Goal: Information Seeking & Learning: Check status

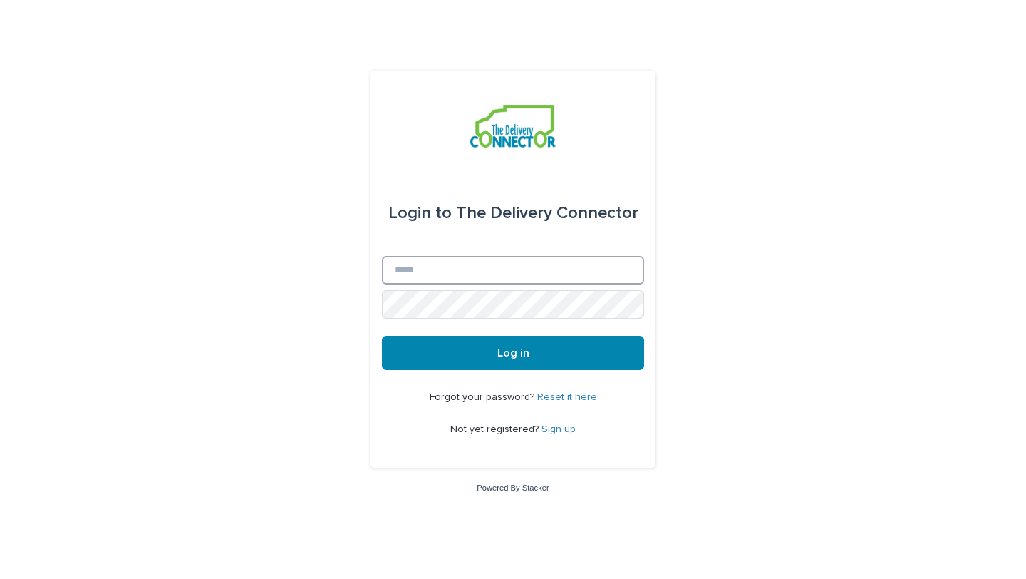
click at [562, 269] on input "Email" at bounding box center [513, 270] width 262 height 29
type input "**********"
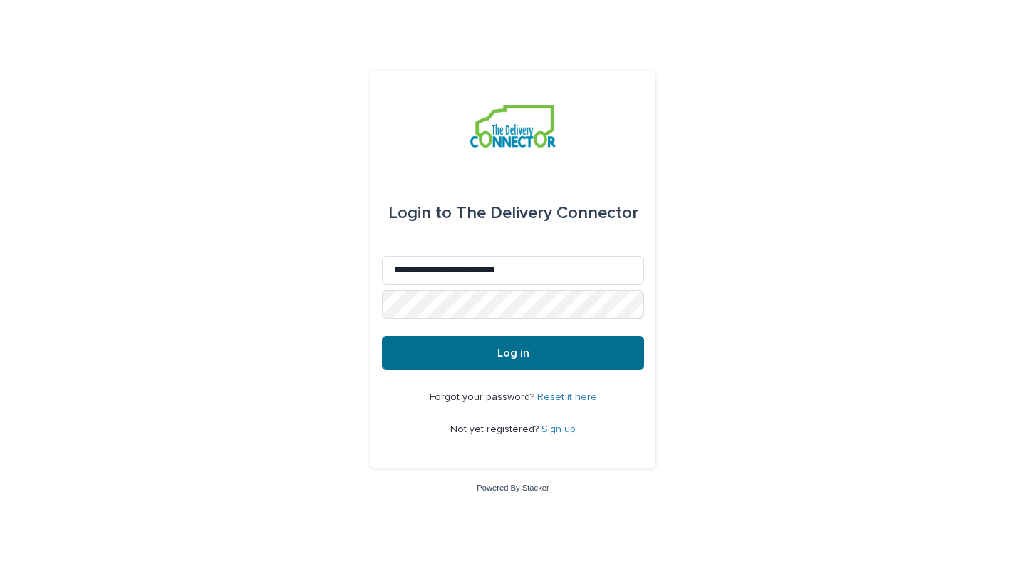
click at [542, 358] on button "Log in" at bounding box center [513, 353] width 262 height 34
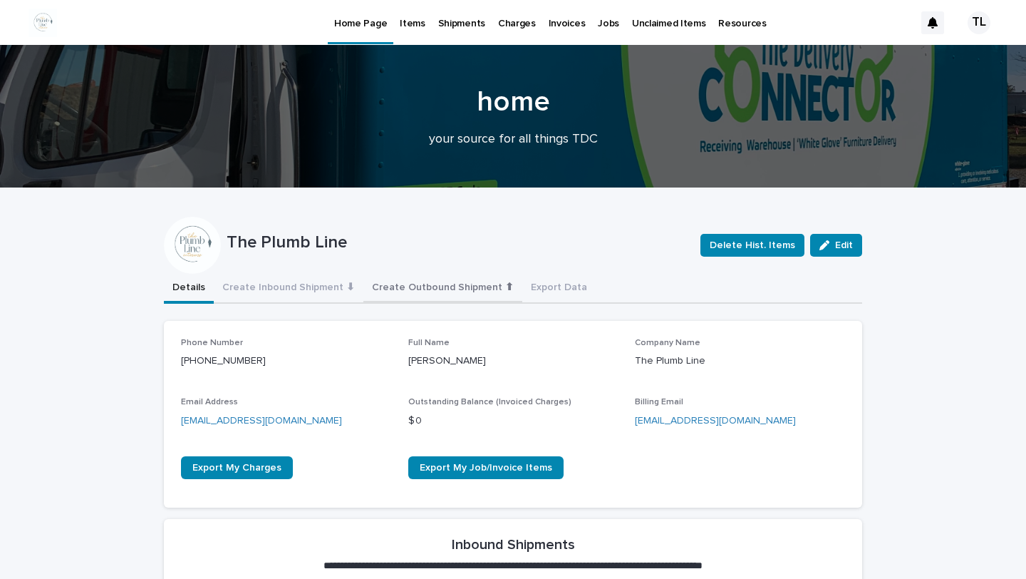
click at [429, 283] on button "Create Outbound Shipment ⬆" at bounding box center [442, 289] width 159 height 30
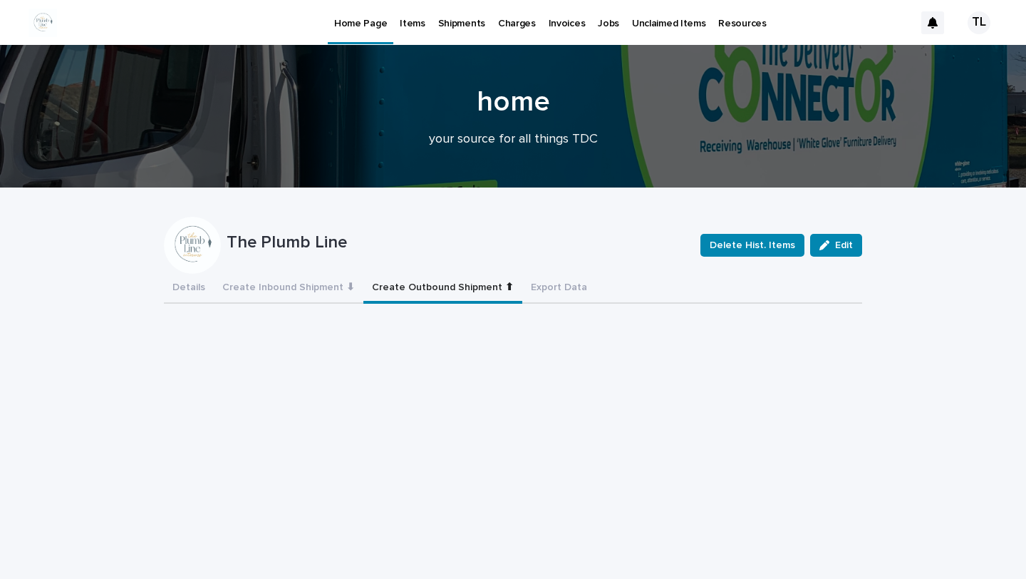
click at [600, 23] on p "Jobs" at bounding box center [608, 15] width 21 height 30
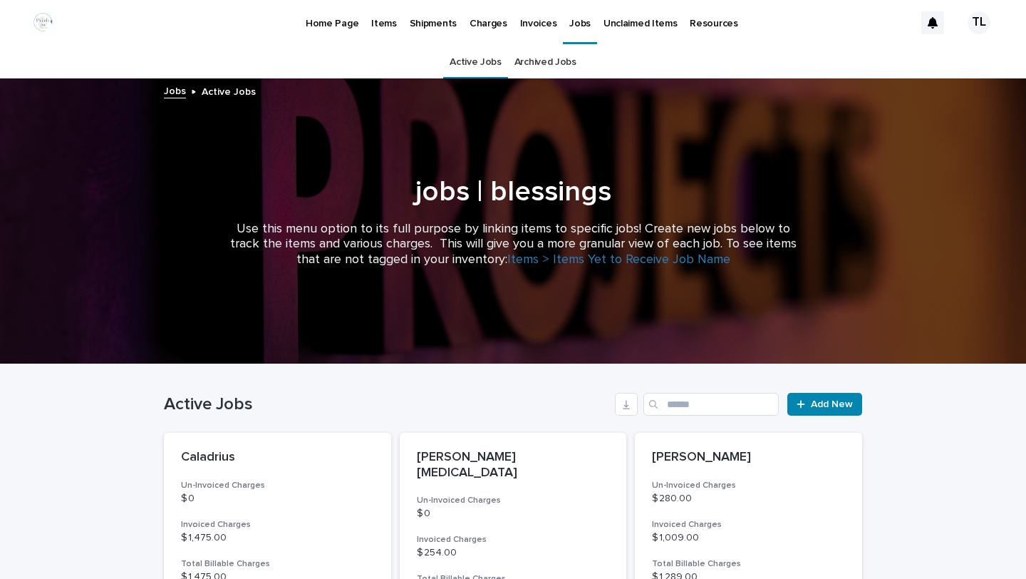
click at [381, 21] on p "Items" at bounding box center [383, 15] width 25 height 30
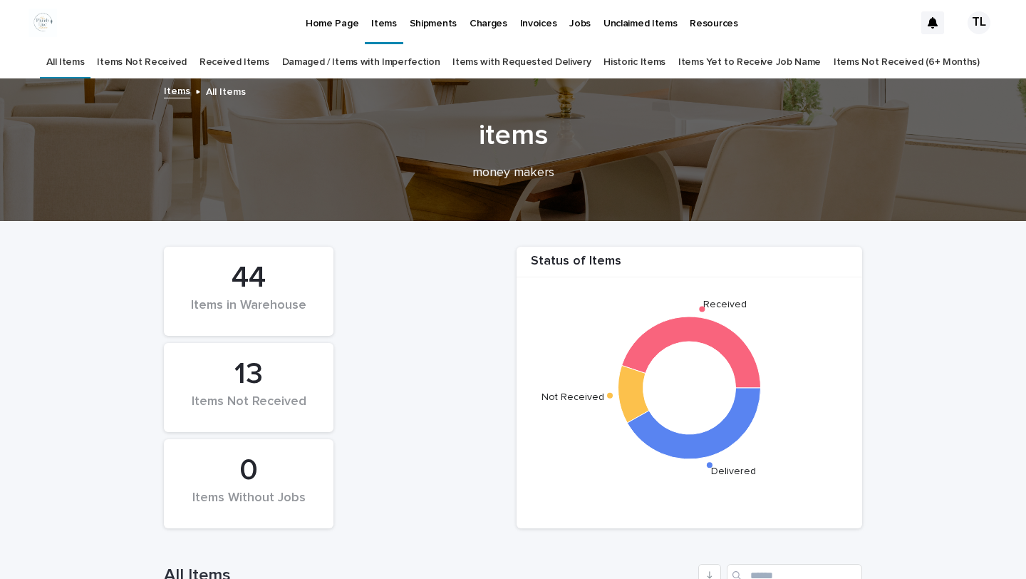
click at [259, 61] on link "Received Items" at bounding box center [235, 62] width 70 height 33
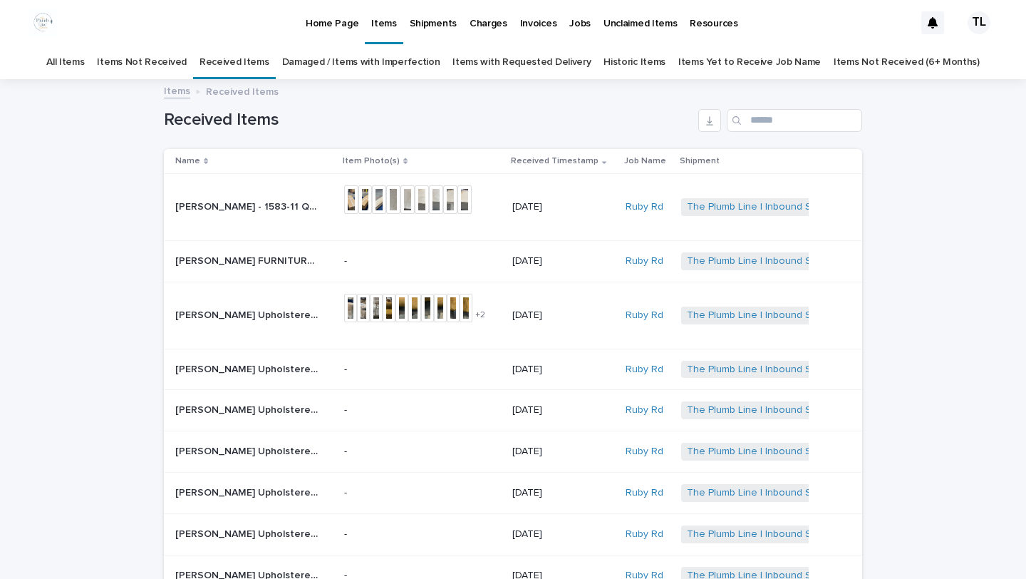
click at [82, 56] on link "All Items" at bounding box center [65, 62] width 38 height 33
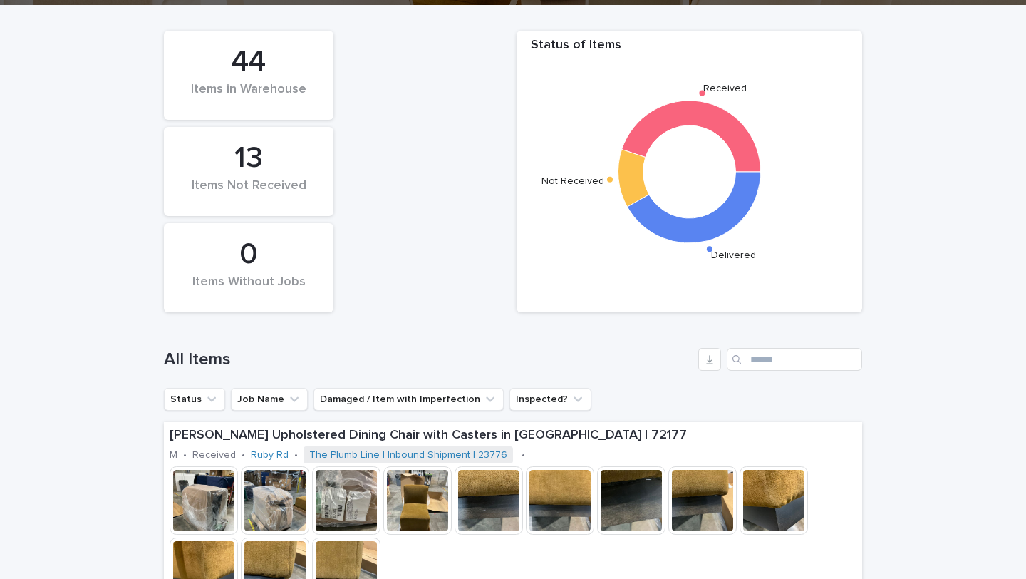
scroll to position [326, 0]
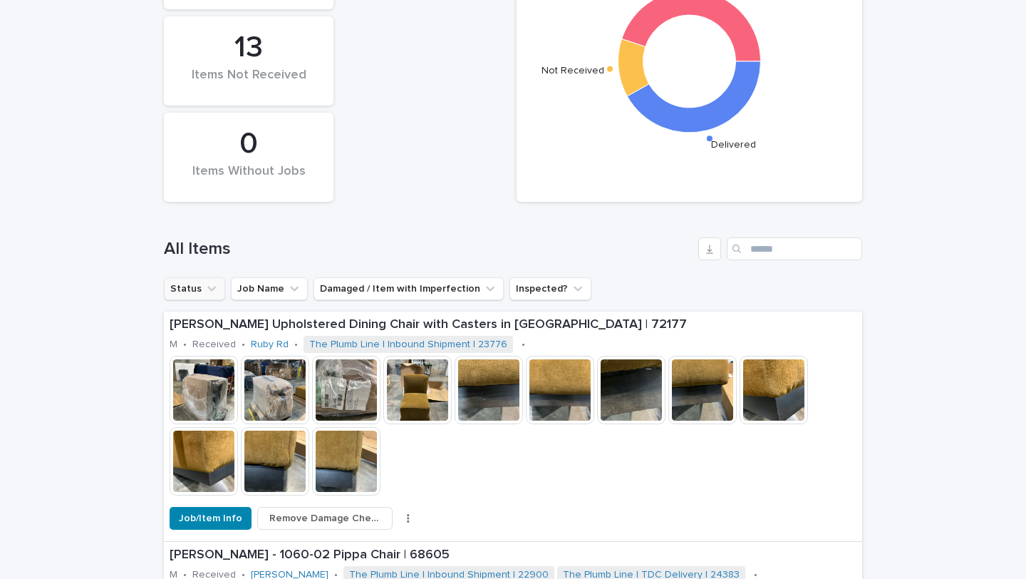
click at [195, 292] on button "Status" at bounding box center [194, 288] width 61 height 23
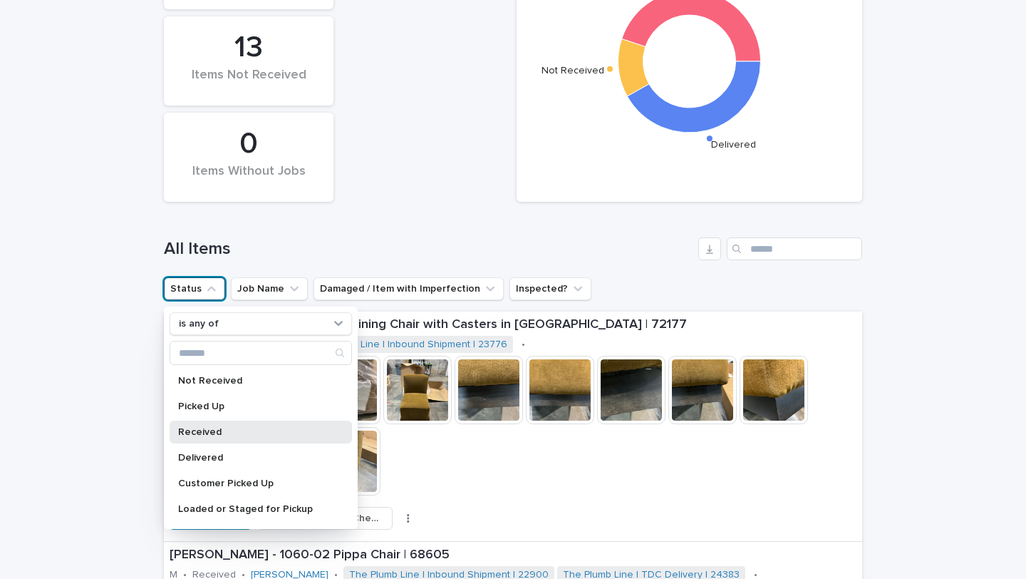
click at [198, 427] on p "Received" at bounding box center [253, 432] width 151 height 10
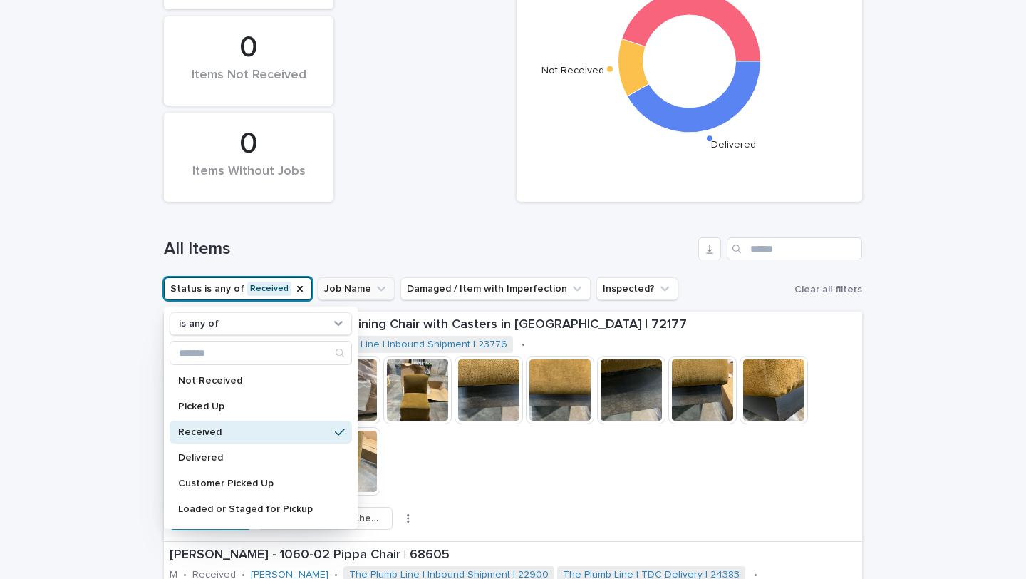
click at [353, 292] on button "Job Name" at bounding box center [356, 288] width 77 height 23
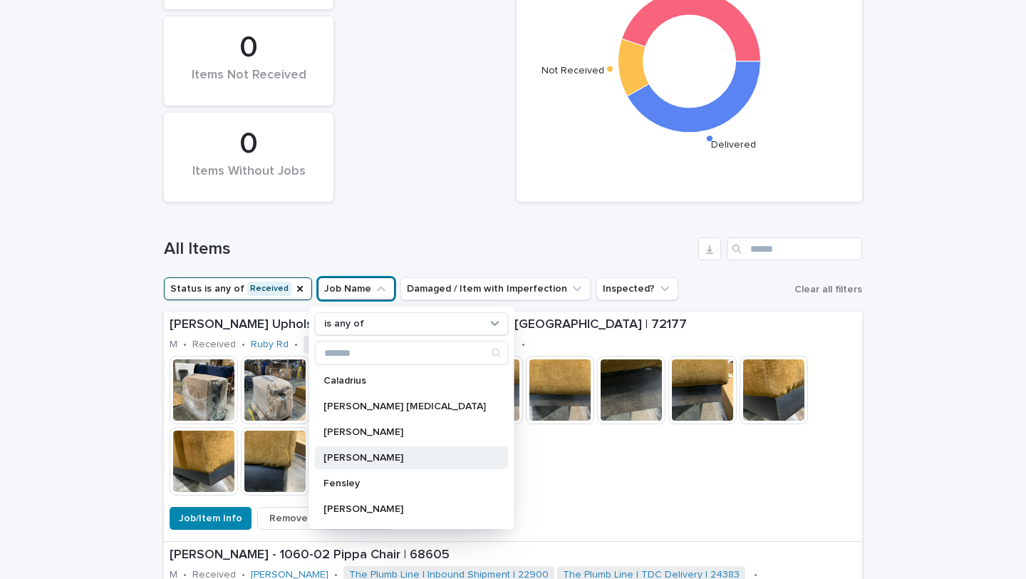
scroll to position [74, 0]
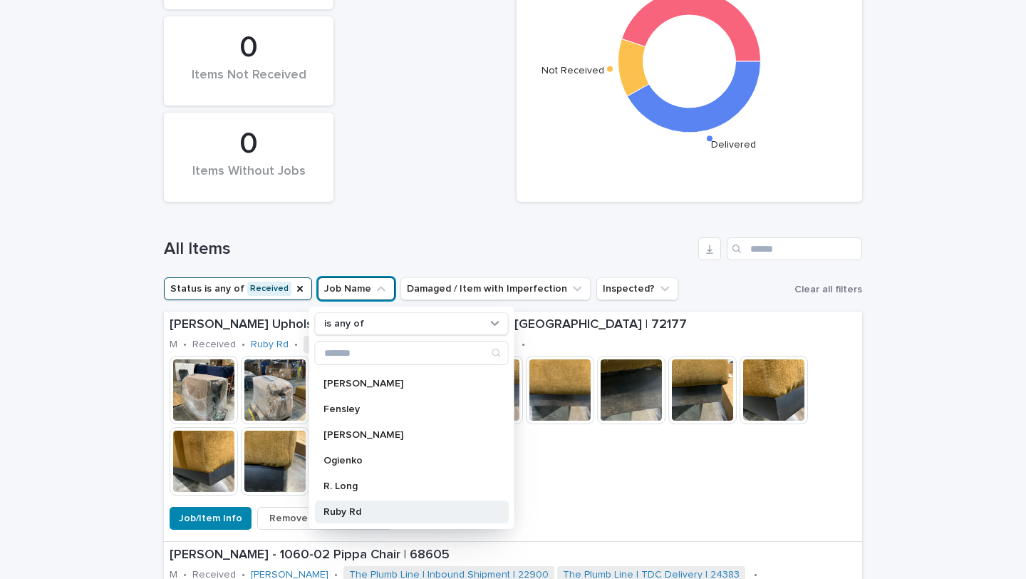
click at [340, 519] on div "Ruby Rd" at bounding box center [412, 511] width 194 height 23
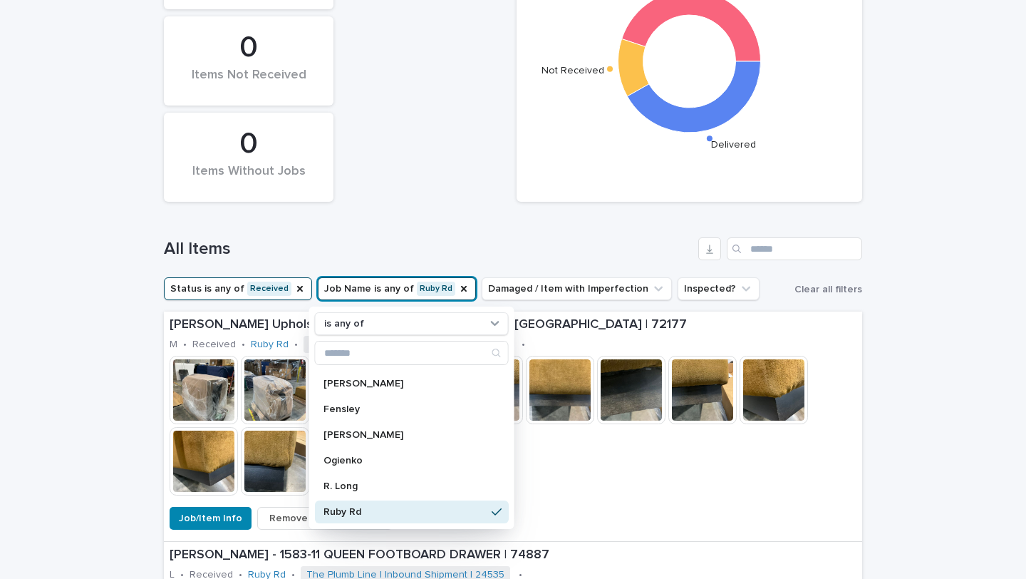
click at [536, 239] on h1 "All Items" at bounding box center [428, 249] width 529 height 21
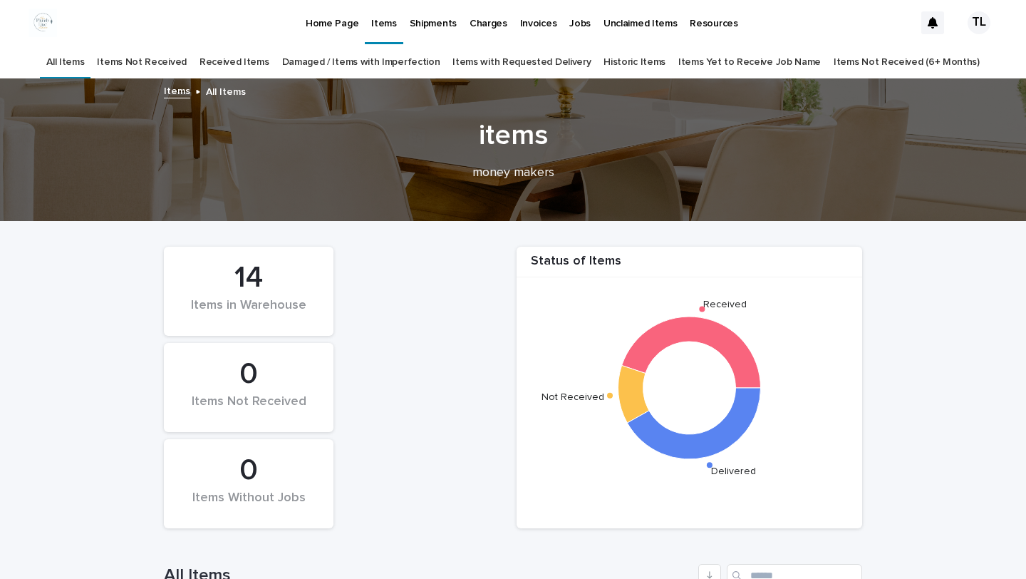
click at [434, 20] on p "Shipments" at bounding box center [433, 15] width 47 height 30
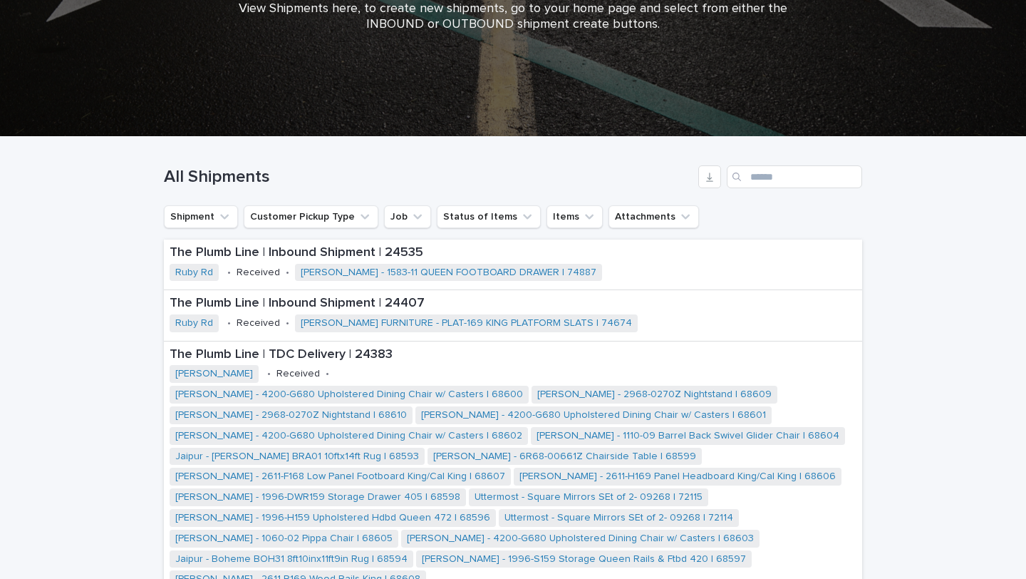
scroll to position [238, 0]
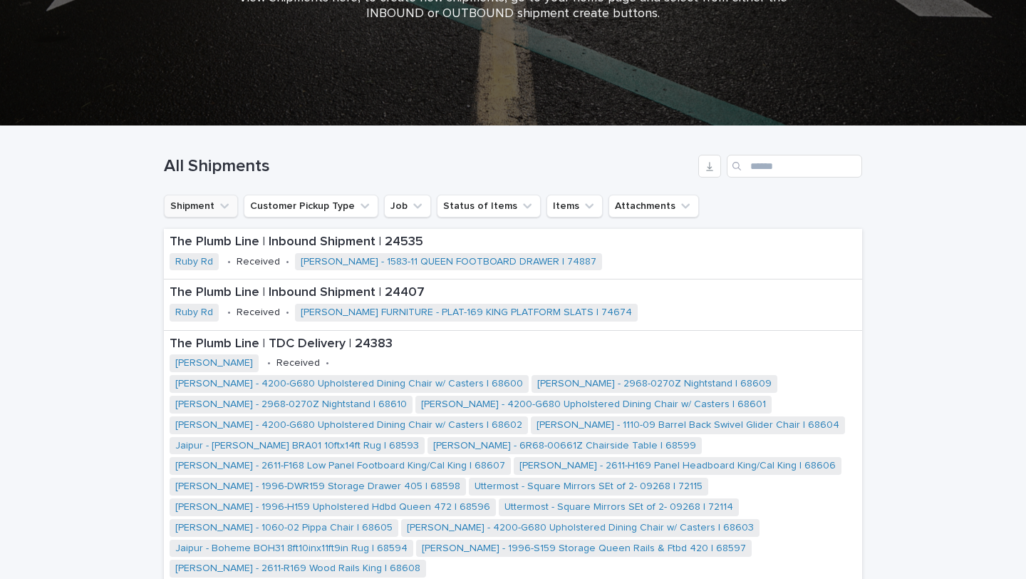
click at [227, 211] on icon "Shipment" at bounding box center [224, 206] width 14 height 14
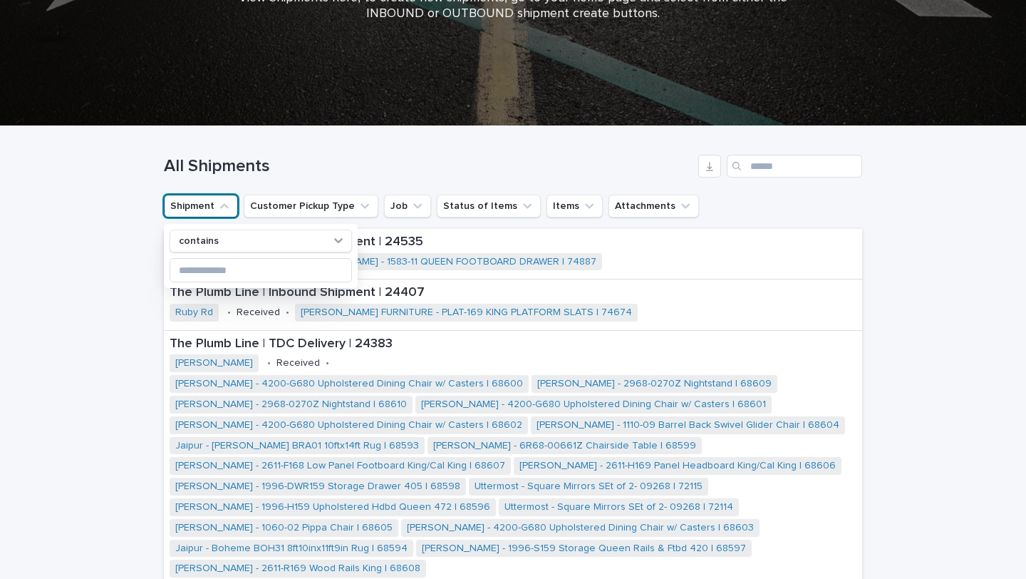
click at [419, 155] on div "All Shipments" at bounding box center [513, 166] width 698 height 23
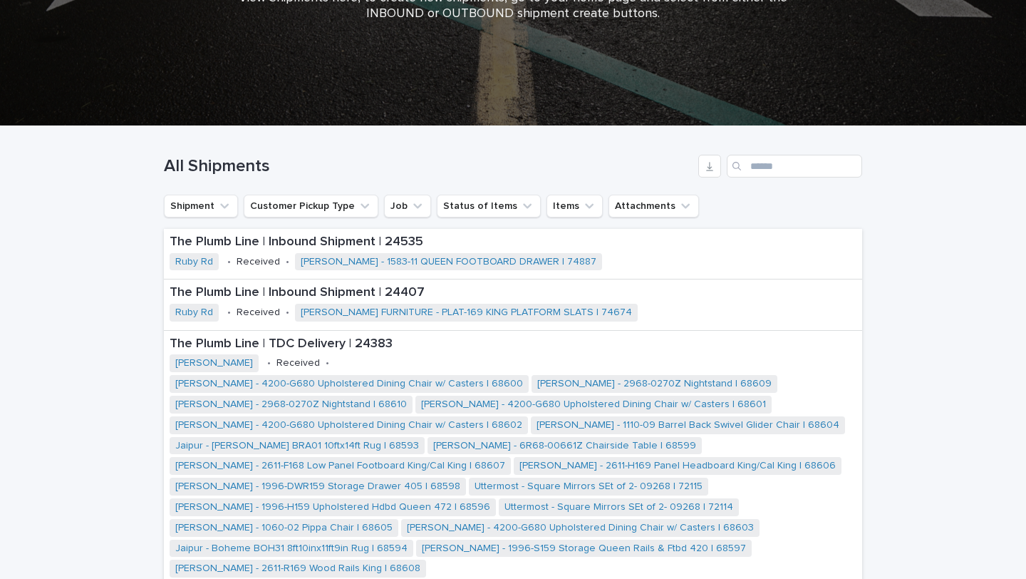
scroll to position [0, 0]
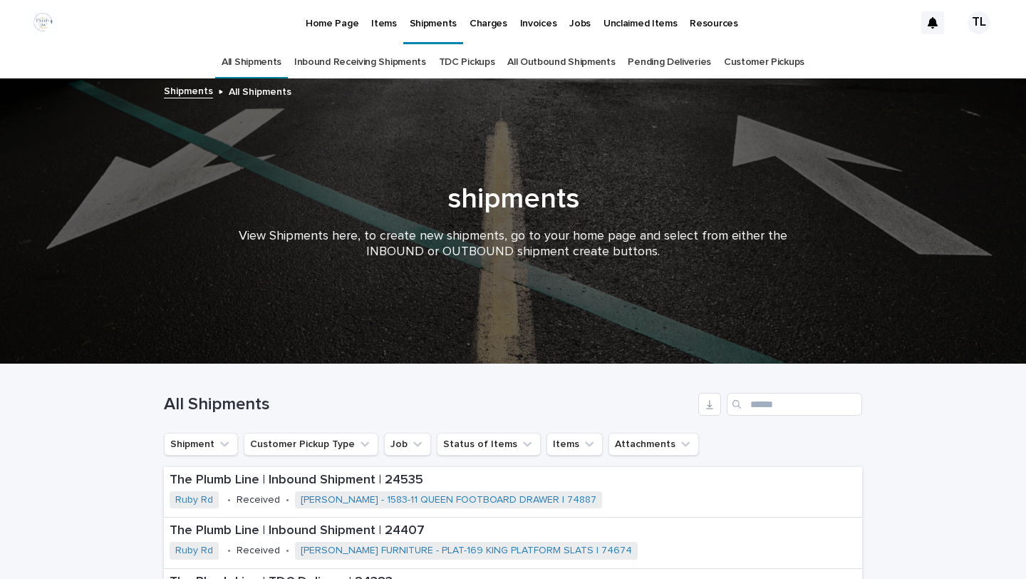
click at [703, 24] on p "Resources" at bounding box center [714, 15] width 48 height 30
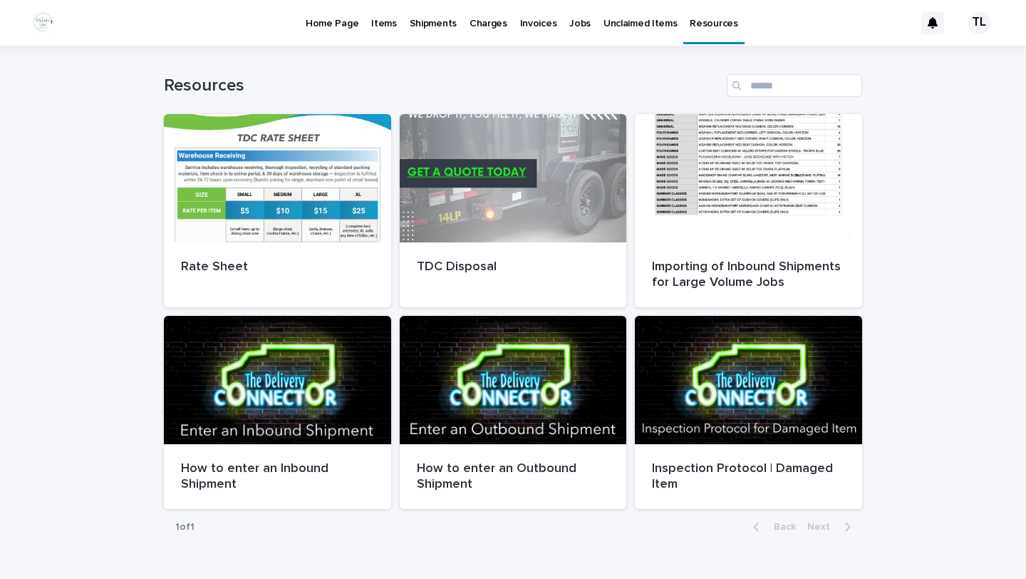
click at [319, 21] on p "Home Page" at bounding box center [332, 15] width 53 height 30
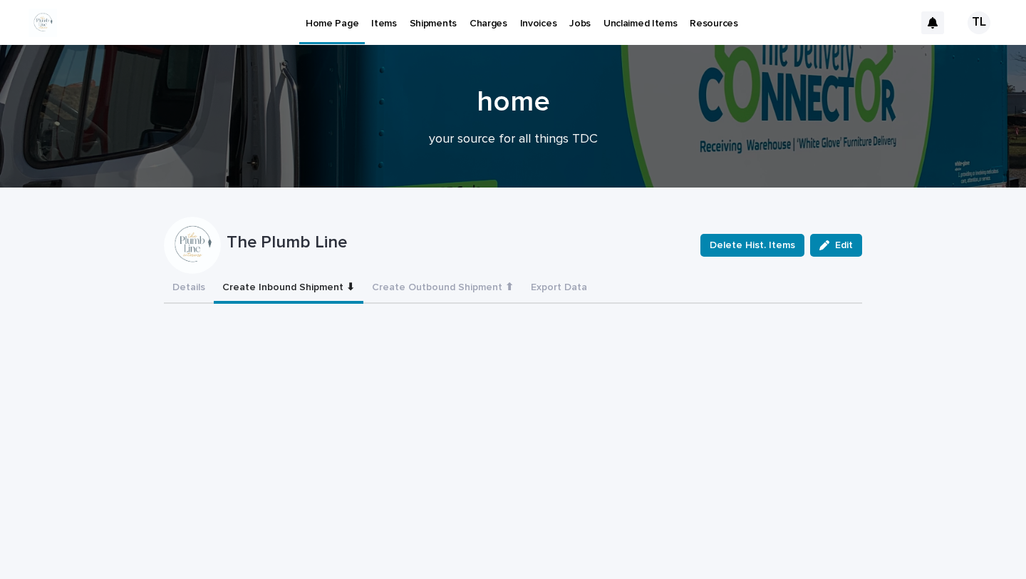
click at [305, 279] on button "Create Inbound Shipment ⬇" at bounding box center [289, 289] width 150 height 30
click at [398, 281] on button "Create Outbound Shipment ⬆" at bounding box center [442, 289] width 159 height 30
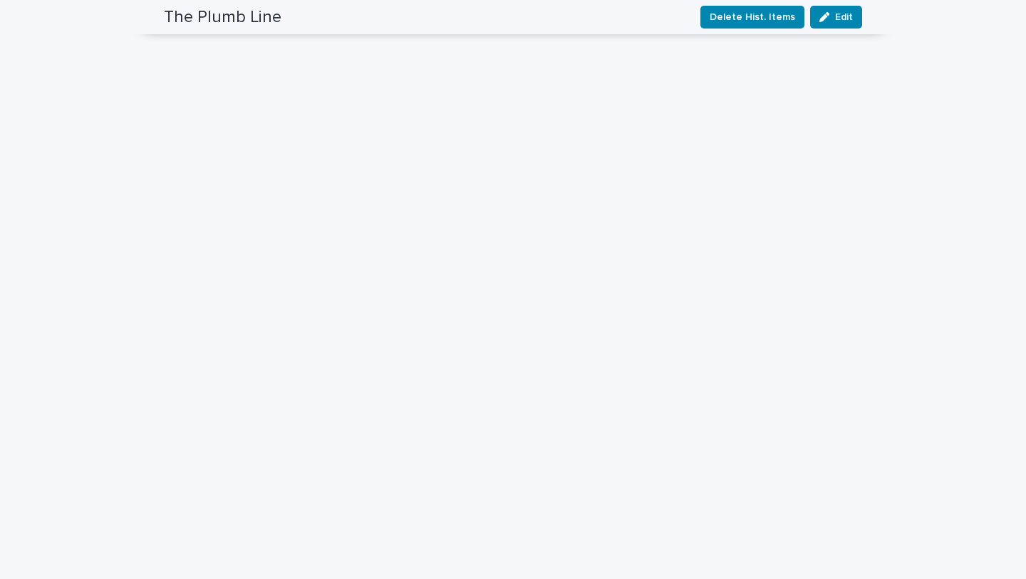
scroll to position [68, 0]
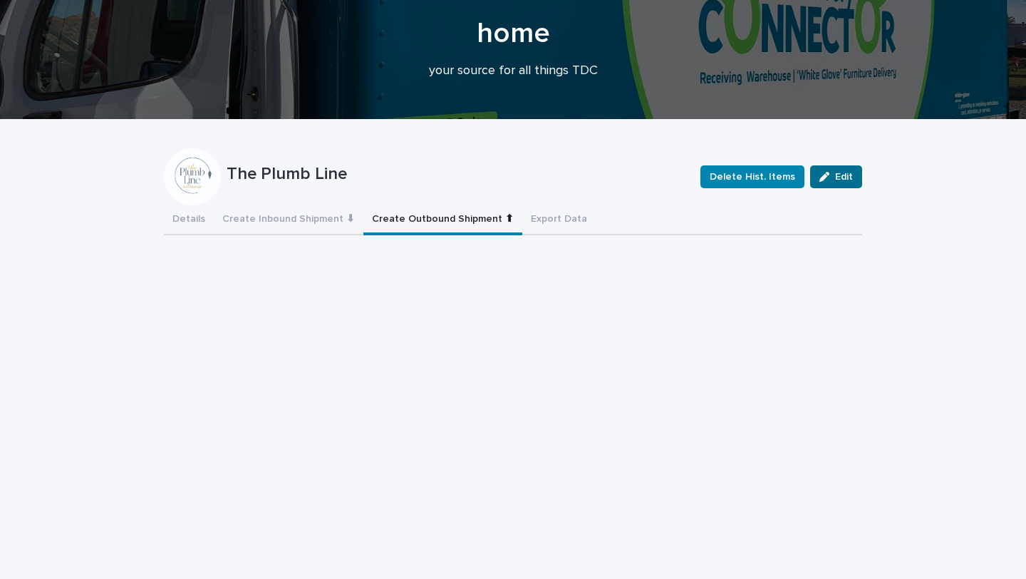
click at [849, 172] on span "Edit" at bounding box center [844, 177] width 18 height 10
click at [758, 171] on button "Cancel" at bounding box center [764, 176] width 68 height 23
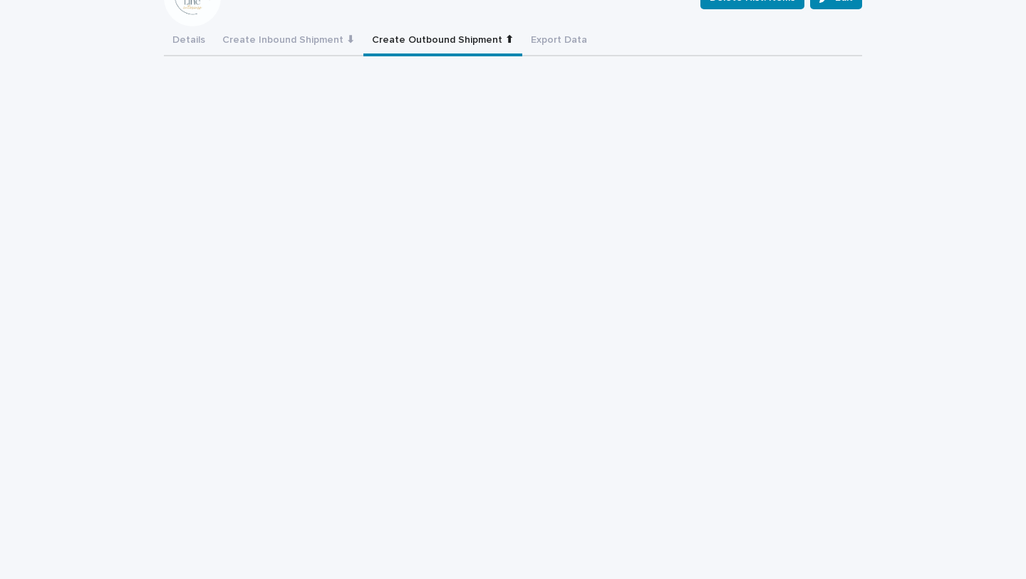
scroll to position [252, 0]
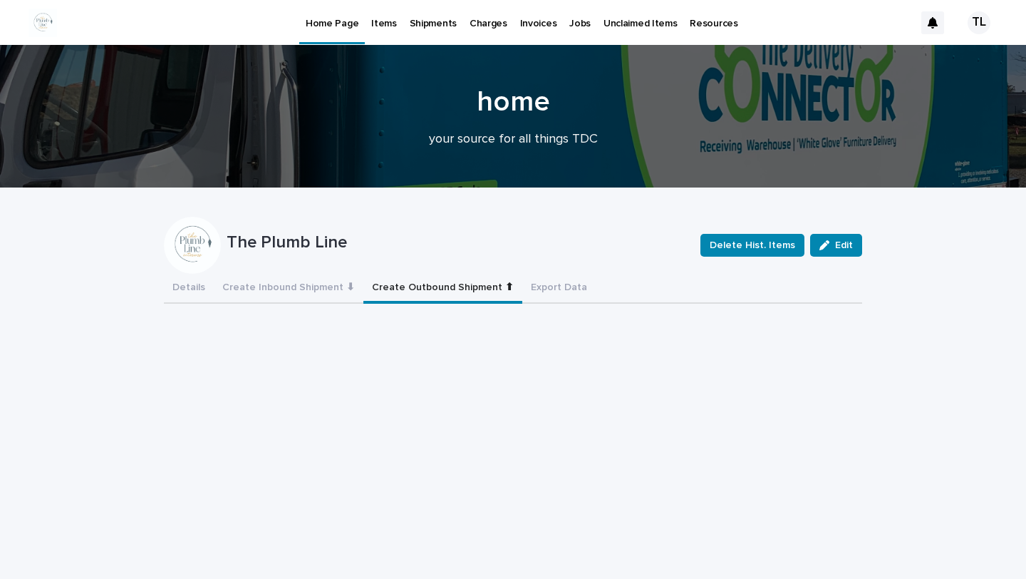
click at [383, 26] on p "Items" at bounding box center [383, 15] width 25 height 30
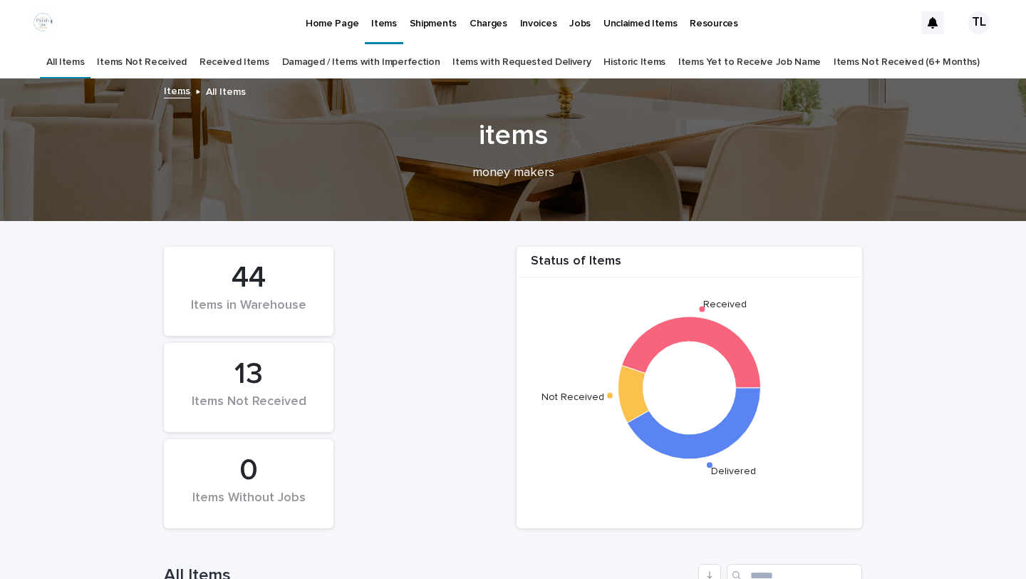
click at [259, 51] on link "Received Items" at bounding box center [235, 62] width 70 height 33
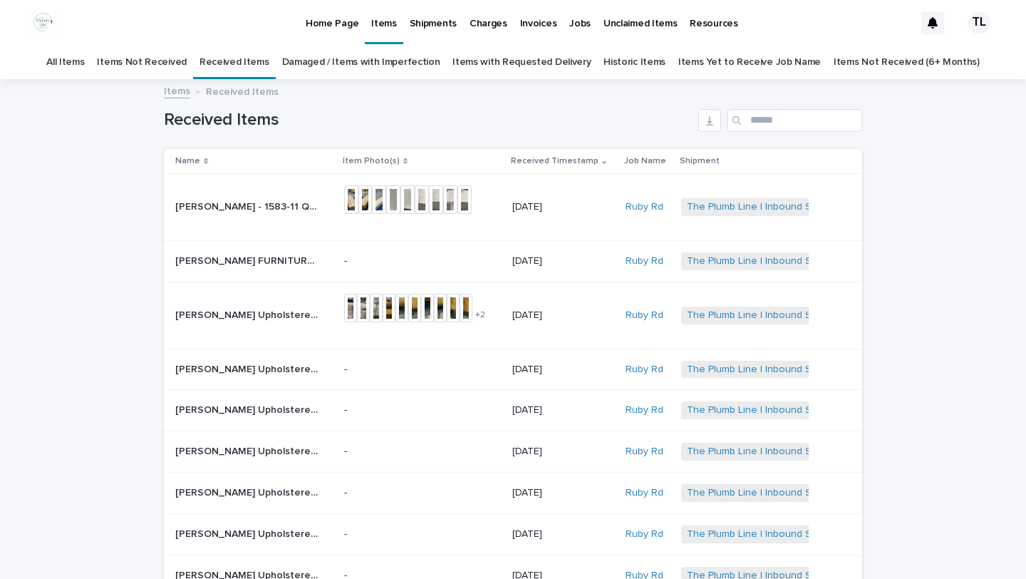
click at [420, 24] on p "Shipments" at bounding box center [433, 15] width 47 height 30
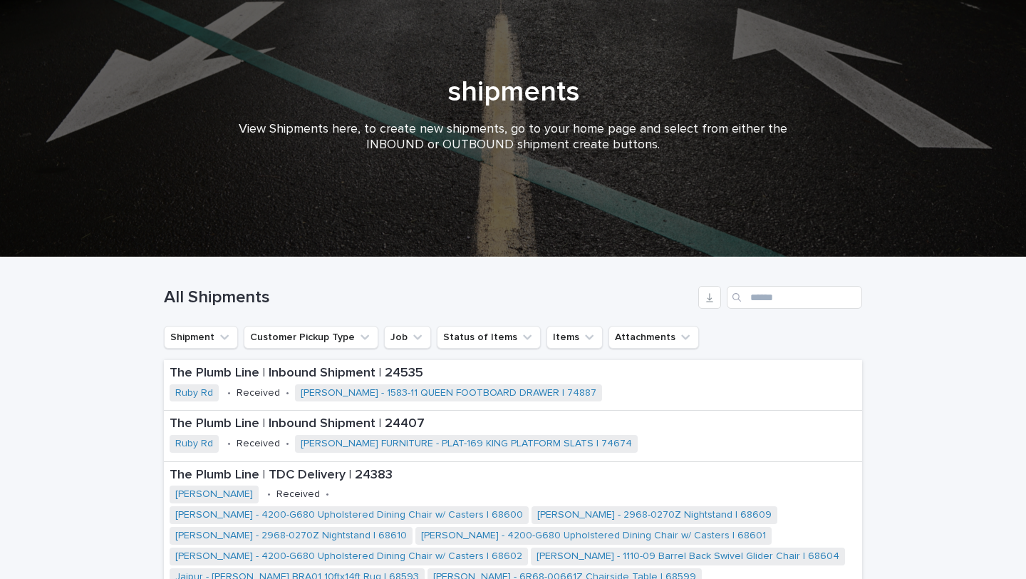
scroll to position [118, 0]
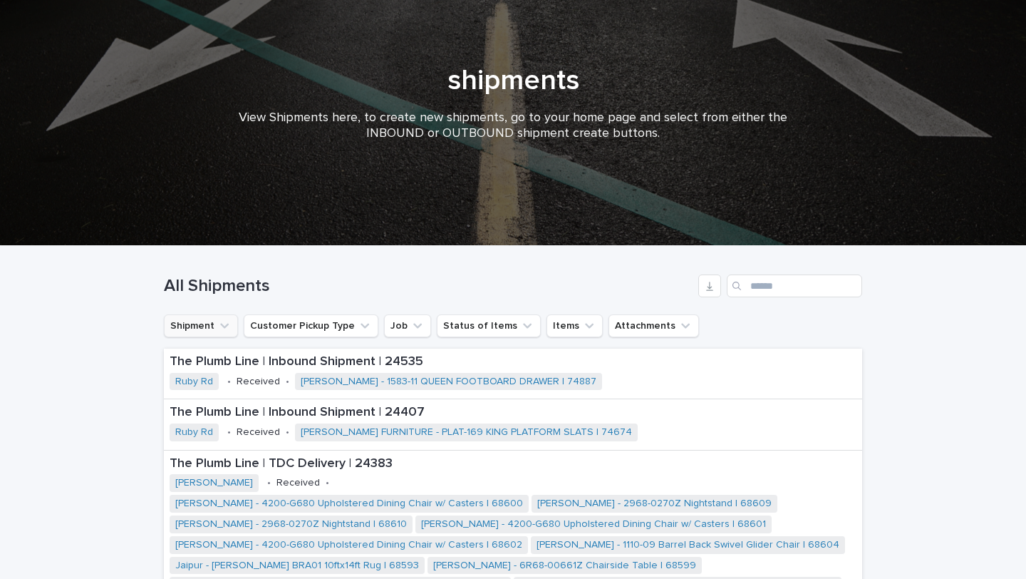
click at [220, 325] on icon "Shipment" at bounding box center [224, 325] width 9 height 5
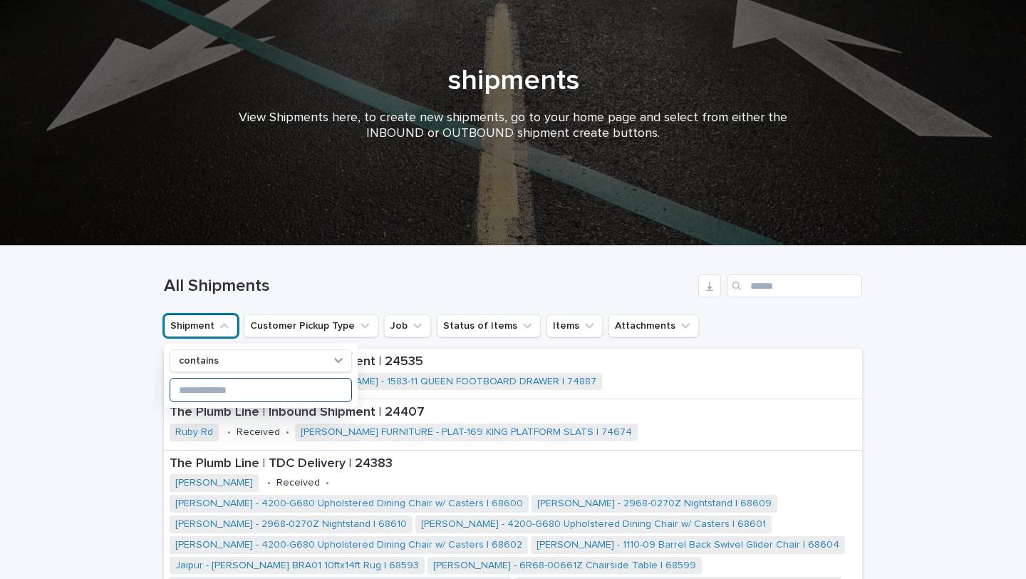
click at [222, 395] on input at bounding box center [260, 389] width 181 height 23
click at [396, 314] on button "Job" at bounding box center [407, 325] width 47 height 23
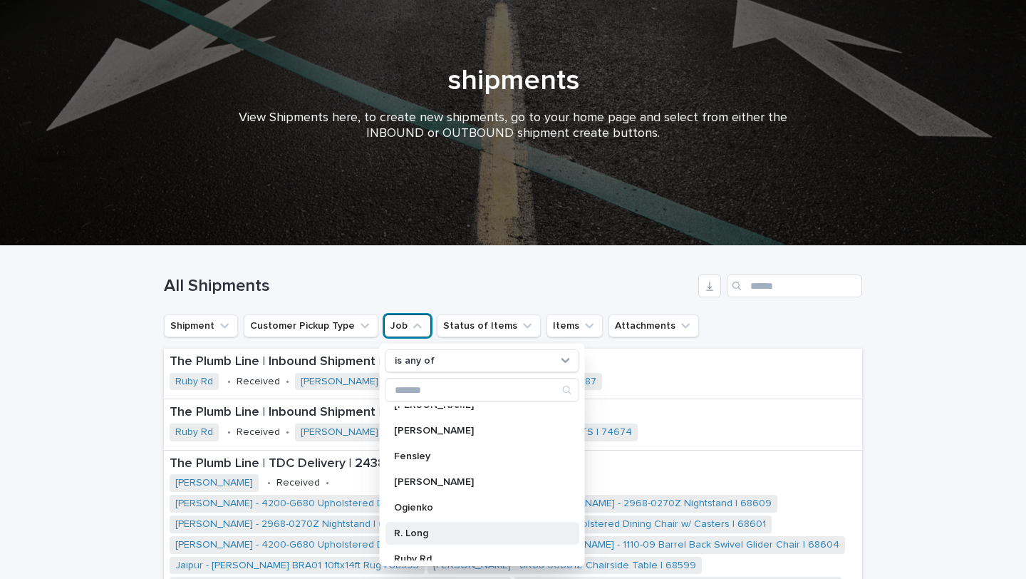
scroll to position [74, 0]
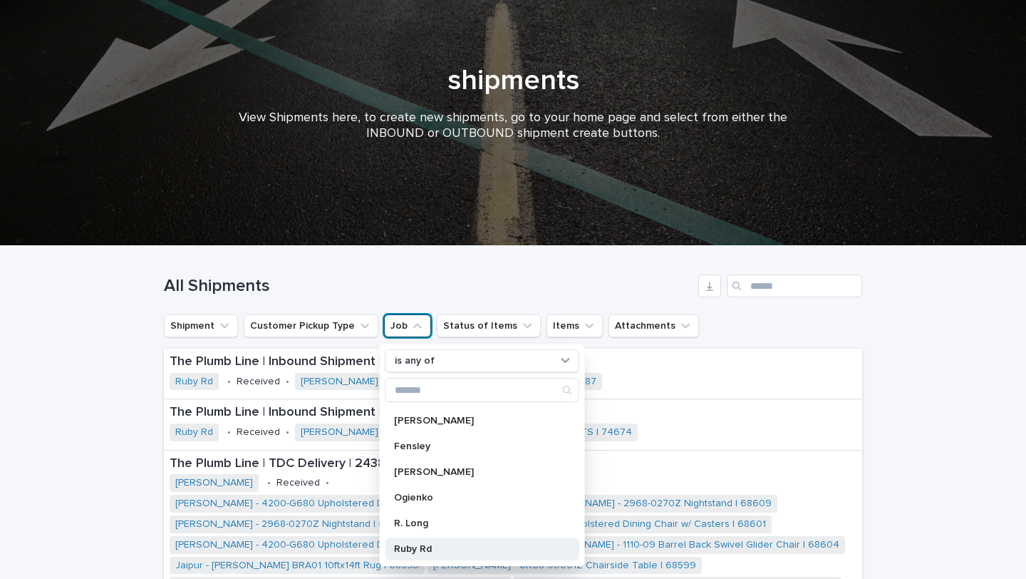
click at [408, 544] on p "Ruby Rd" at bounding box center [475, 549] width 162 height 10
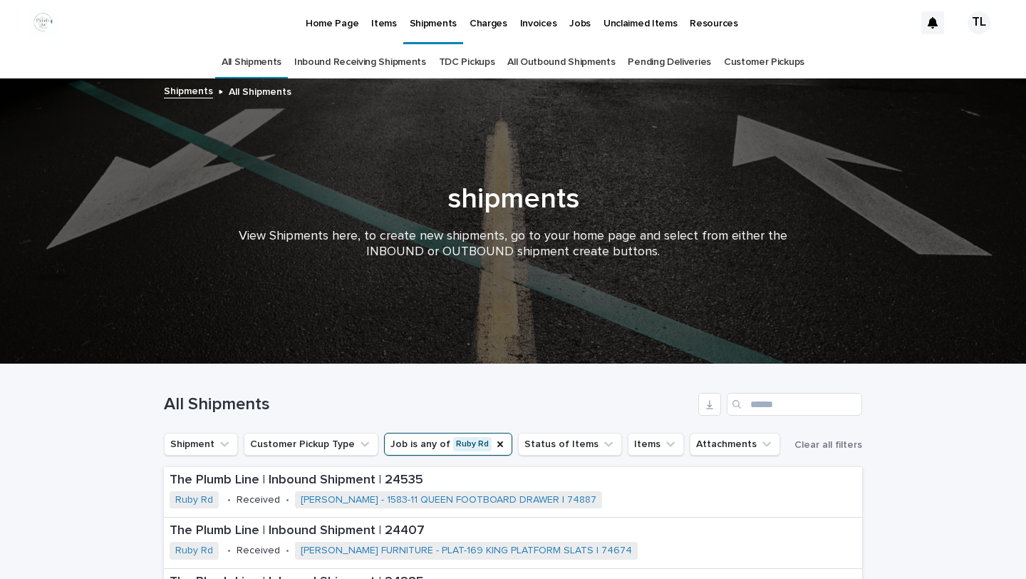
click at [328, 21] on p "Home Page" at bounding box center [332, 15] width 53 height 30
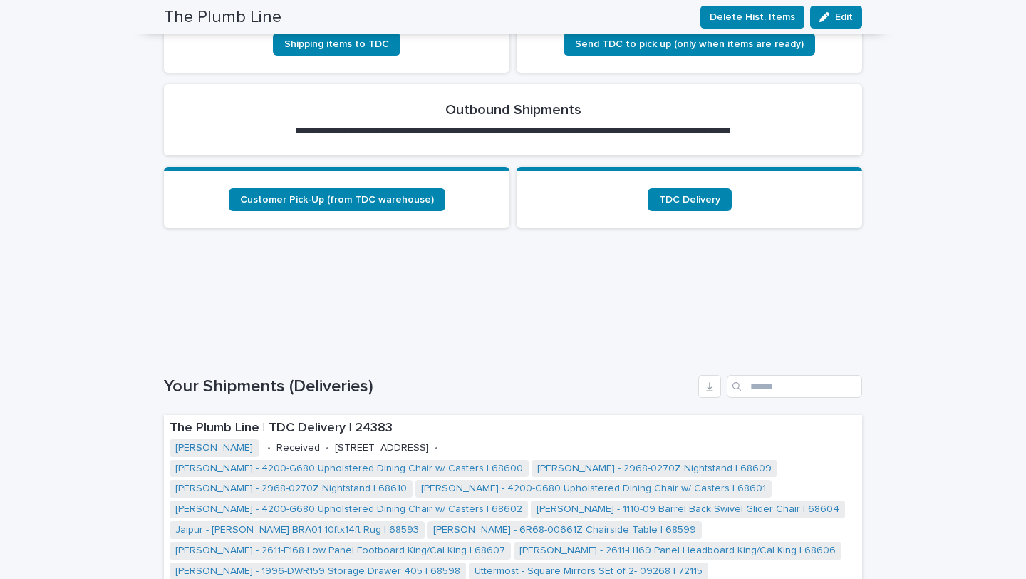
scroll to position [600, 0]
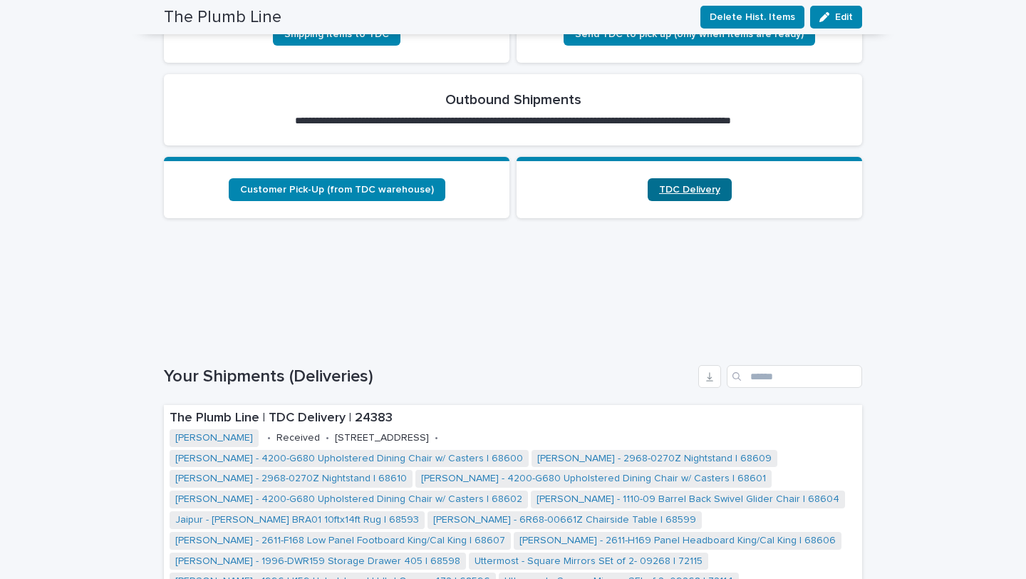
click at [698, 193] on span "TDC Delivery" at bounding box center [689, 190] width 61 height 10
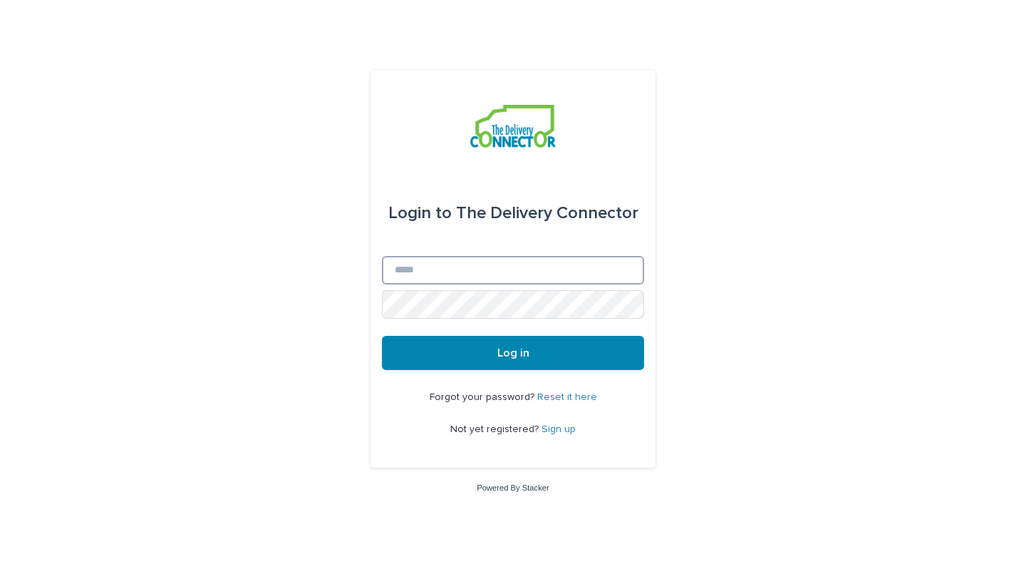
click at [486, 274] on input "Email" at bounding box center [513, 270] width 262 height 29
type input "**********"
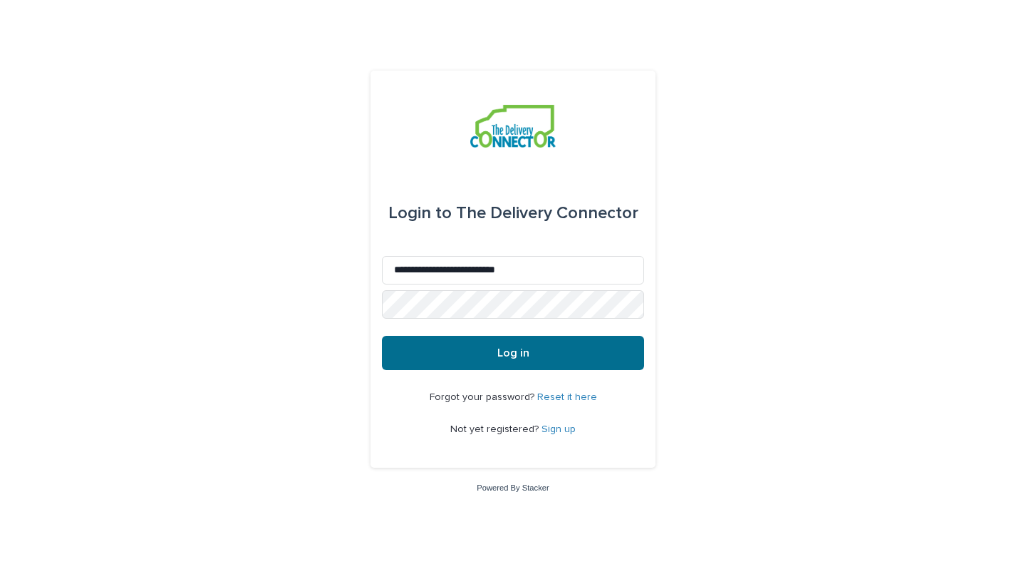
click at [516, 353] on span "Log in" at bounding box center [513, 352] width 32 height 11
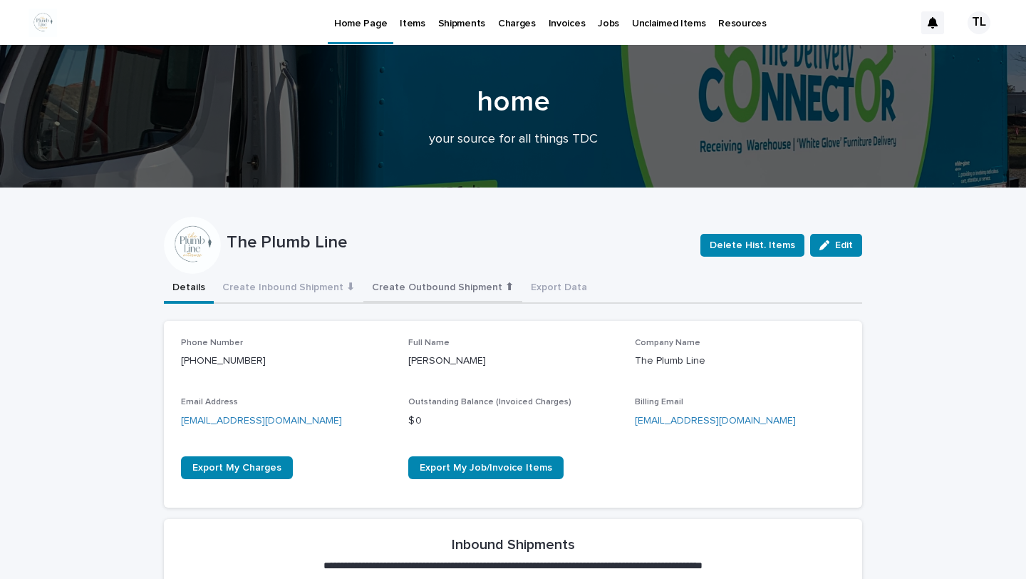
click at [398, 286] on button "Create Outbound Shipment ⬆" at bounding box center [442, 289] width 159 height 30
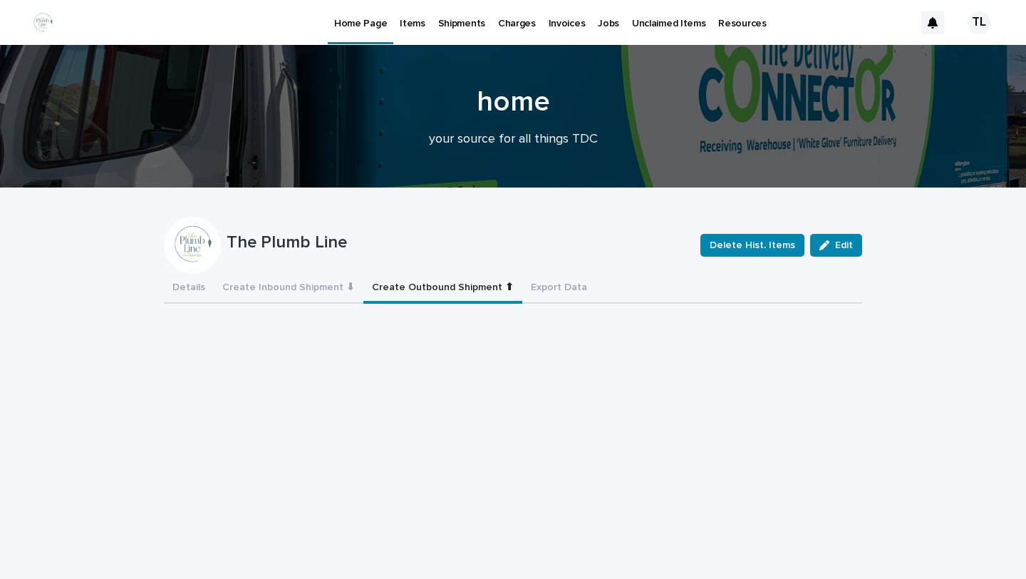
click at [363, 19] on p "Home Page" at bounding box center [360, 15] width 53 height 30
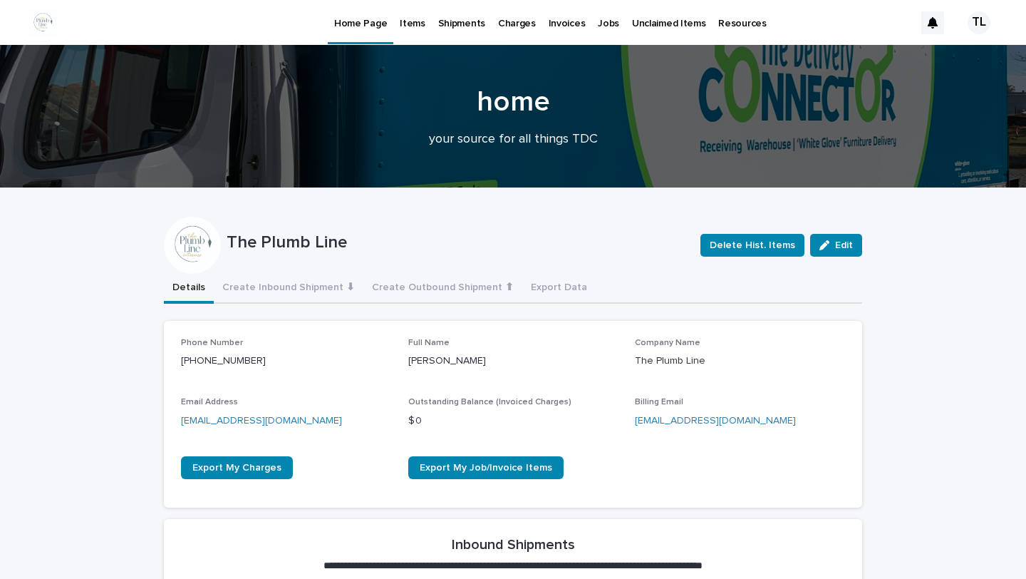
click at [405, 22] on p "Items" at bounding box center [412, 15] width 25 height 30
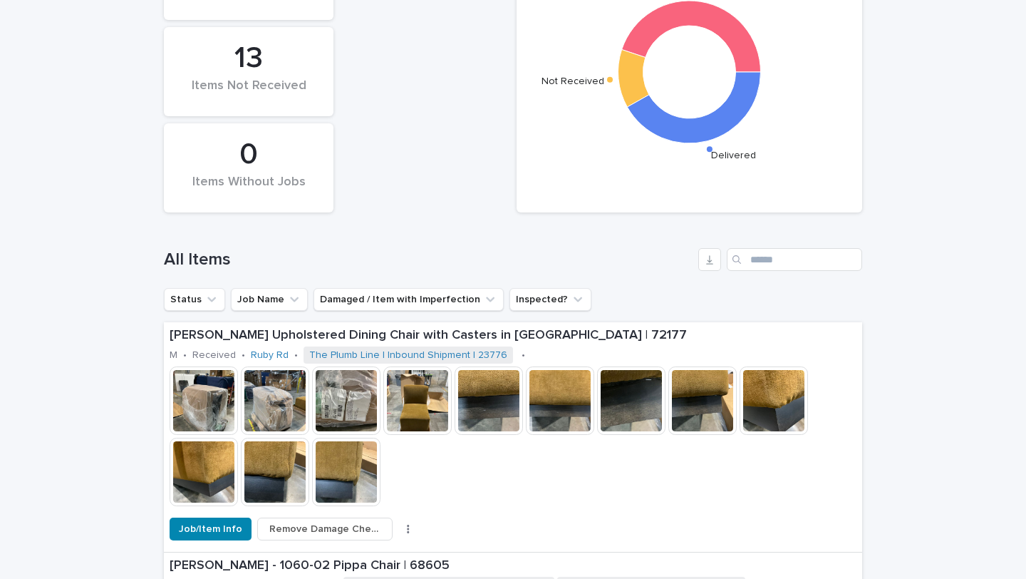
scroll to position [322, 0]
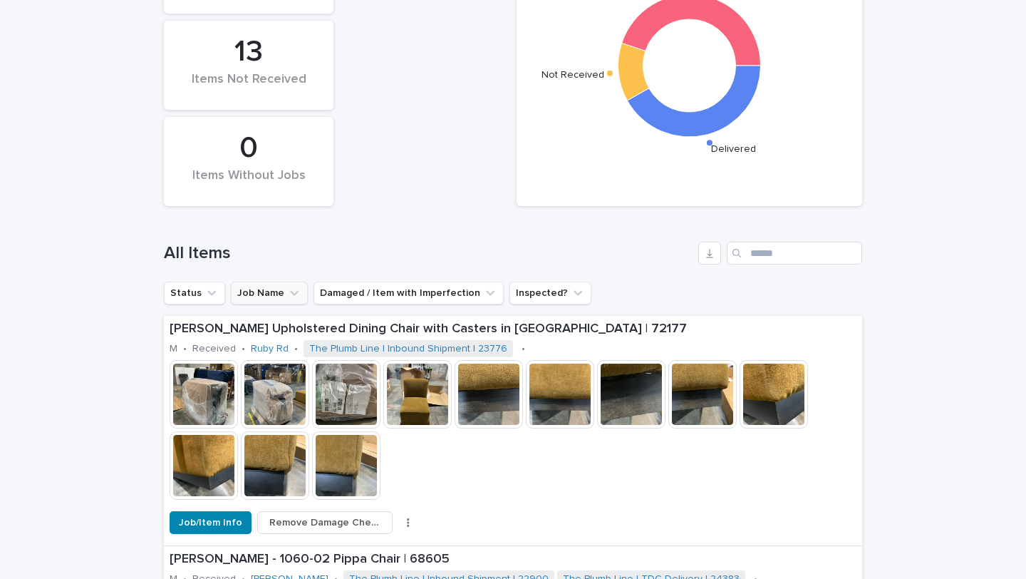
click at [257, 301] on button "Job Name" at bounding box center [269, 292] width 77 height 23
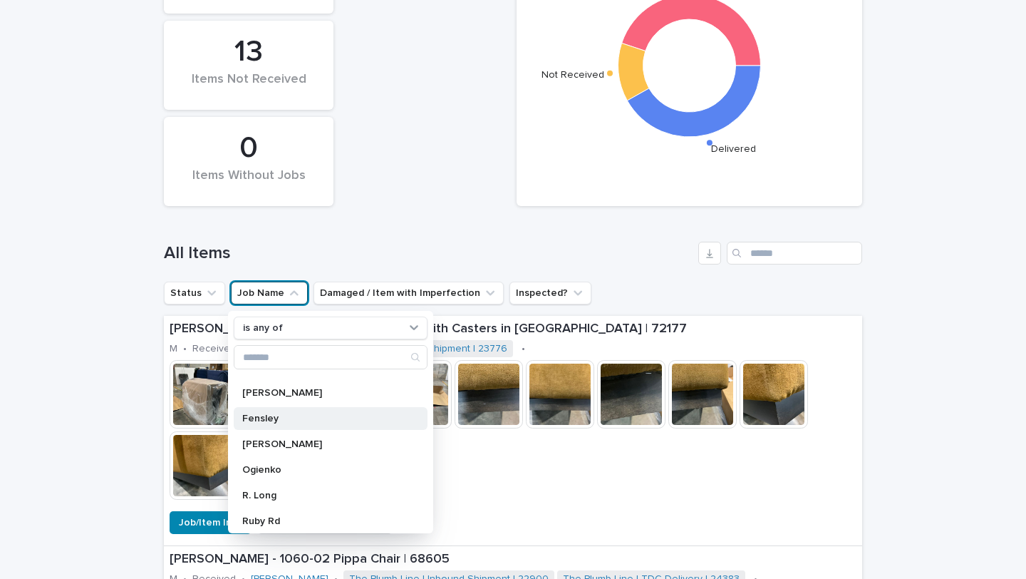
scroll to position [74, 0]
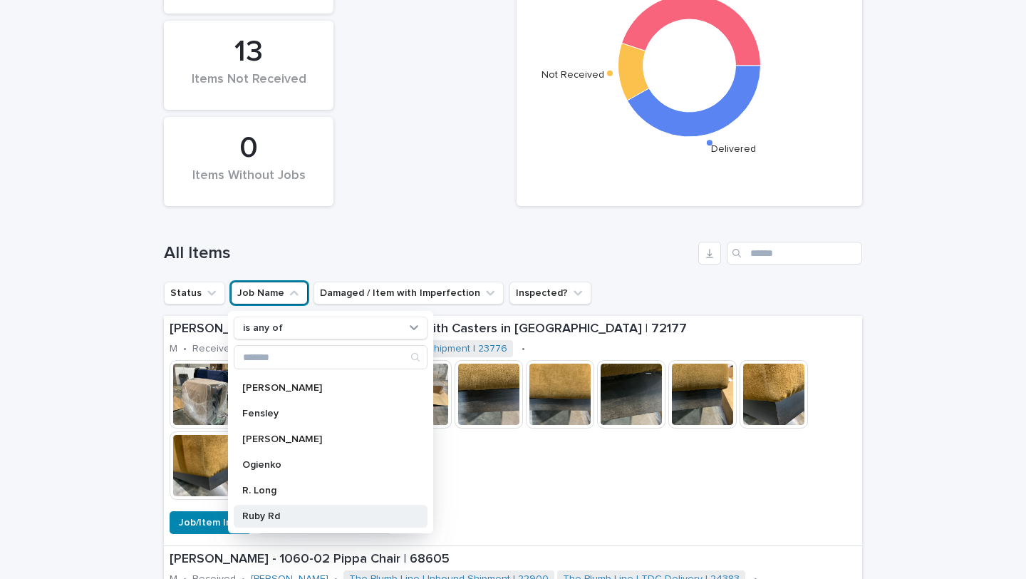
click at [262, 517] on p "Ruby Rd" at bounding box center [323, 516] width 162 height 10
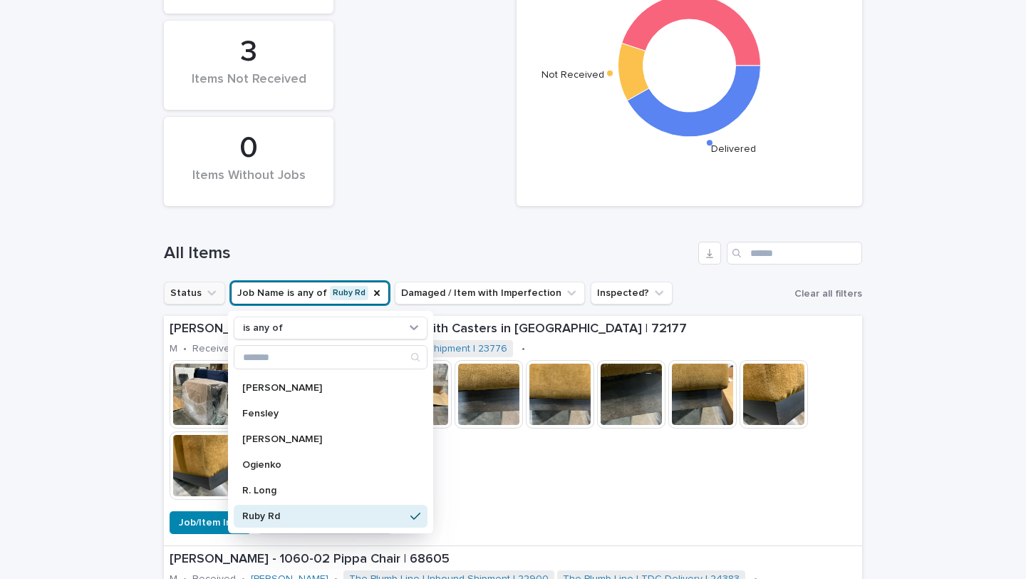
click at [197, 287] on button "Status" at bounding box center [194, 292] width 61 height 23
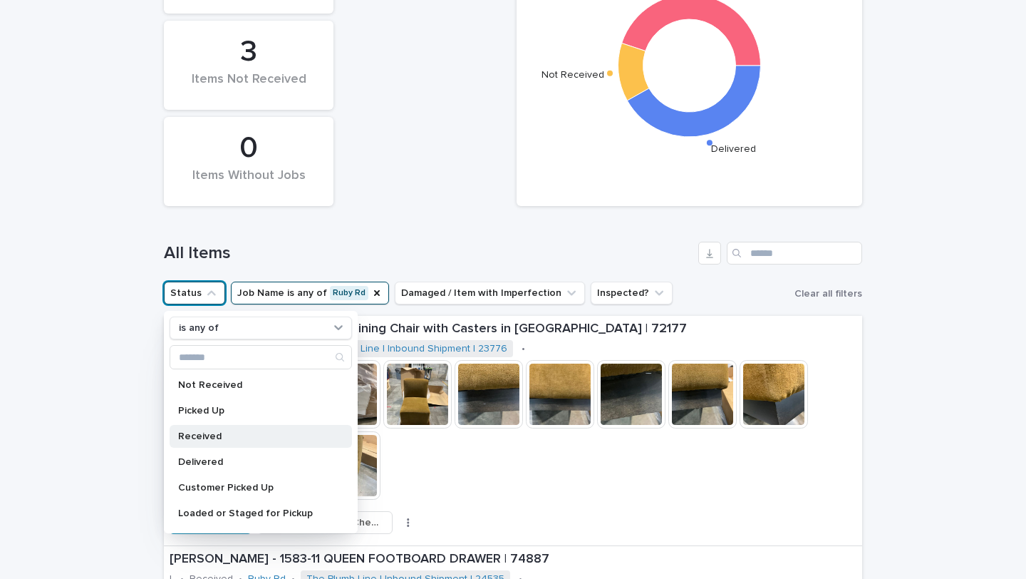
click at [218, 435] on p "Received" at bounding box center [253, 436] width 151 height 10
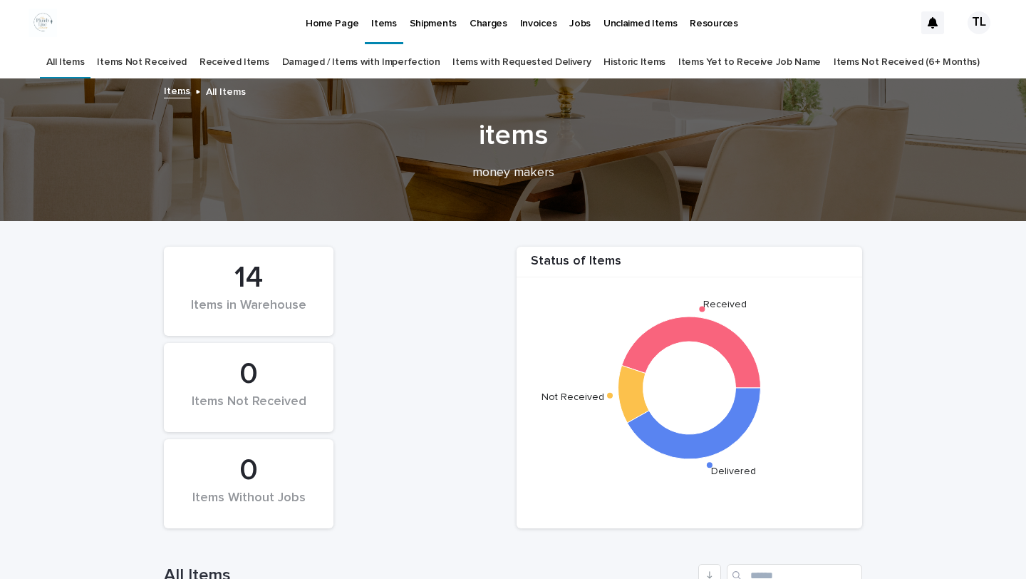
click at [84, 58] on link "All Items" at bounding box center [65, 62] width 38 height 33
click at [336, 20] on p "Home Page" at bounding box center [332, 15] width 53 height 30
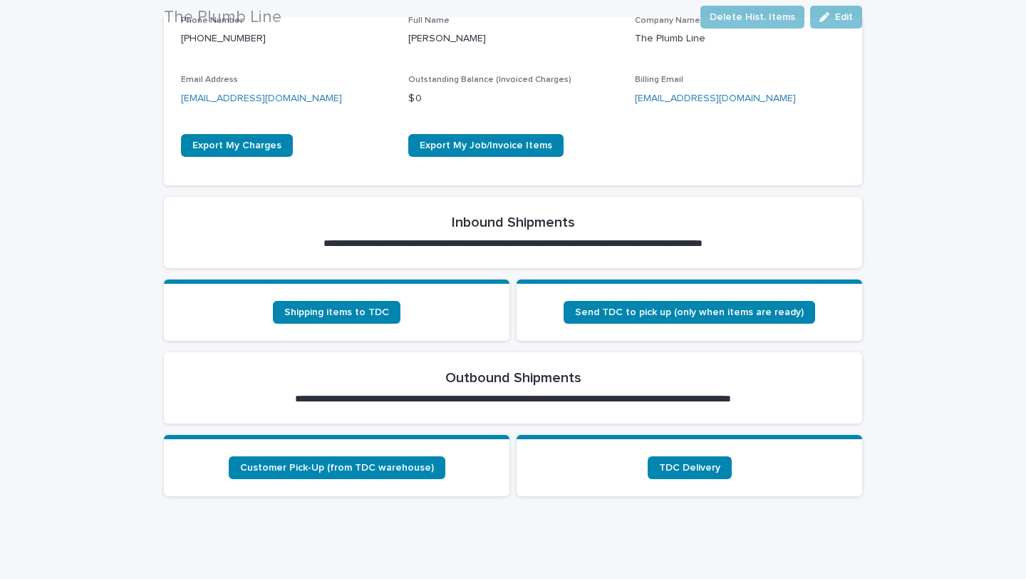
scroll to position [338, 0]
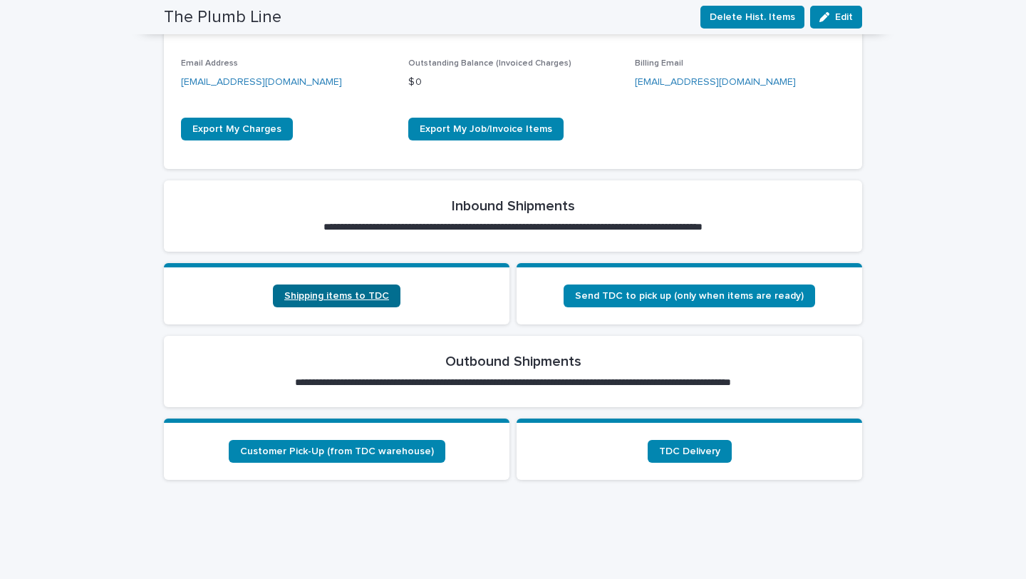
click at [346, 300] on span "Shipping items to TDC" at bounding box center [336, 296] width 105 height 10
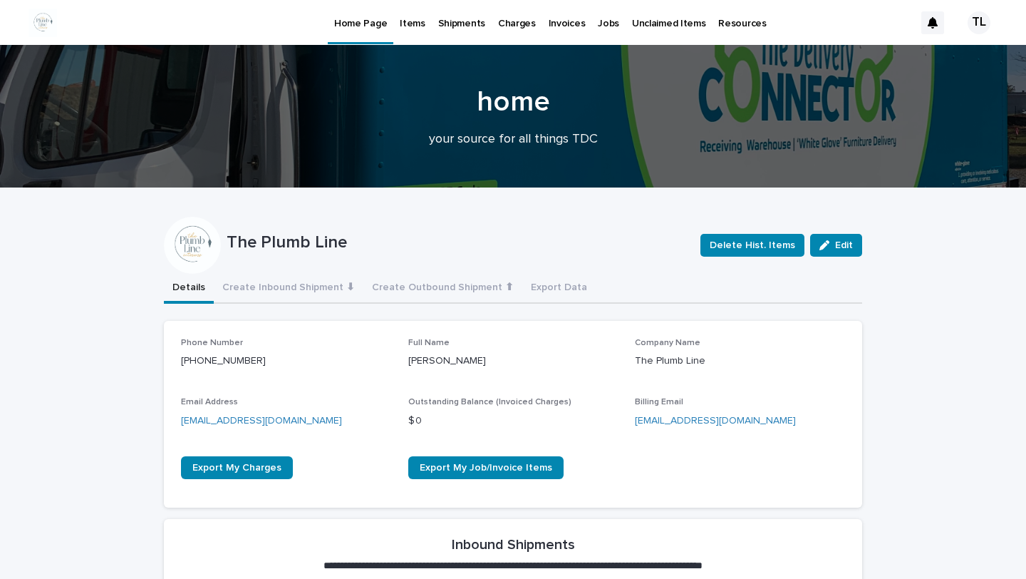
click at [414, 26] on p "Items" at bounding box center [412, 15] width 25 height 30
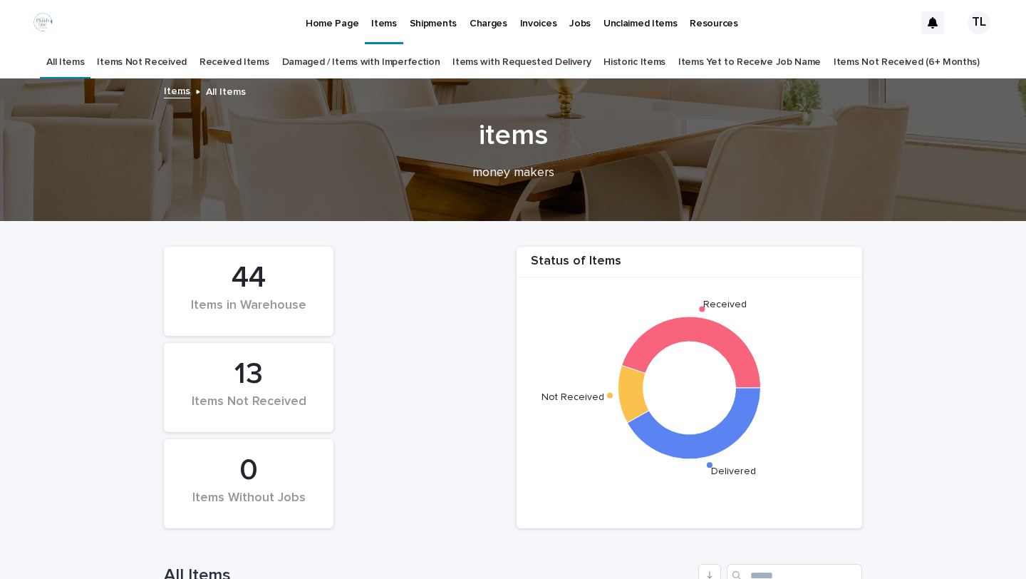
click at [535, 61] on link "Items with Requested Delivery" at bounding box center [521, 62] width 138 height 33
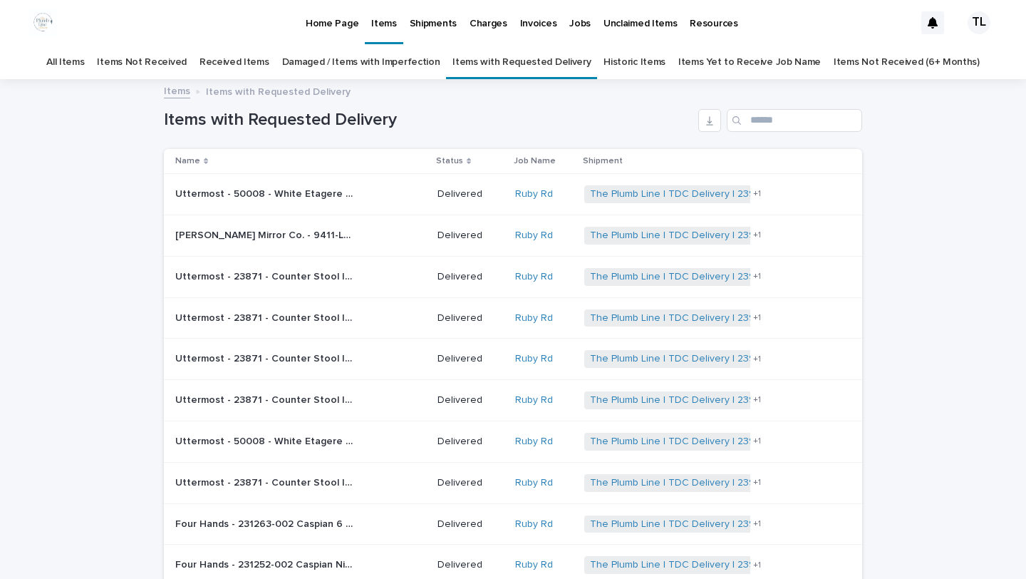
click at [641, 62] on link "Historic Items" at bounding box center [635, 62] width 62 height 33
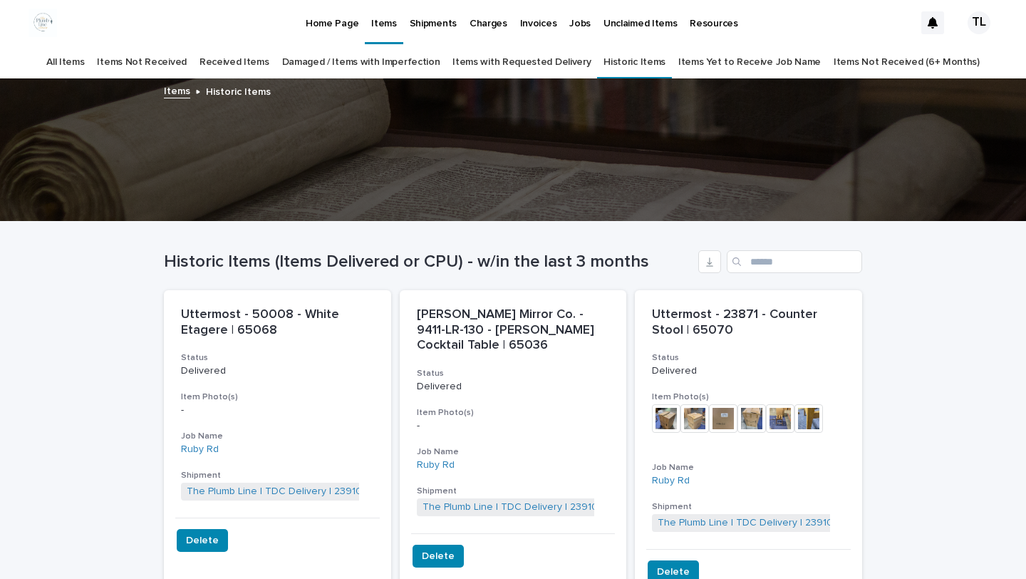
click at [244, 65] on link "Received Items" at bounding box center [235, 62] width 70 height 33
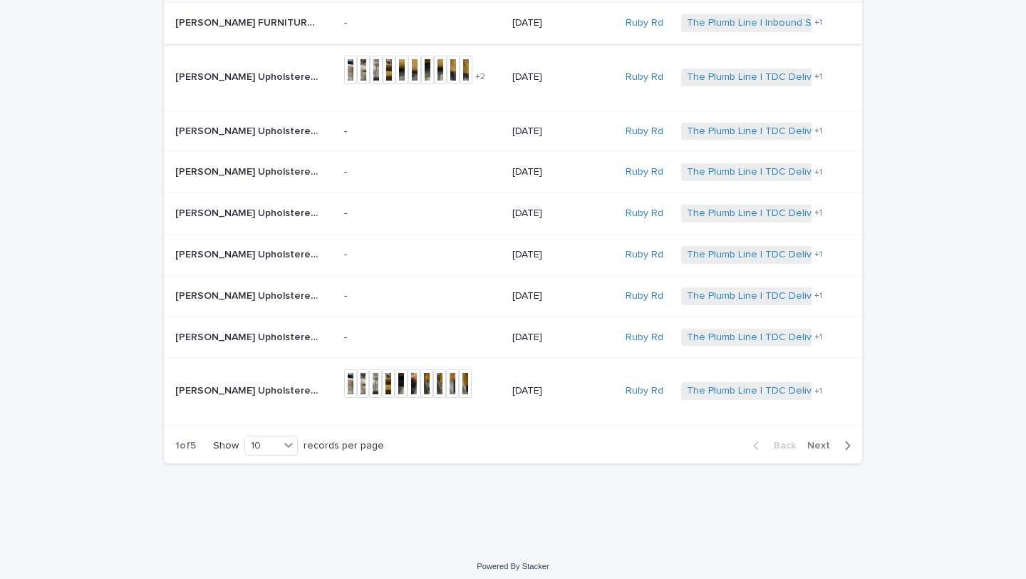
scroll to position [246, 0]
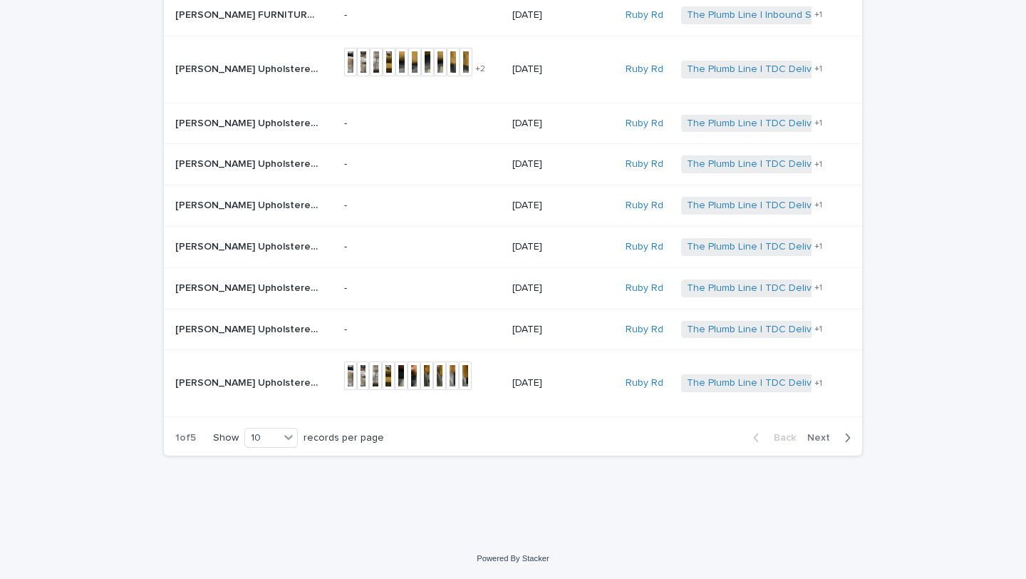
click at [846, 432] on icon "button" at bounding box center [847, 437] width 6 height 13
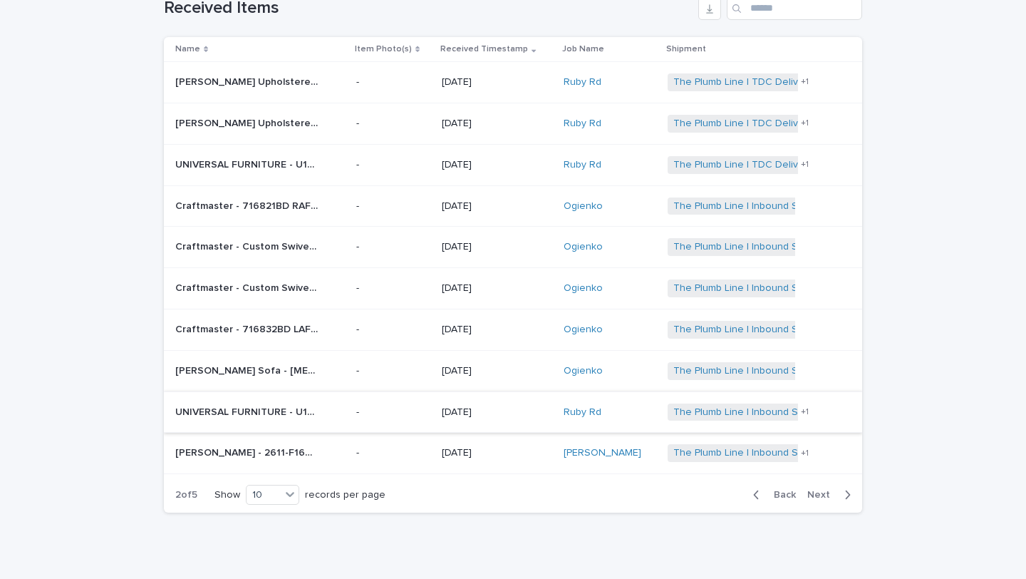
scroll to position [76, 0]
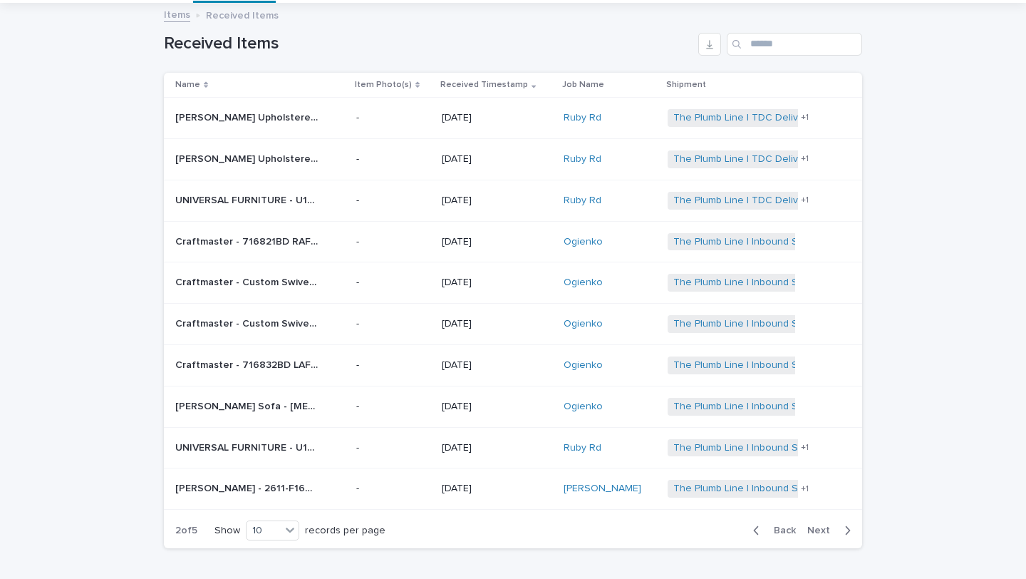
click at [842, 527] on div "button" at bounding box center [845, 530] width 12 height 13
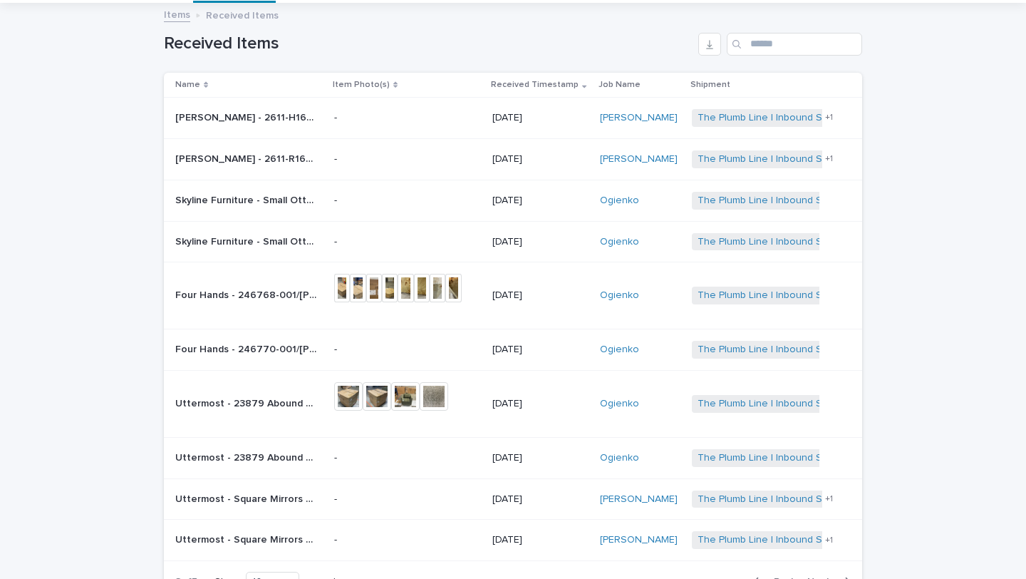
click at [807, 529] on div "The Plumb Line | Inbound Shipment | 23752 The Plumb Line | TDC Delivery | 24383…" at bounding box center [765, 539] width 147 height 29
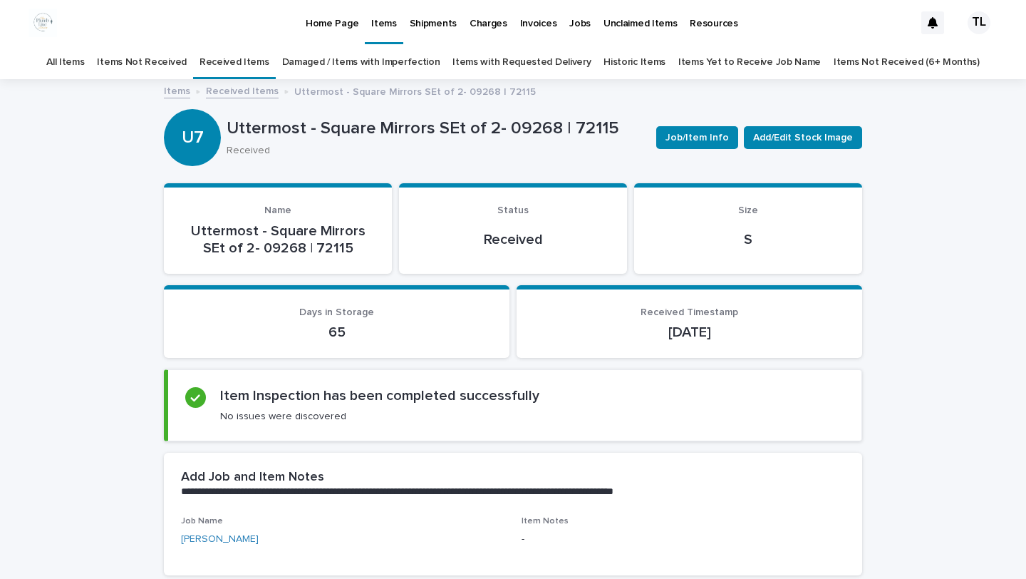
click at [434, 24] on p "Shipments" at bounding box center [433, 15] width 47 height 30
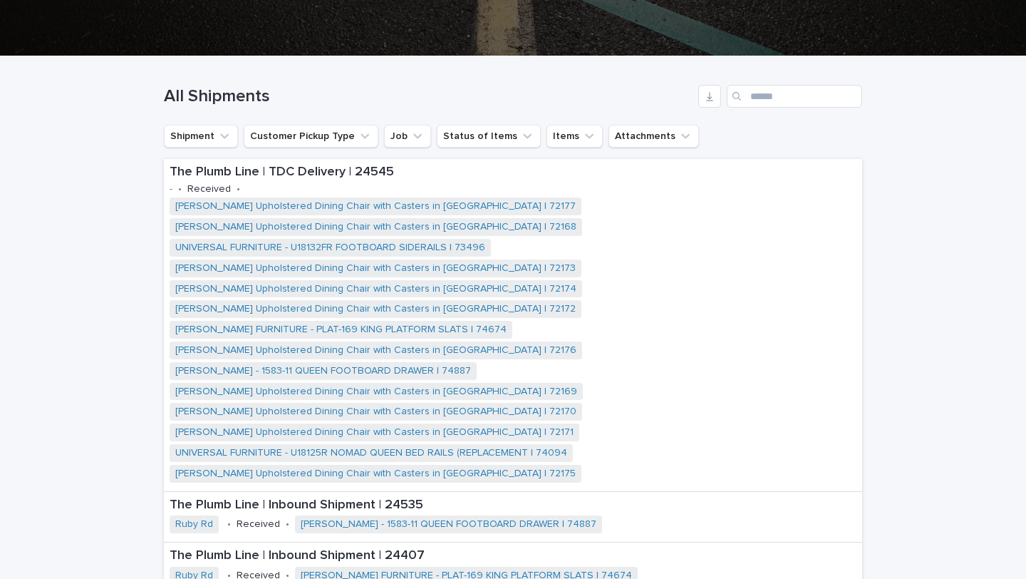
scroll to position [311, 0]
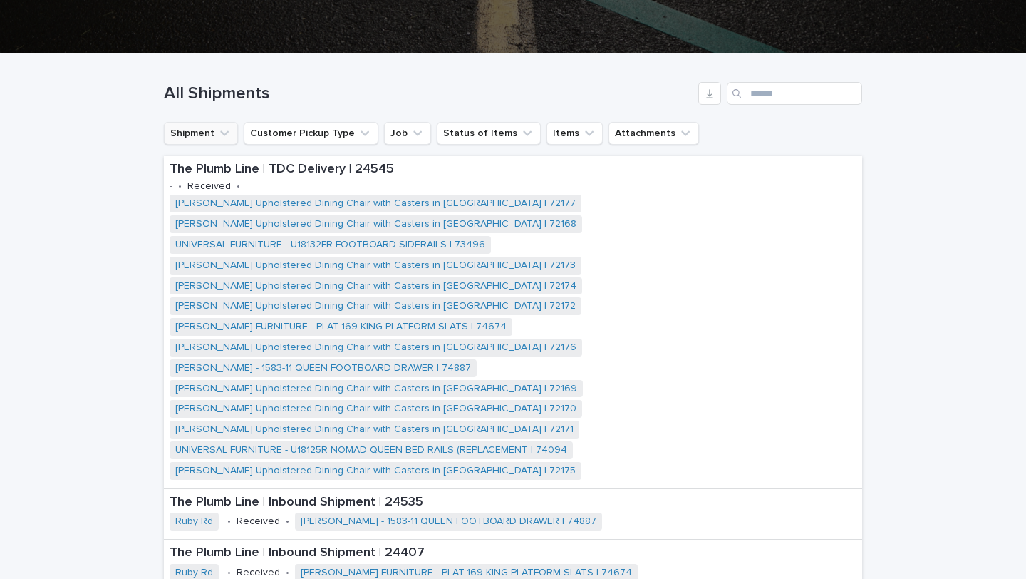
click at [230, 135] on button "Shipment" at bounding box center [201, 133] width 74 height 23
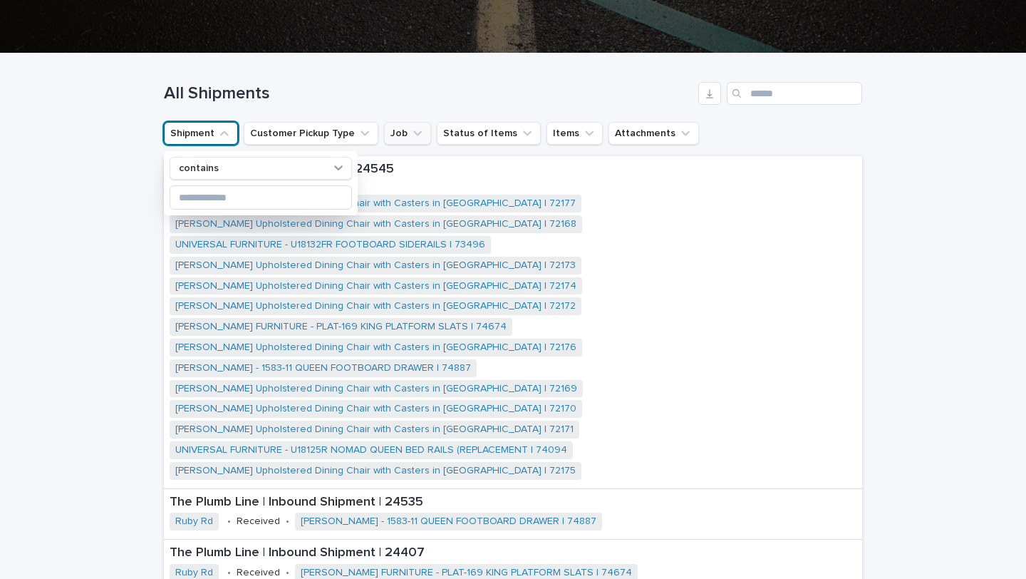
click at [410, 131] on icon "Job" at bounding box center [417, 133] width 14 height 14
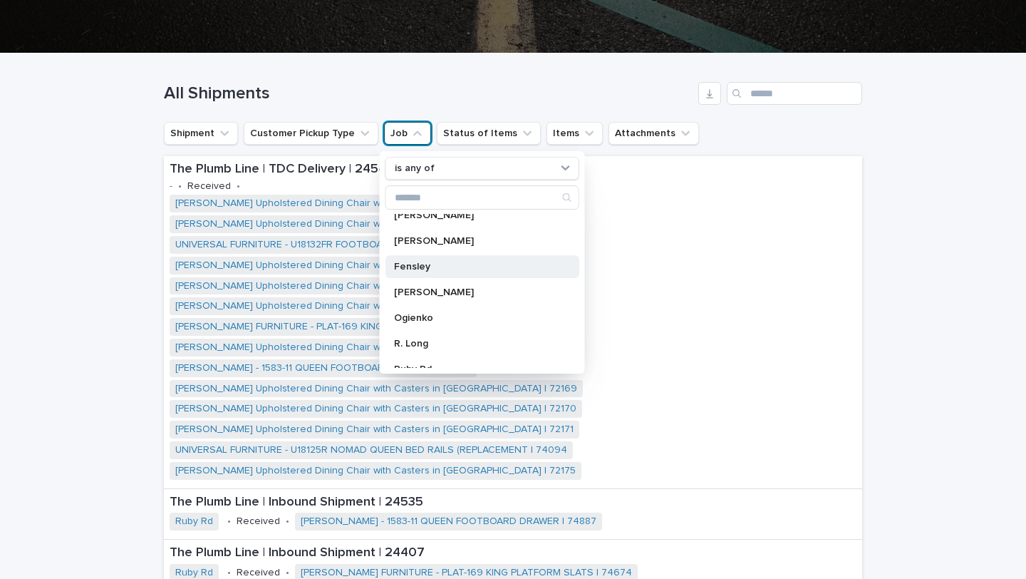
scroll to position [71, 0]
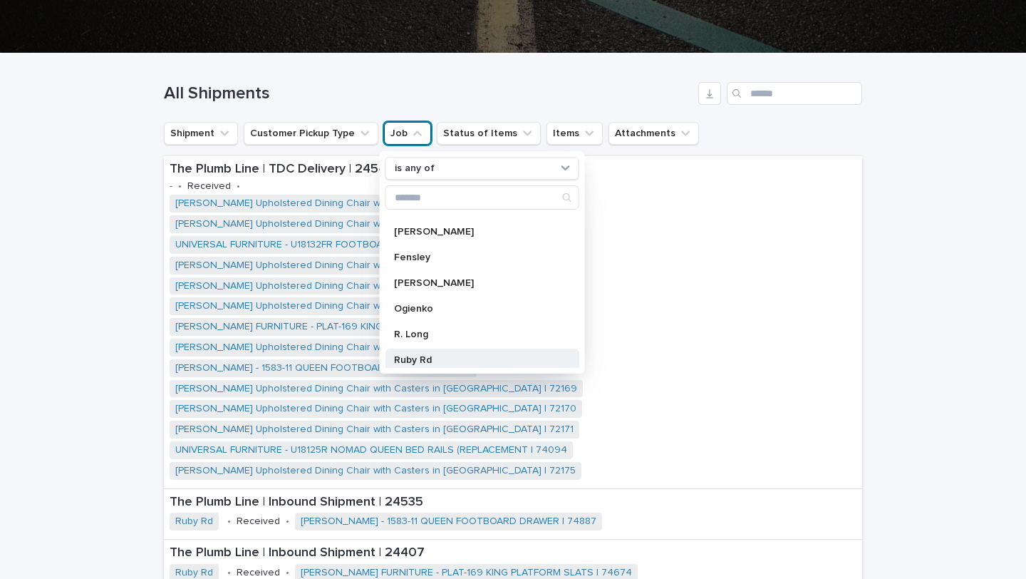
click at [415, 356] on p "Ruby Rd" at bounding box center [475, 360] width 162 height 10
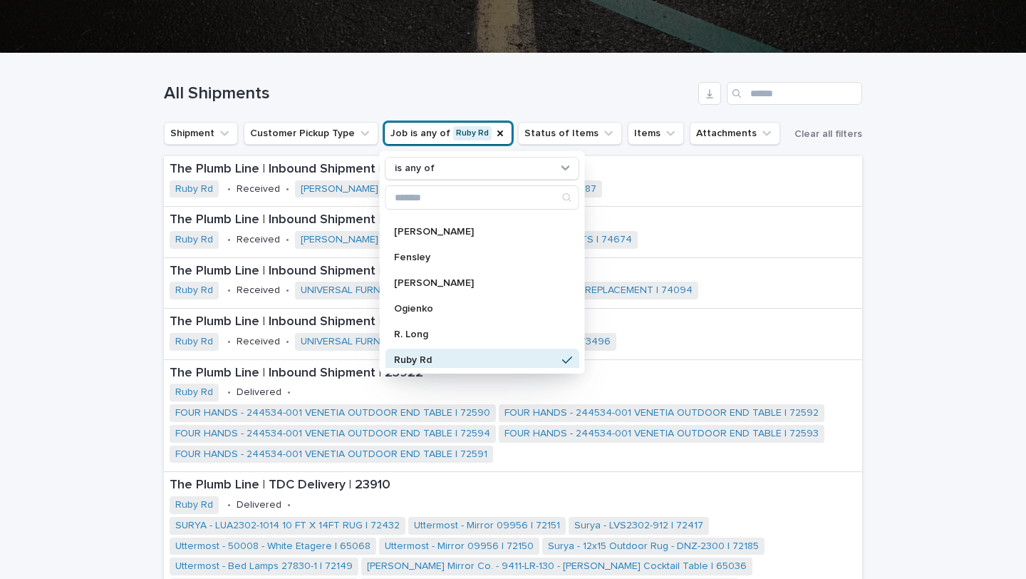
click at [578, 78] on div "All Shipments" at bounding box center [513, 87] width 698 height 68
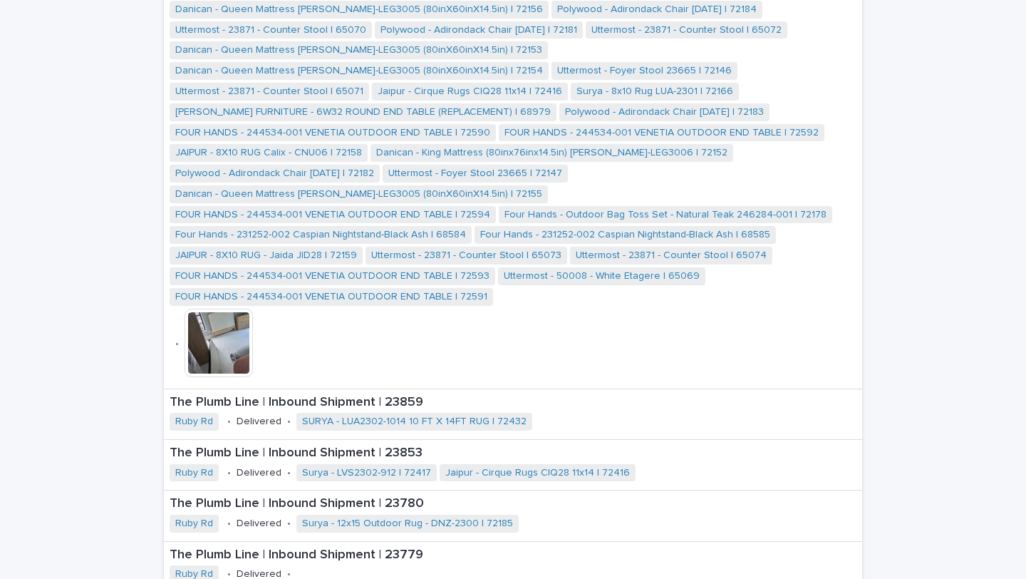
scroll to position [898, 0]
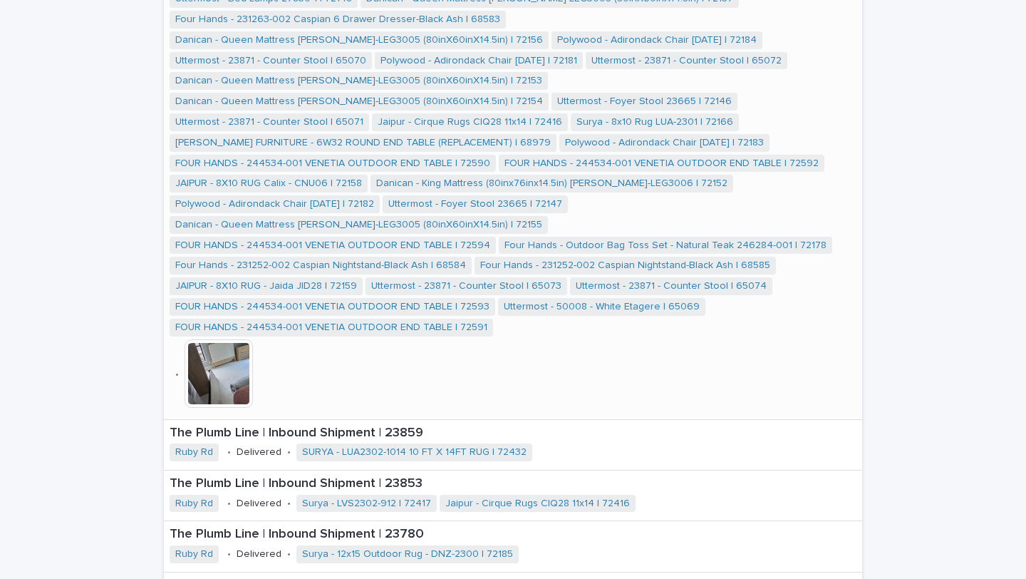
click at [222, 339] on img at bounding box center [219, 373] width 68 height 68
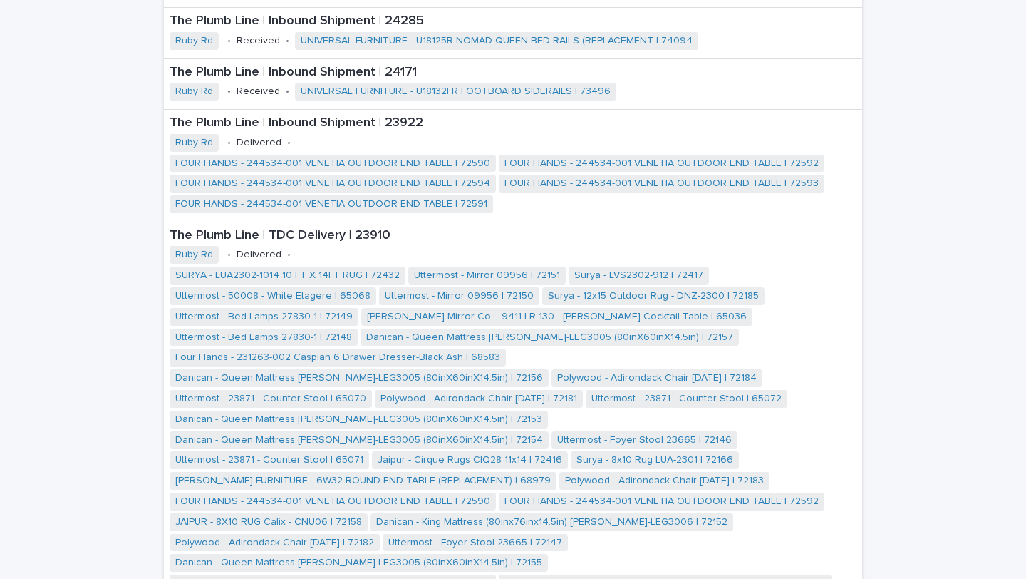
scroll to position [1006, 0]
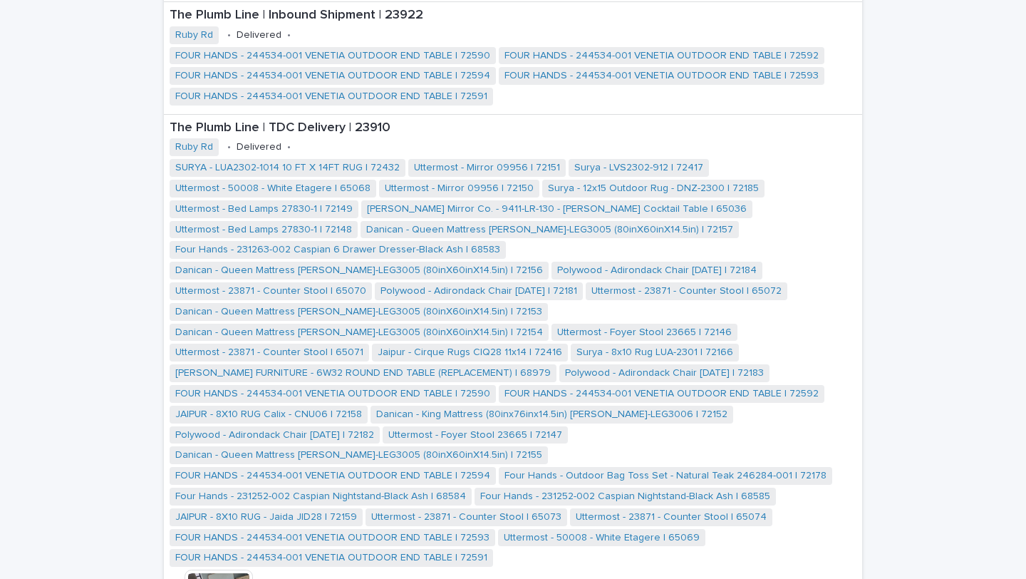
click at [1005, 20] on button "Close gallery" at bounding box center [1008, 16] width 36 height 33
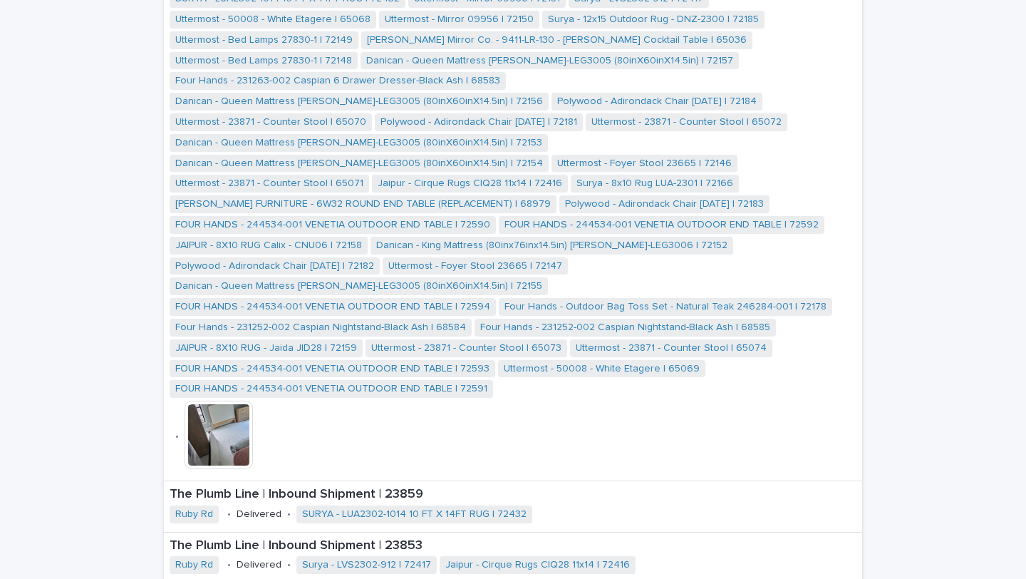
scroll to position [0, 0]
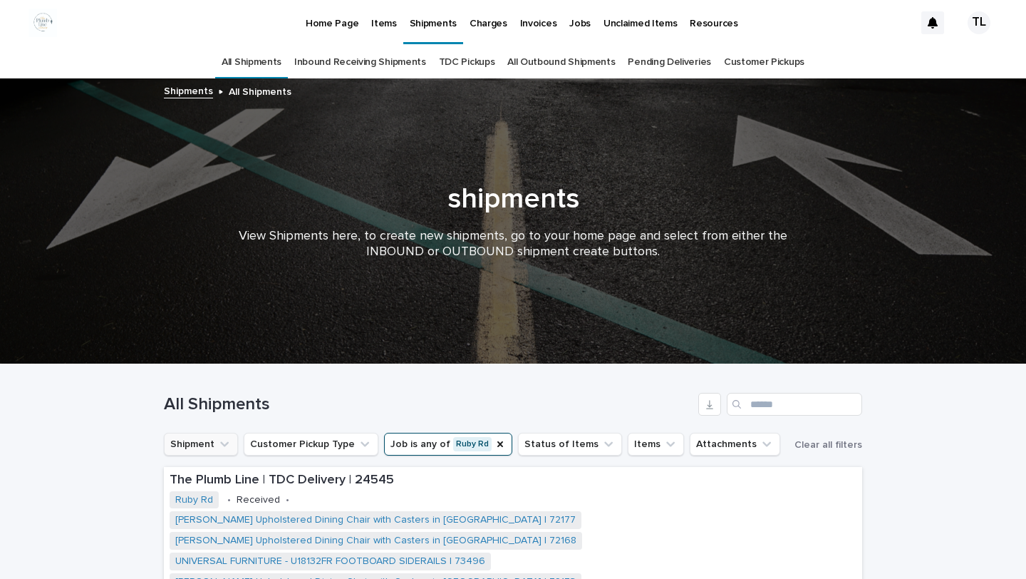
click at [200, 440] on button "Shipment" at bounding box center [201, 444] width 74 height 23
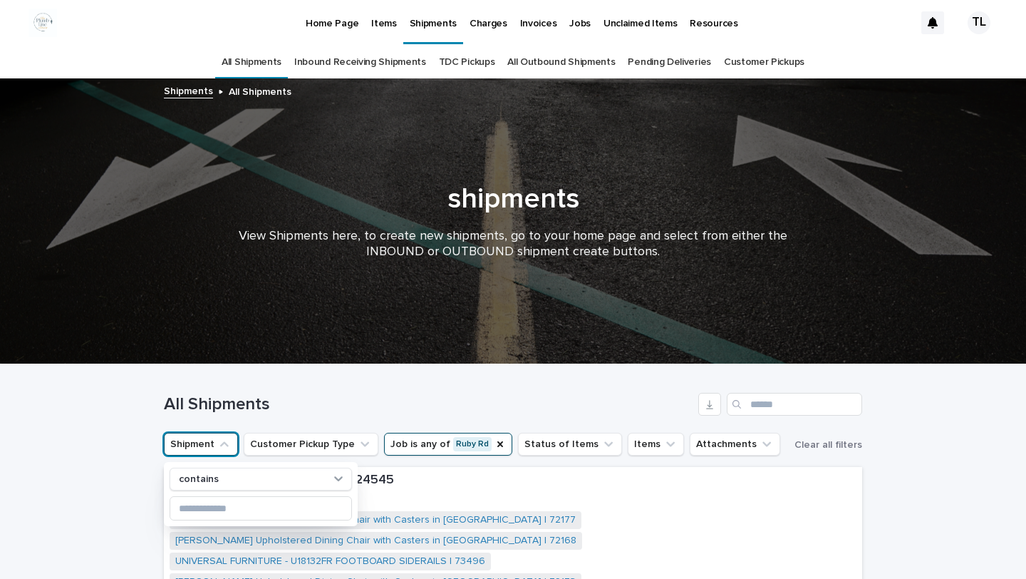
click at [378, 24] on p "Items" at bounding box center [383, 15] width 25 height 30
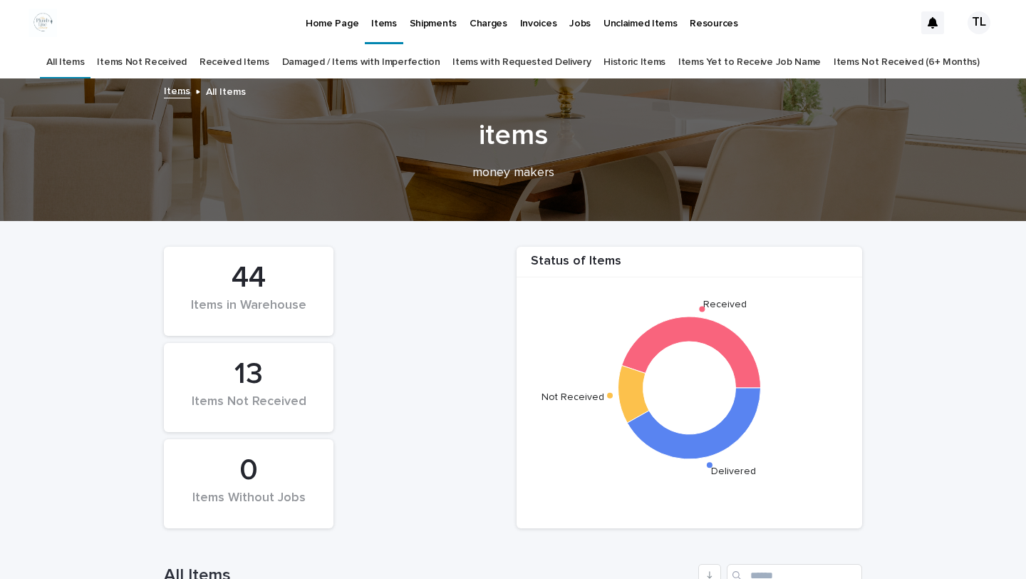
click at [261, 374] on div "13" at bounding box center [248, 374] width 121 height 36
click at [339, 24] on p "Home Page" at bounding box center [332, 15] width 53 height 30
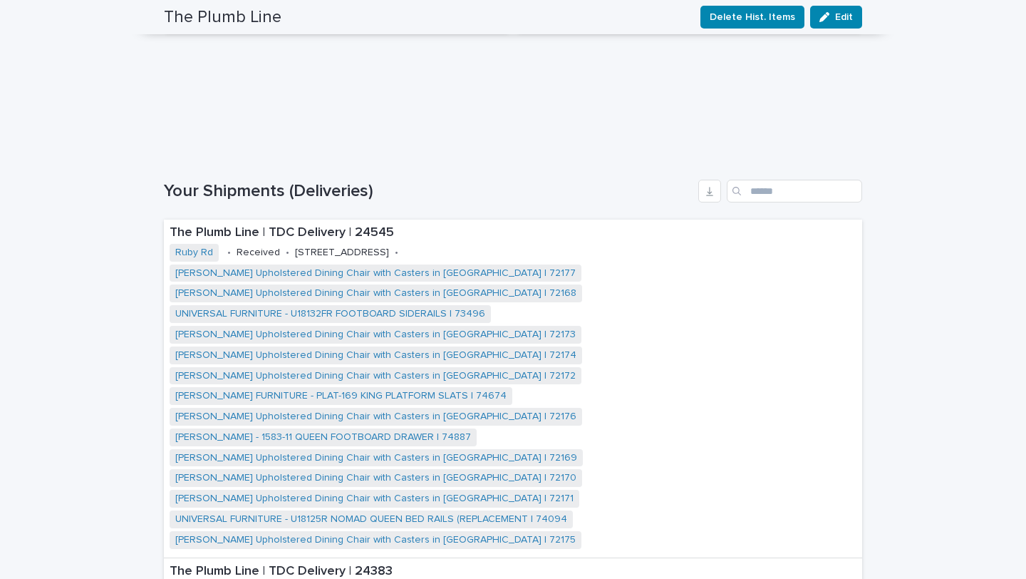
scroll to position [793, 0]
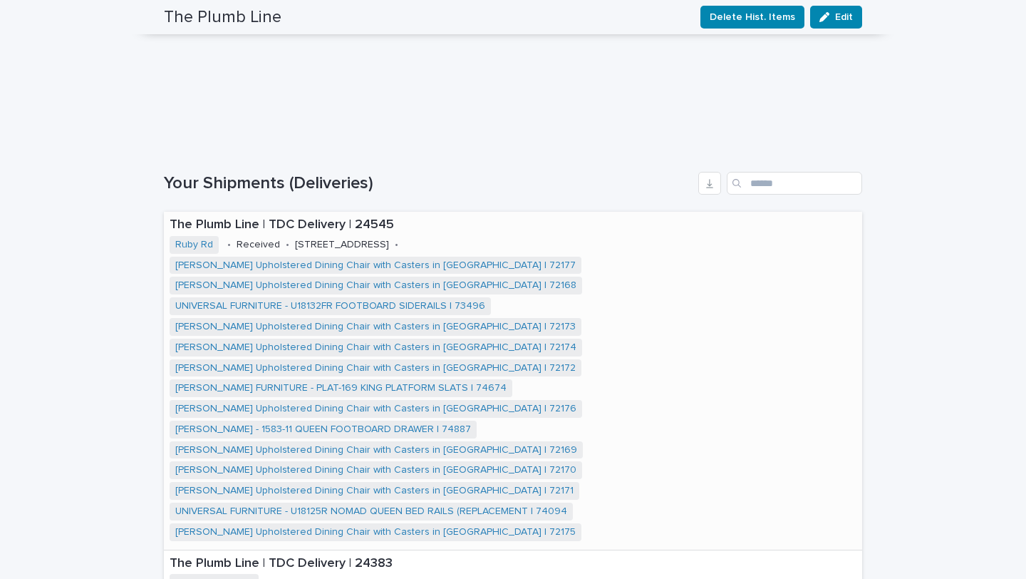
click at [361, 221] on p "The Plumb Line | TDC Delivery | 24545" at bounding box center [513, 225] width 687 height 16
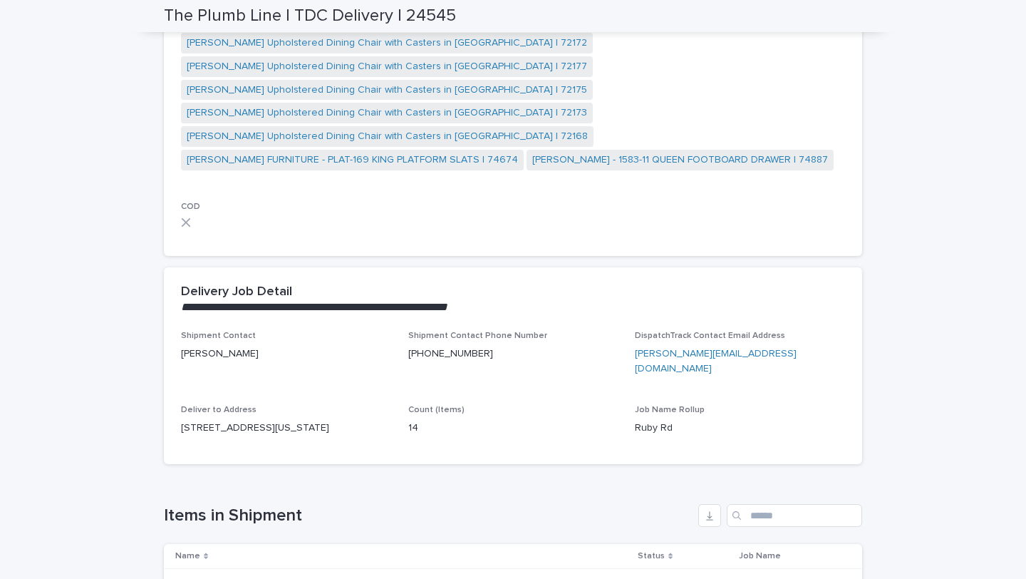
scroll to position [702, 0]
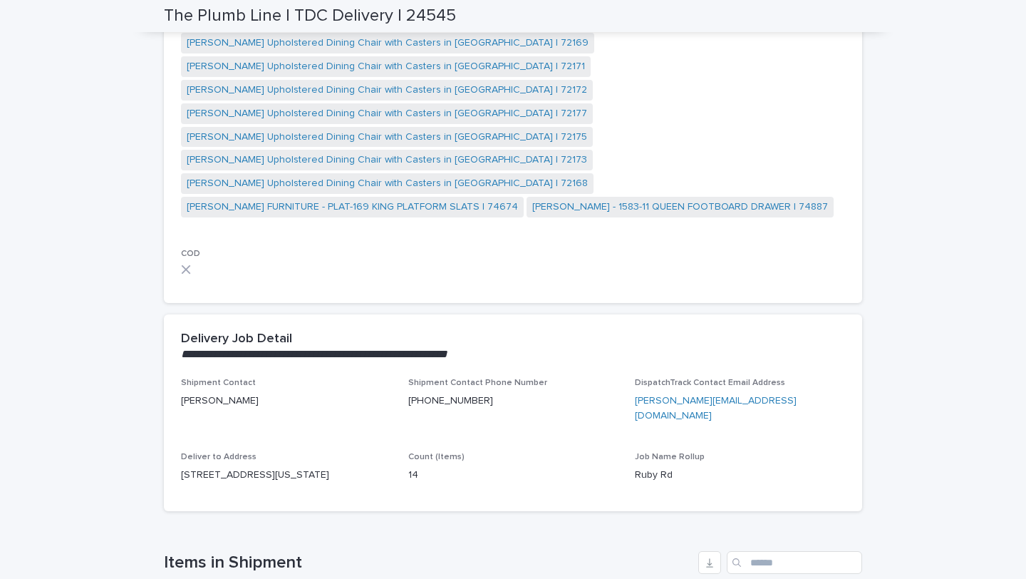
click at [186, 264] on icon at bounding box center [186, 269] width 10 height 10
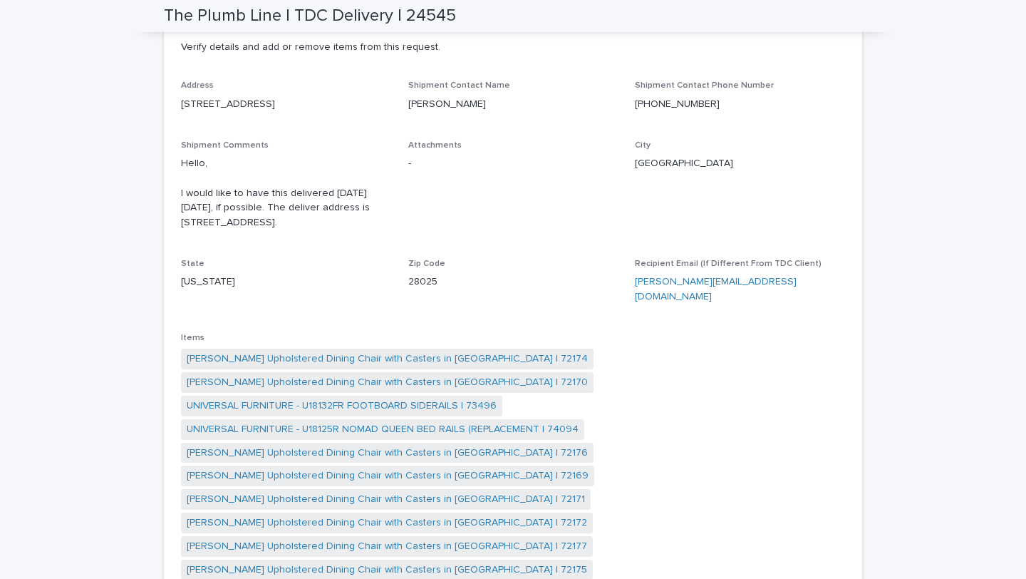
scroll to position [0, 0]
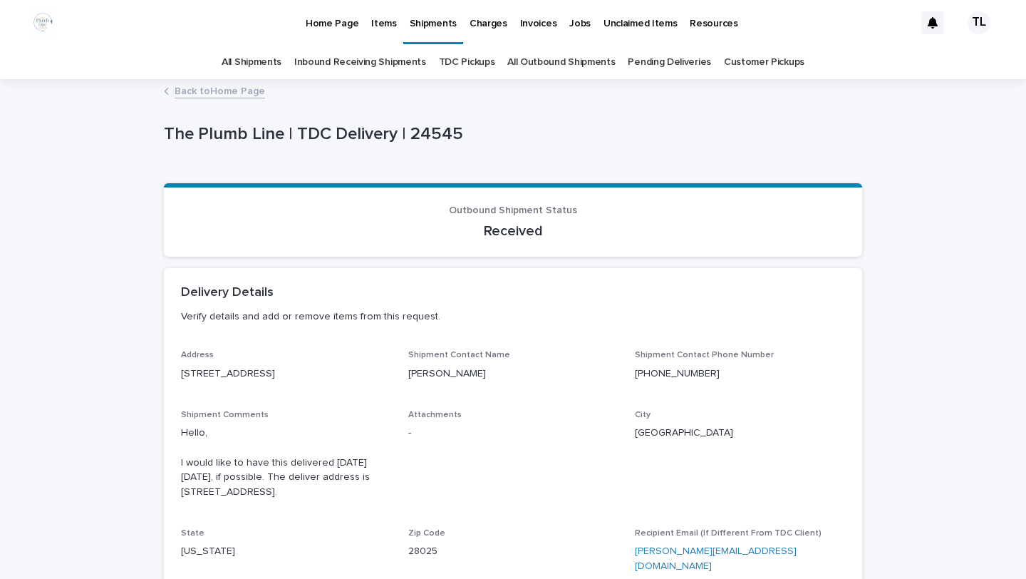
click at [554, 57] on link "All Outbound Shipments" at bounding box center [561, 62] width 108 height 33
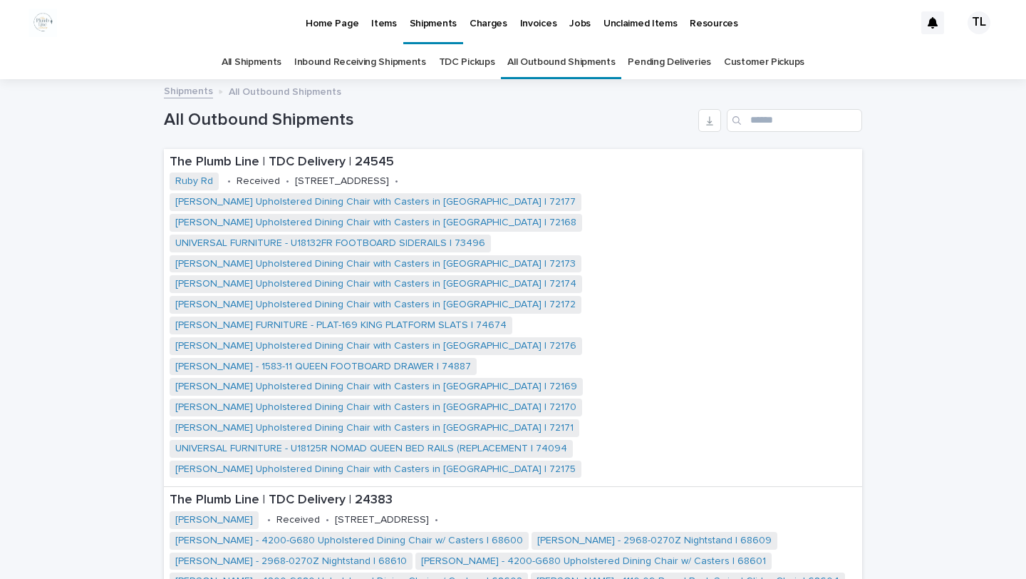
click at [675, 60] on link "Pending Deliveries" at bounding box center [669, 62] width 83 height 33
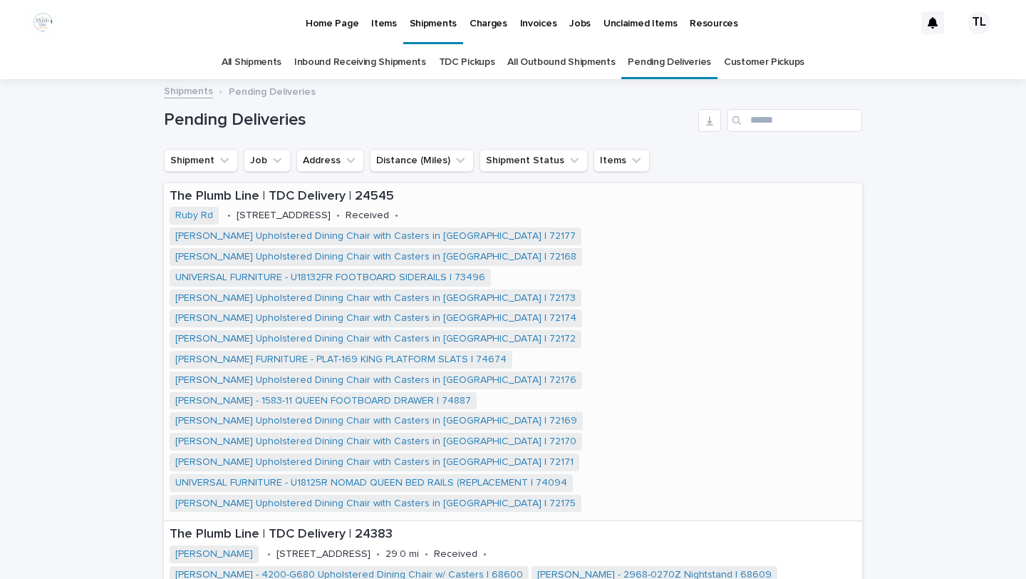
click at [234, 192] on p "The Plumb Line | TDC Delivery | 24545" at bounding box center [513, 197] width 687 height 16
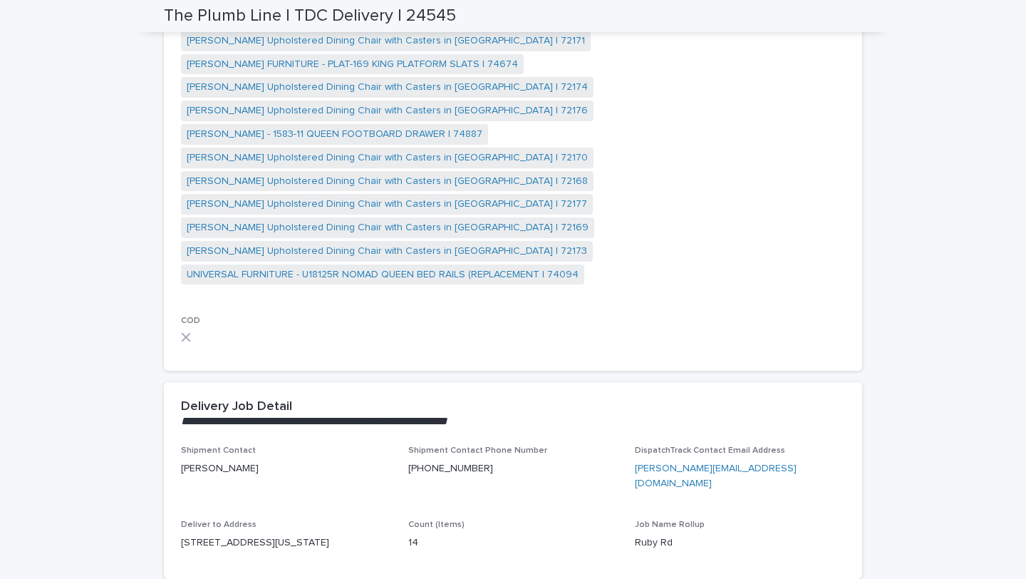
scroll to position [664, 0]
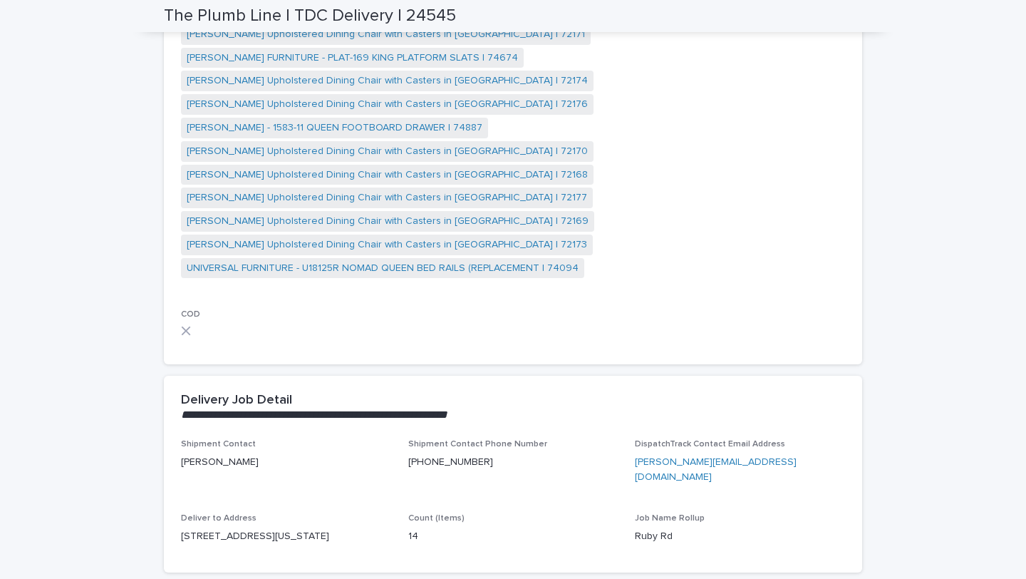
click at [186, 326] on icon at bounding box center [186, 330] width 9 height 9
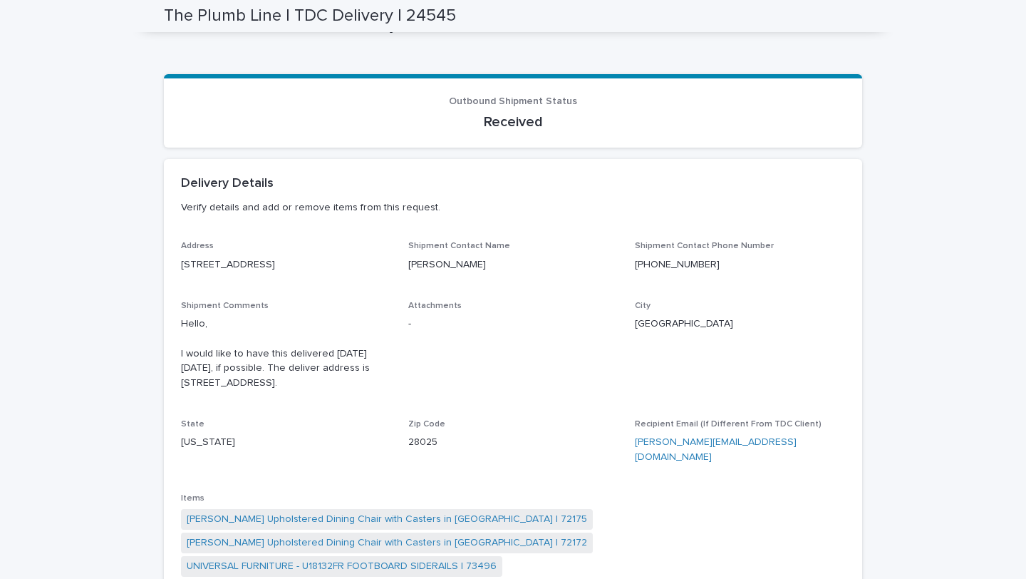
scroll to position [0, 0]
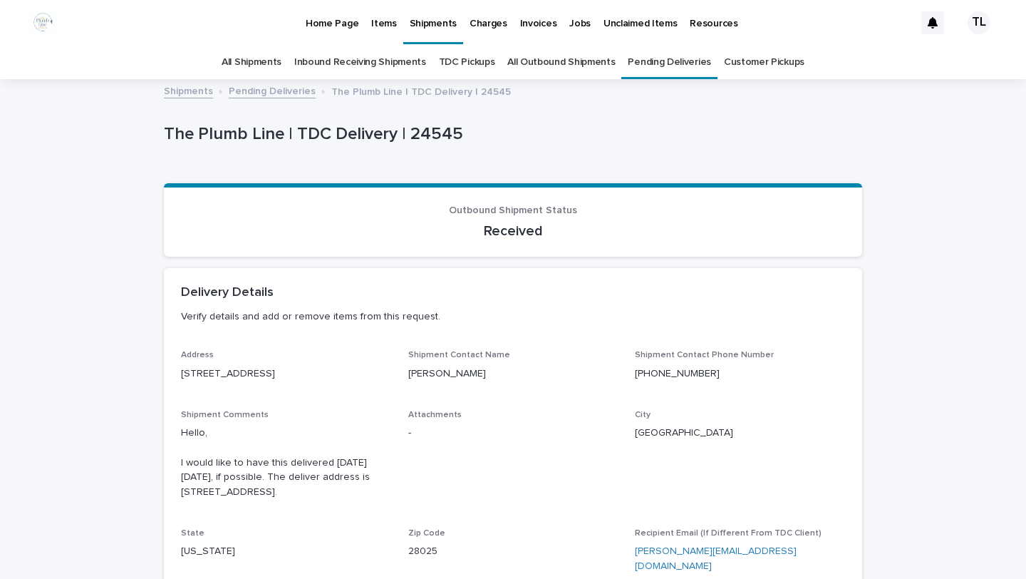
click at [413, 88] on p "The Plumb Line | TDC Delivery | 24545" at bounding box center [421, 91] width 180 height 16
click at [527, 234] on p "Received" at bounding box center [513, 230] width 664 height 17
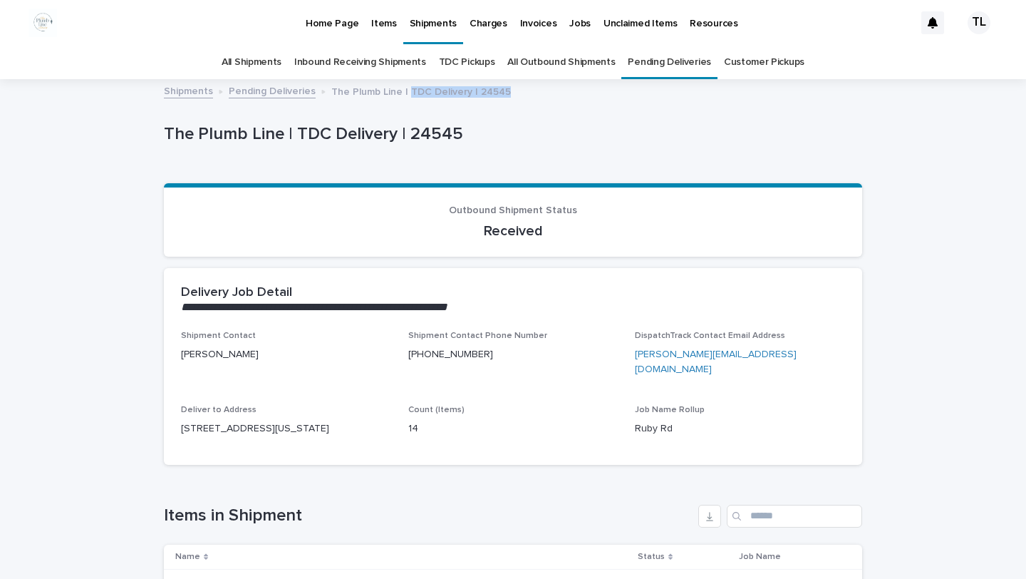
drag, startPoint x: 499, startPoint y: 90, endPoint x: 403, endPoint y: 89, distance: 95.5
click at [403, 89] on div "Shipments Pending Deliveries The Plumb Line | TDC Delivery | 24545" at bounding box center [513, 92] width 713 height 20
copy p "TDC Delivery | 24545"
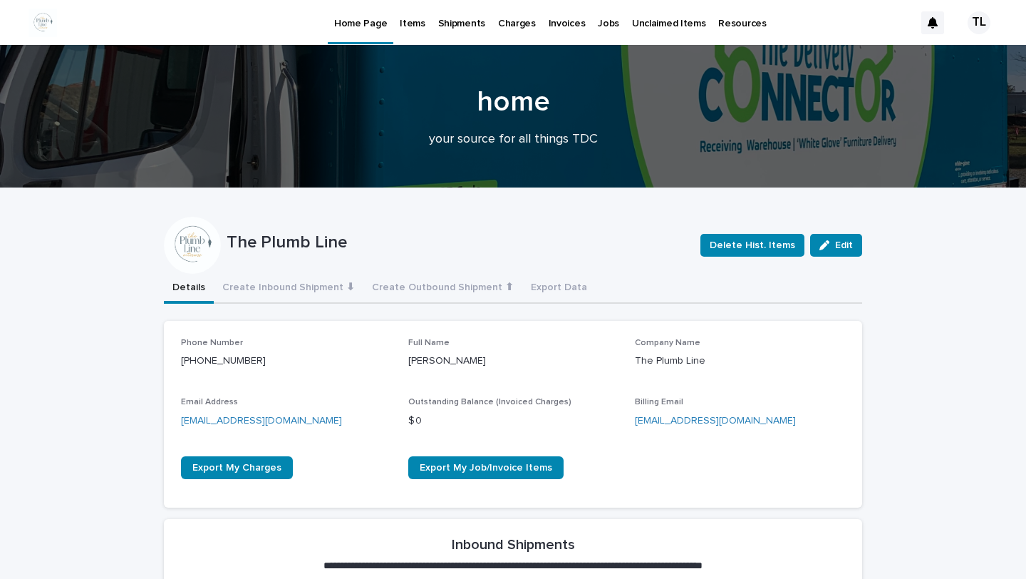
click at [600, 21] on p "Jobs" at bounding box center [608, 15] width 21 height 30
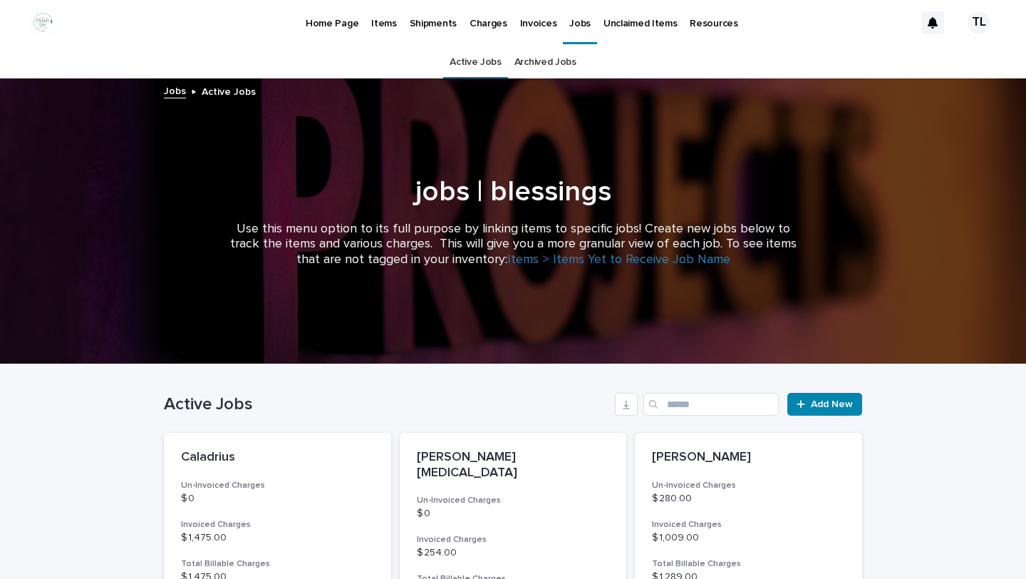
click at [373, 20] on p "Items" at bounding box center [383, 15] width 25 height 30
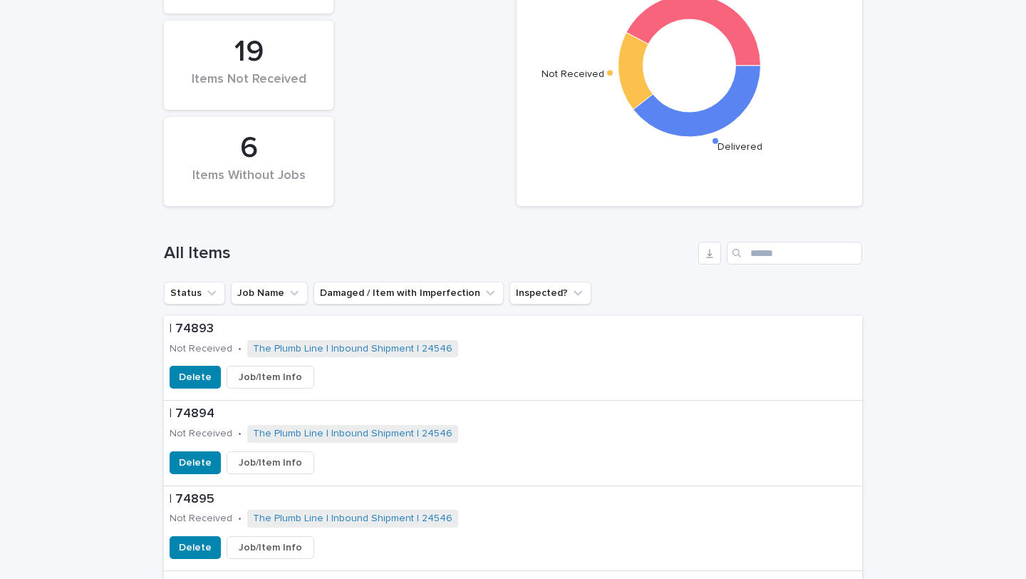
scroll to position [341, 0]
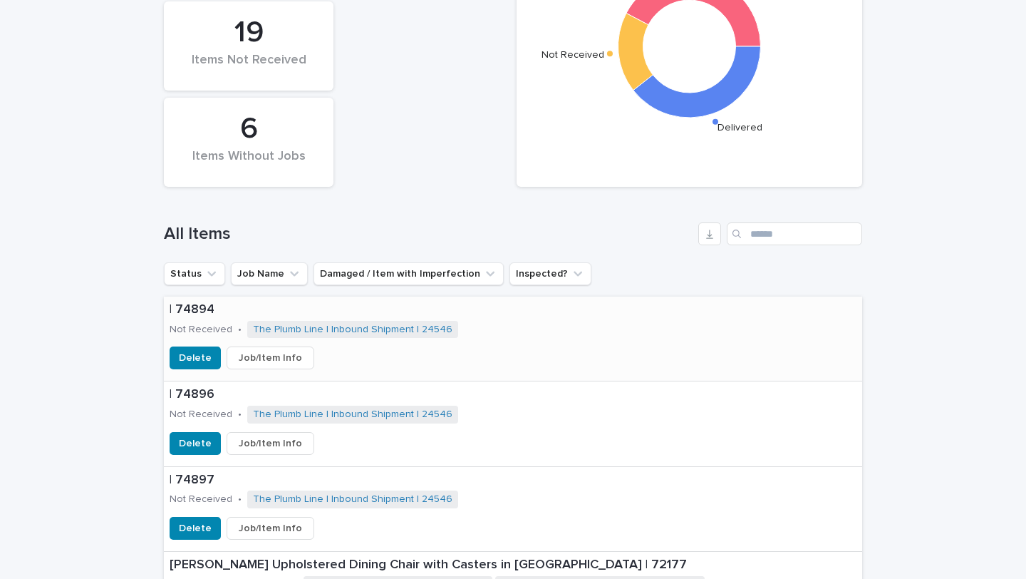
click at [270, 361] on span "Job/Item Info" at bounding box center [270, 358] width 63 height 14
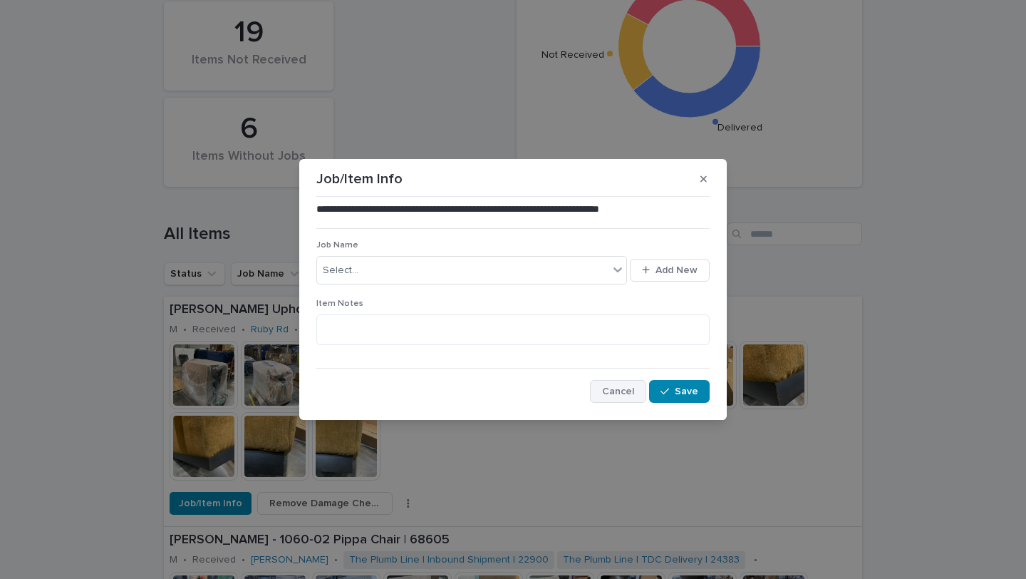
click at [621, 390] on span "Cancel" at bounding box center [618, 391] width 32 height 10
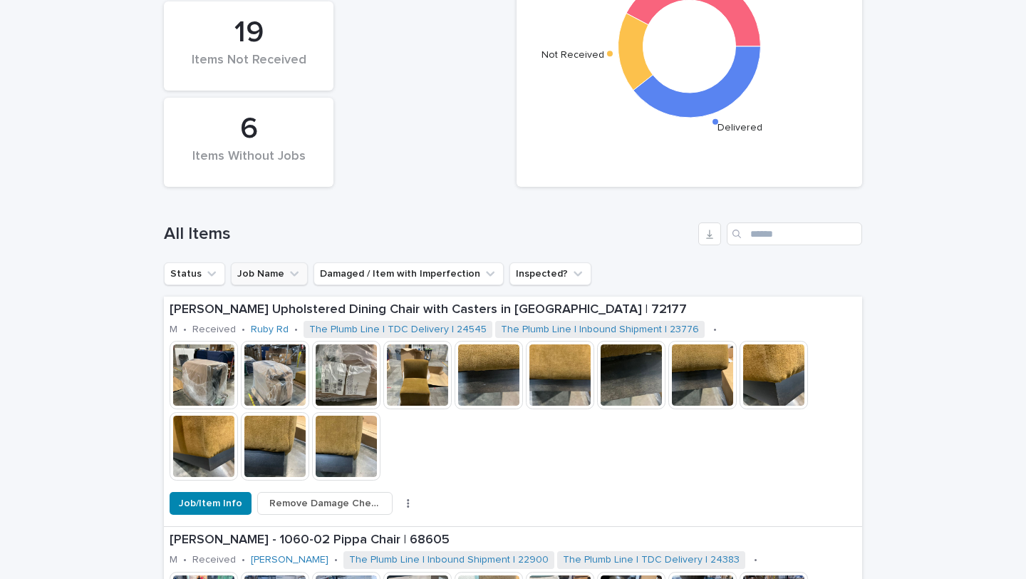
click at [271, 278] on button "Job Name" at bounding box center [269, 273] width 77 height 23
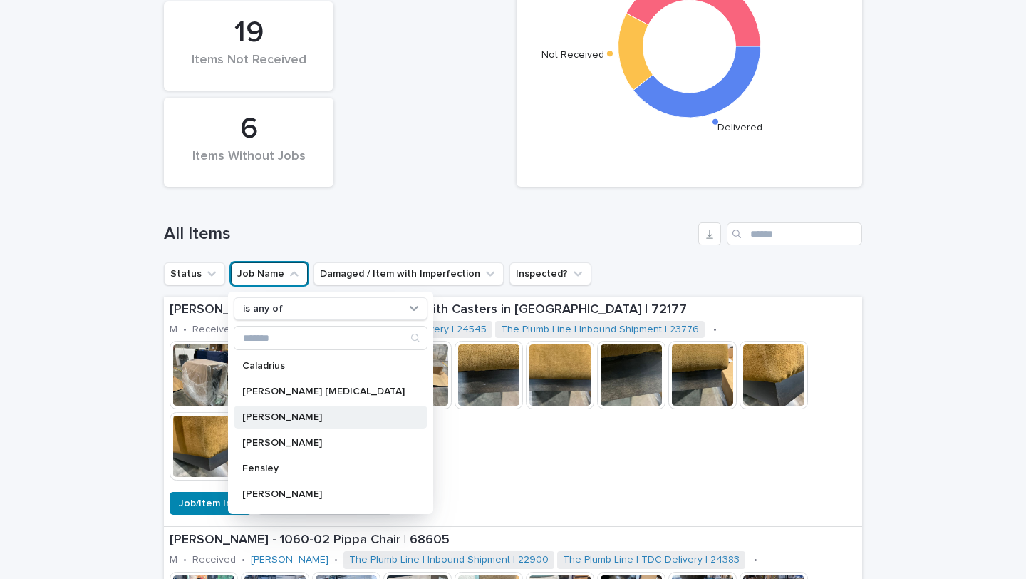
scroll to position [74, 0]
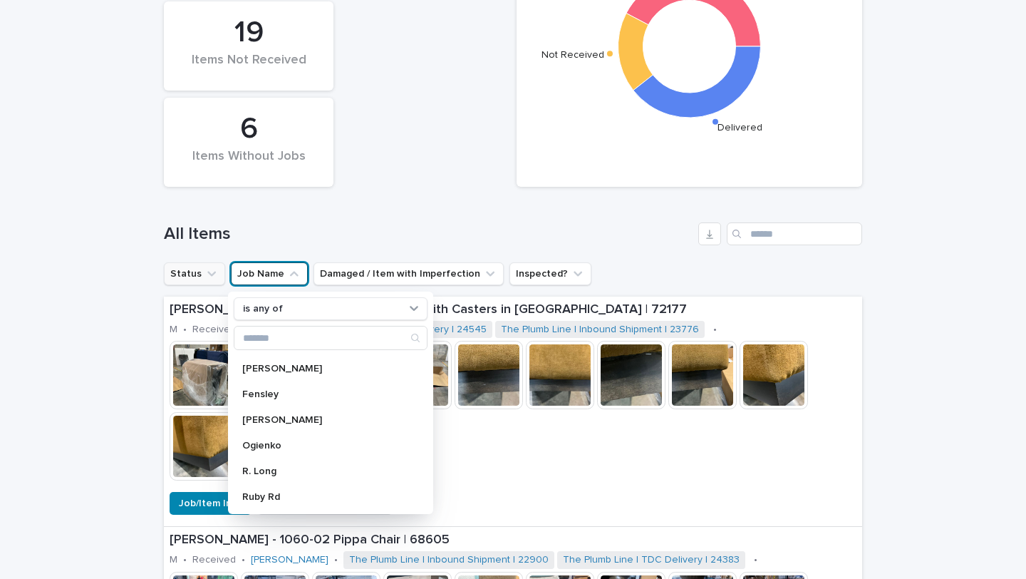
click at [185, 276] on button "Status" at bounding box center [194, 273] width 61 height 23
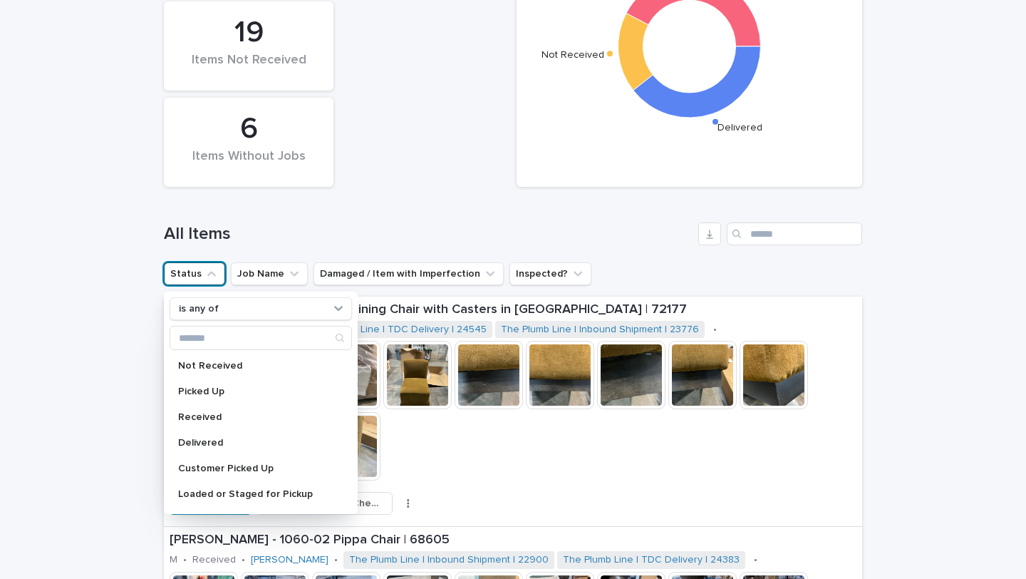
click at [343, 192] on div "Status of Items Received Not Received Delivered 44 Items in Warehouse 6 Items W…" at bounding box center [513, 46] width 713 height 296
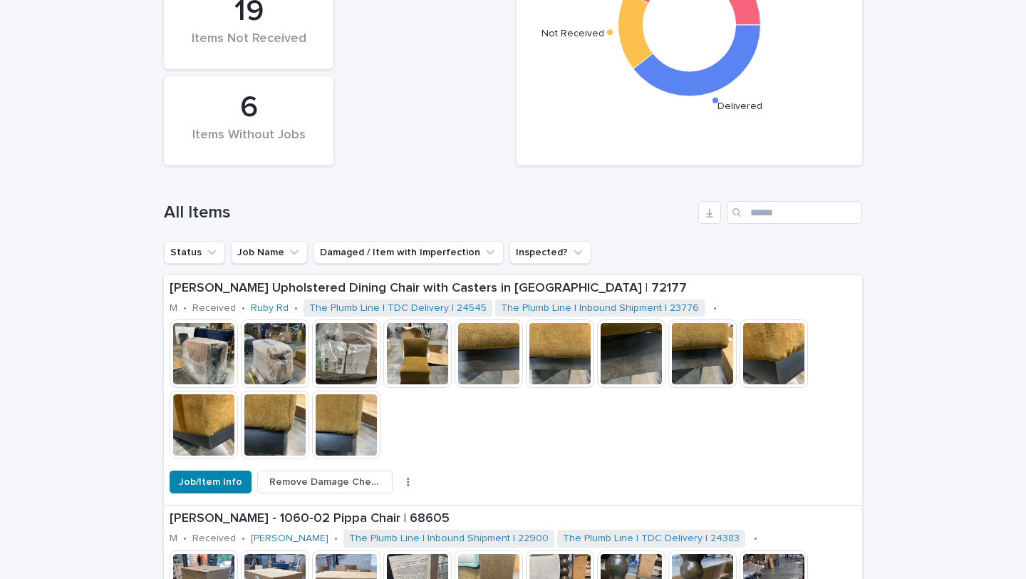
scroll to position [0, 0]
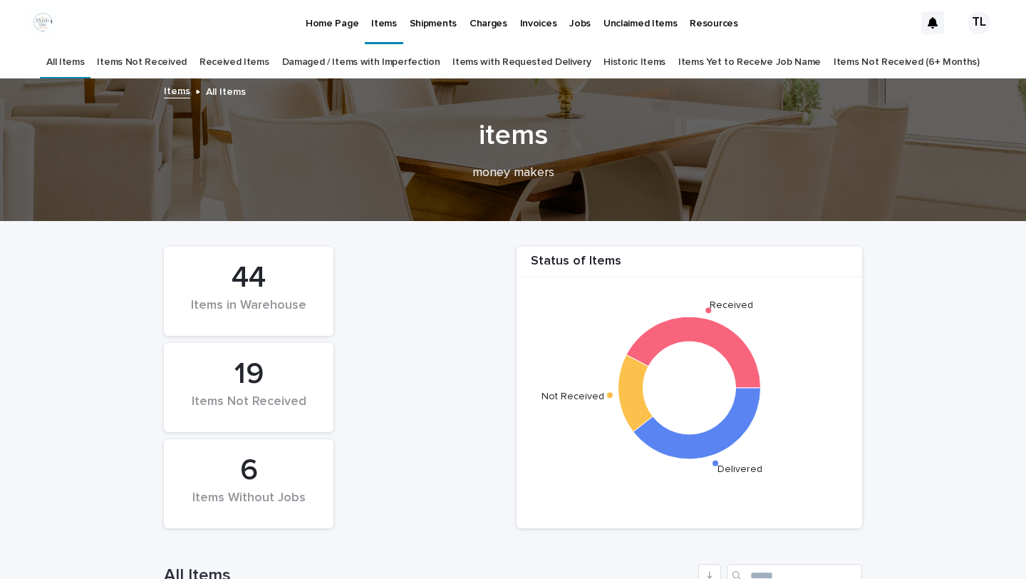
click at [240, 466] on div "6" at bounding box center [248, 470] width 121 height 36
click at [147, 63] on link "Items Not Received" at bounding box center [141, 62] width 89 height 33
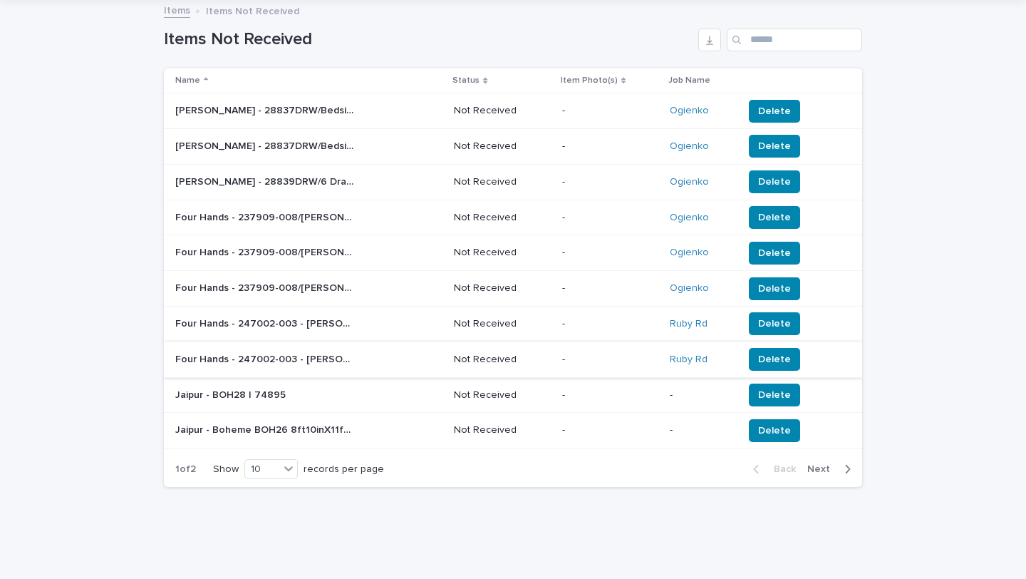
scroll to position [94, 0]
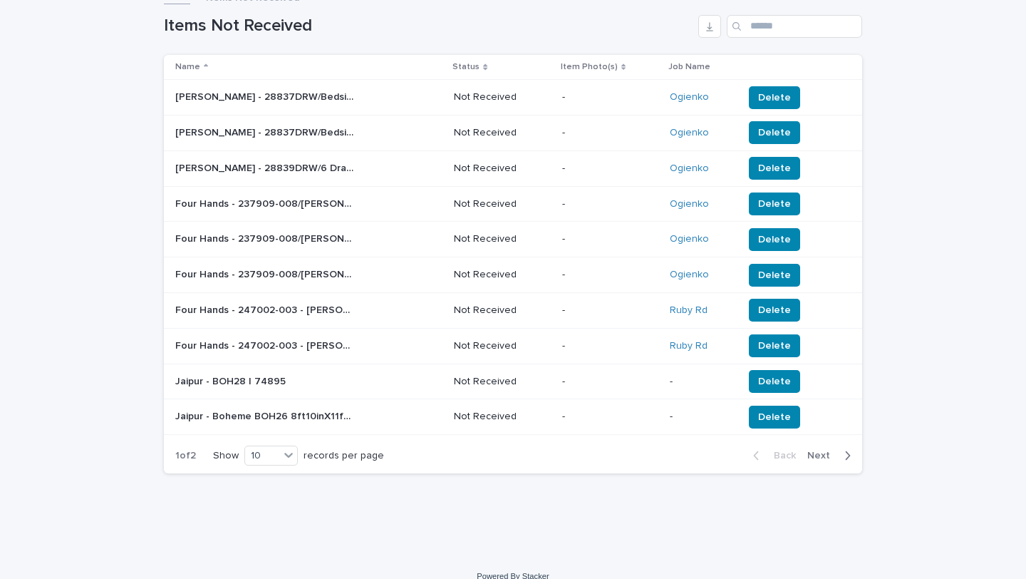
click at [666, 378] on td "-" at bounding box center [701, 381] width 74 height 36
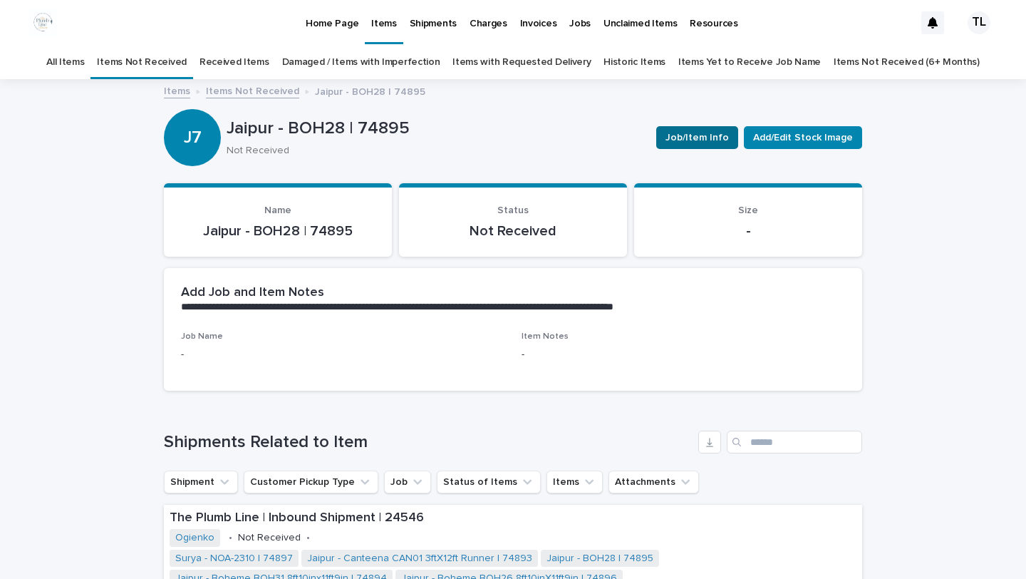
click at [698, 137] on span "Job/Item Info" at bounding box center [697, 137] width 63 height 14
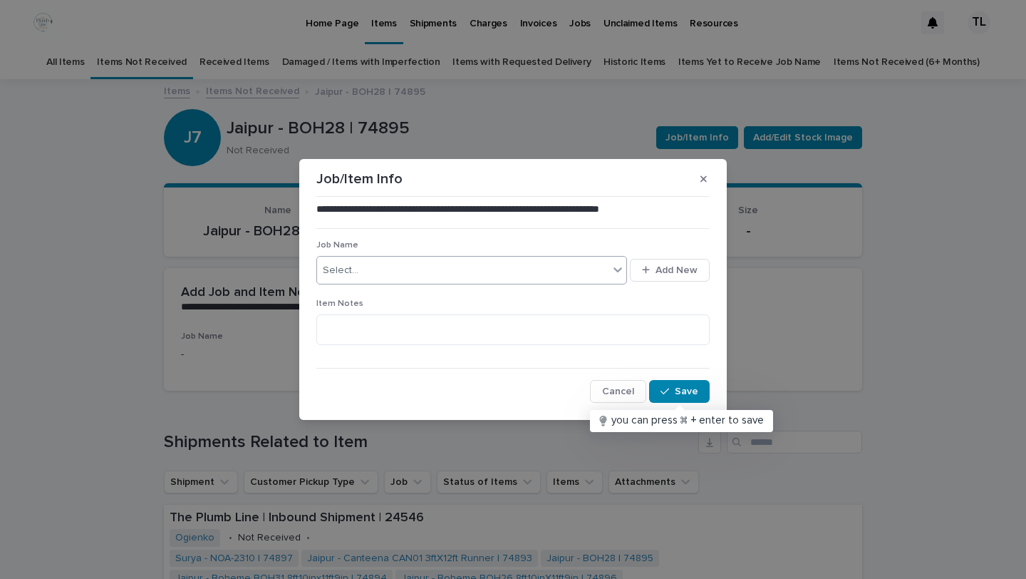
click at [561, 273] on div "Select..." at bounding box center [462, 271] width 291 height 24
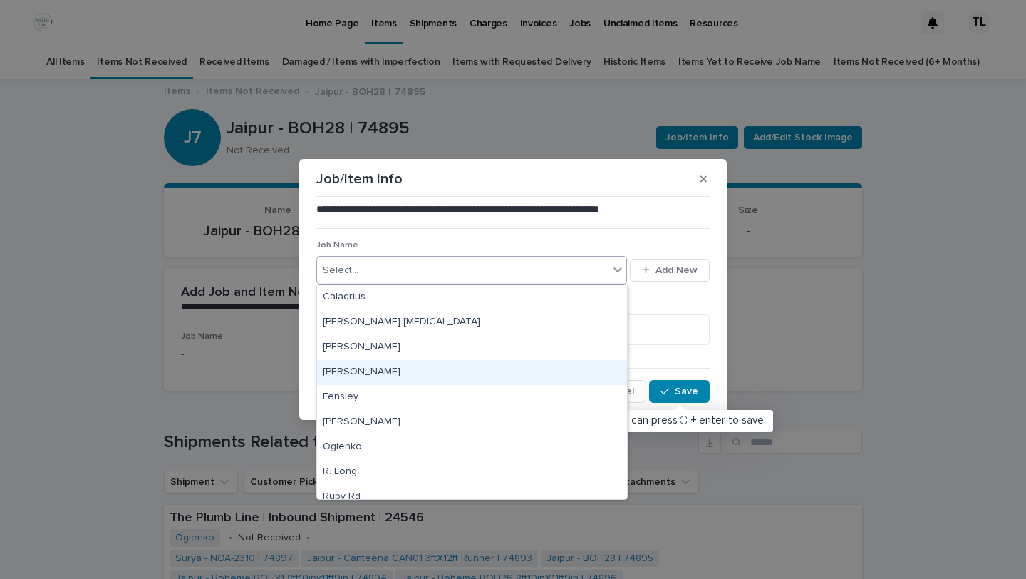
scroll to position [11, 0]
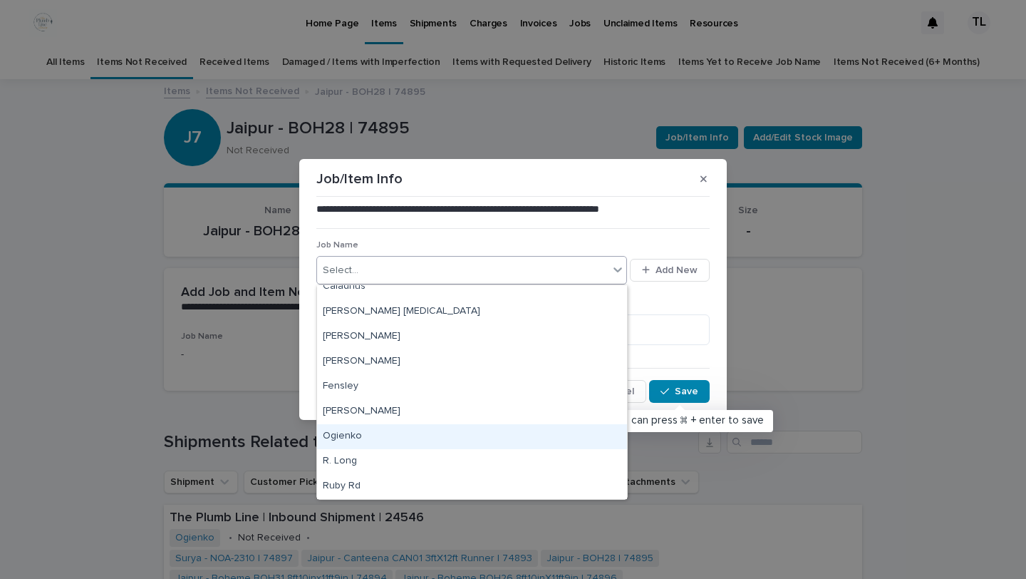
click at [512, 433] on div "Ogienko" at bounding box center [472, 436] width 310 height 25
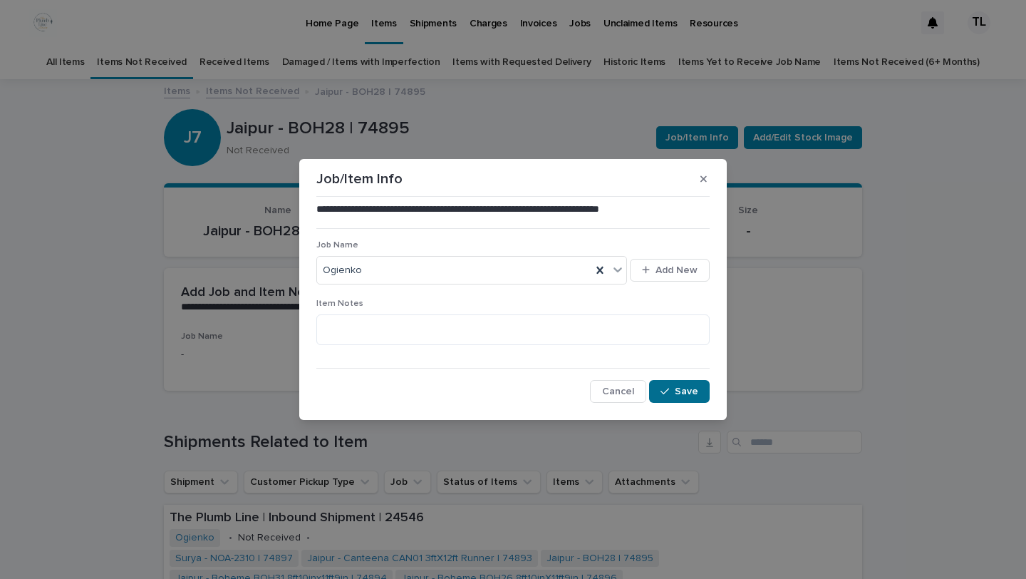
click at [665, 390] on icon "button" at bounding box center [665, 391] width 9 height 10
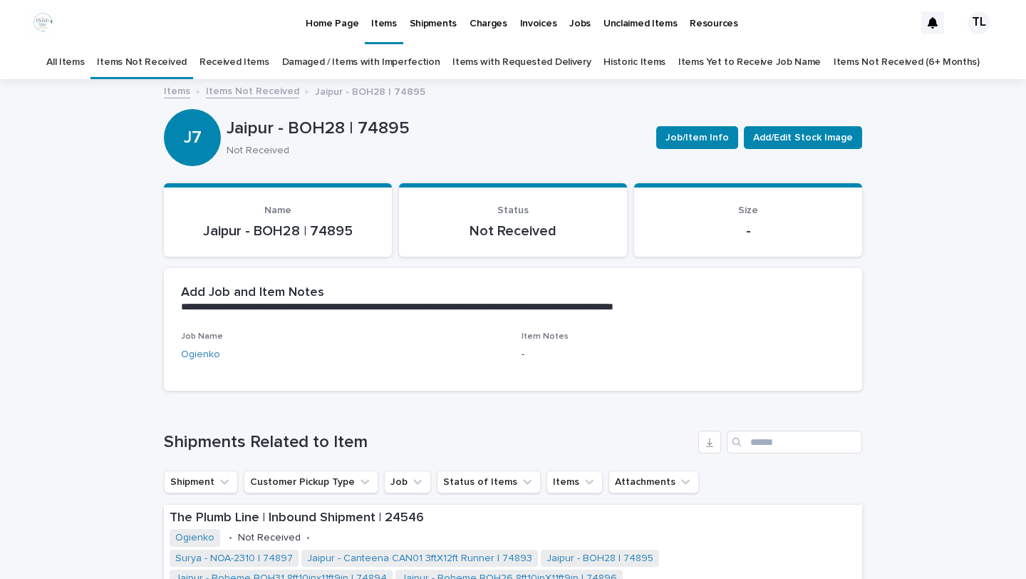
click at [249, 87] on link "Items Not Received" at bounding box center [252, 90] width 93 height 16
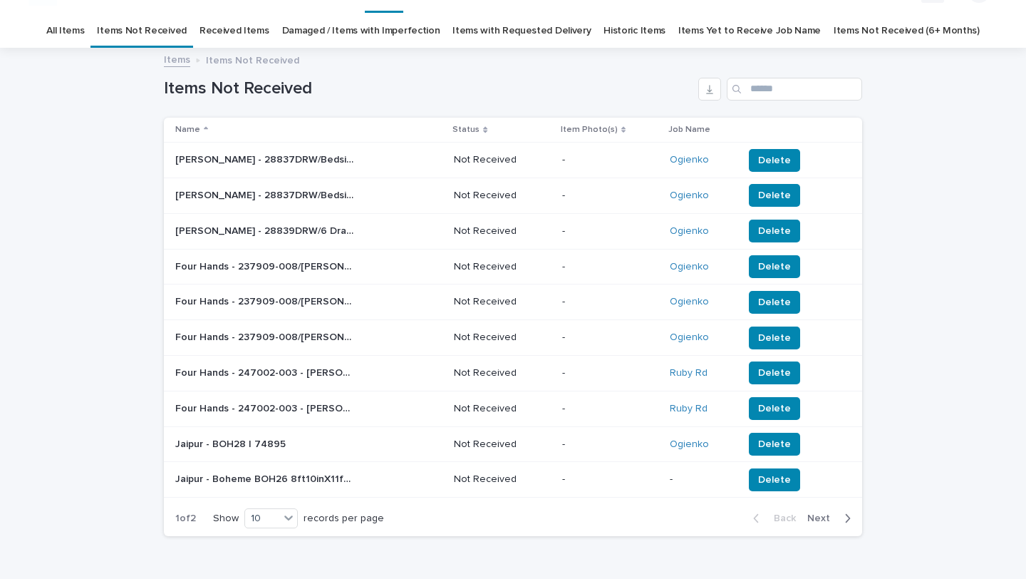
scroll to position [46, 0]
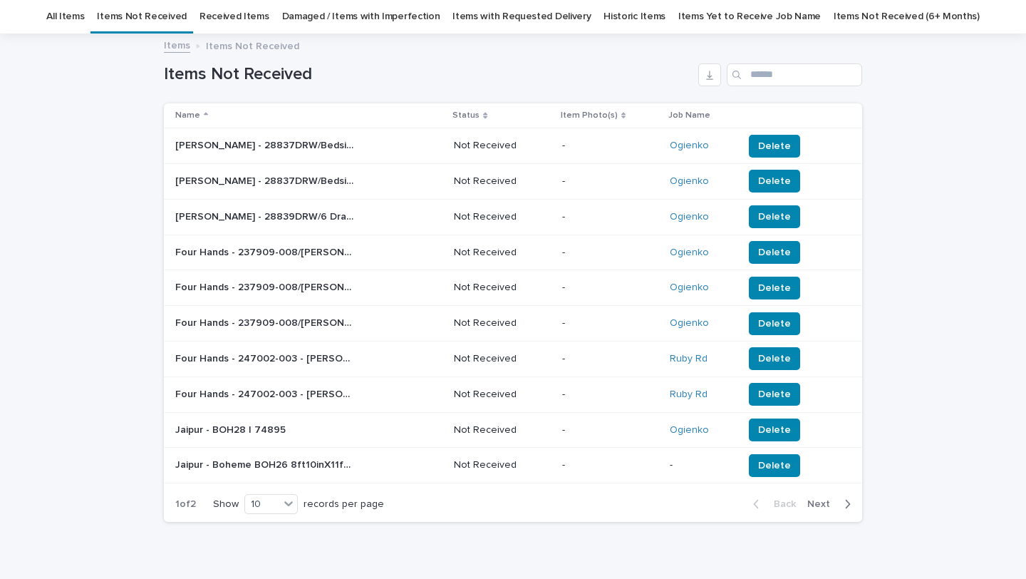
click at [336, 467] on p "Jaipur - Boheme BOH26 8ft10inX11ft9in | 74896" at bounding box center [265, 463] width 181 height 15
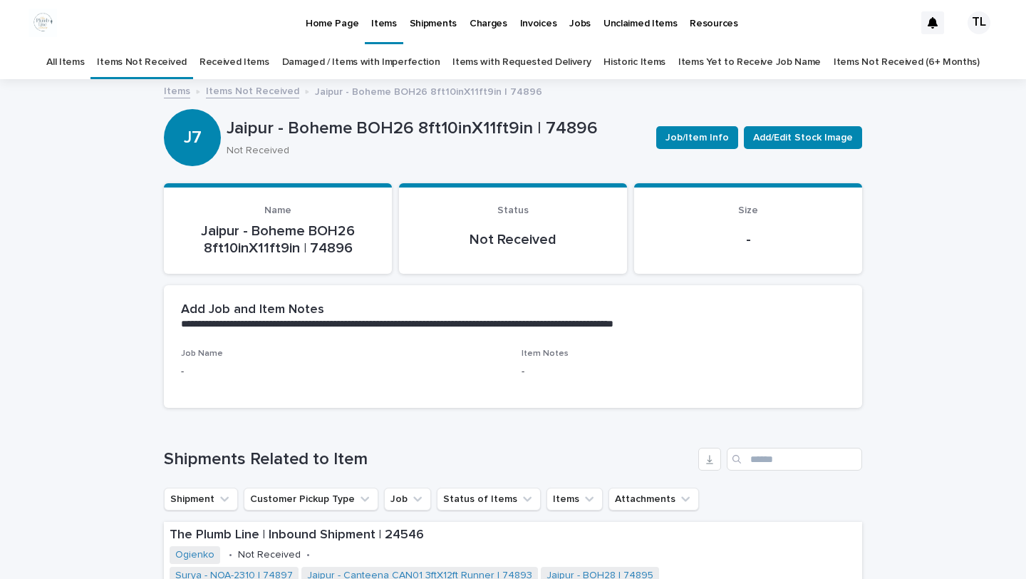
click at [694, 150] on div "Job/Item Info Add/Edit Stock Image" at bounding box center [757, 137] width 212 height 57
click at [696, 129] on button "Job/Item Info" at bounding box center [697, 137] width 82 height 23
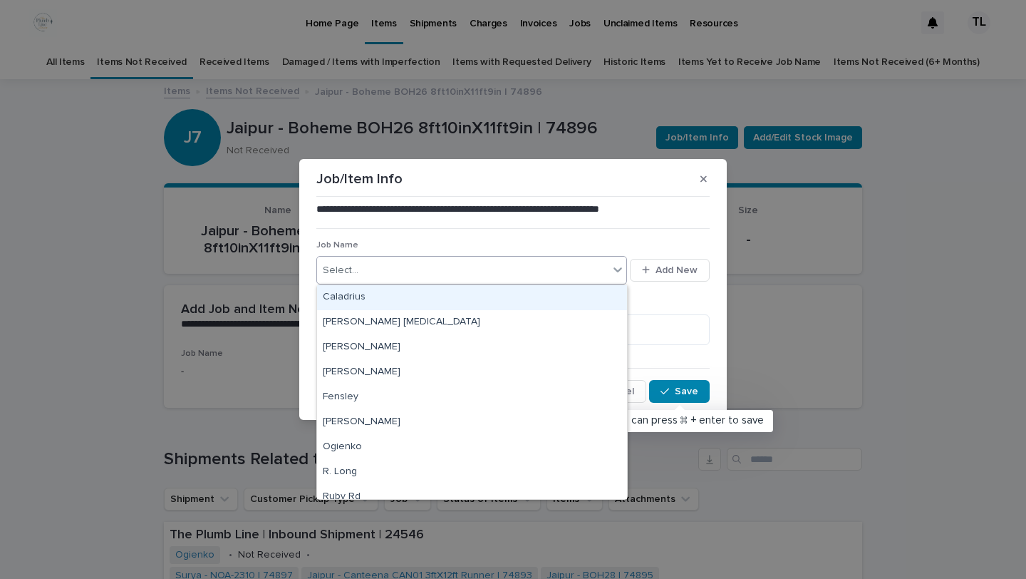
click at [488, 274] on div "Select..." at bounding box center [462, 271] width 291 height 24
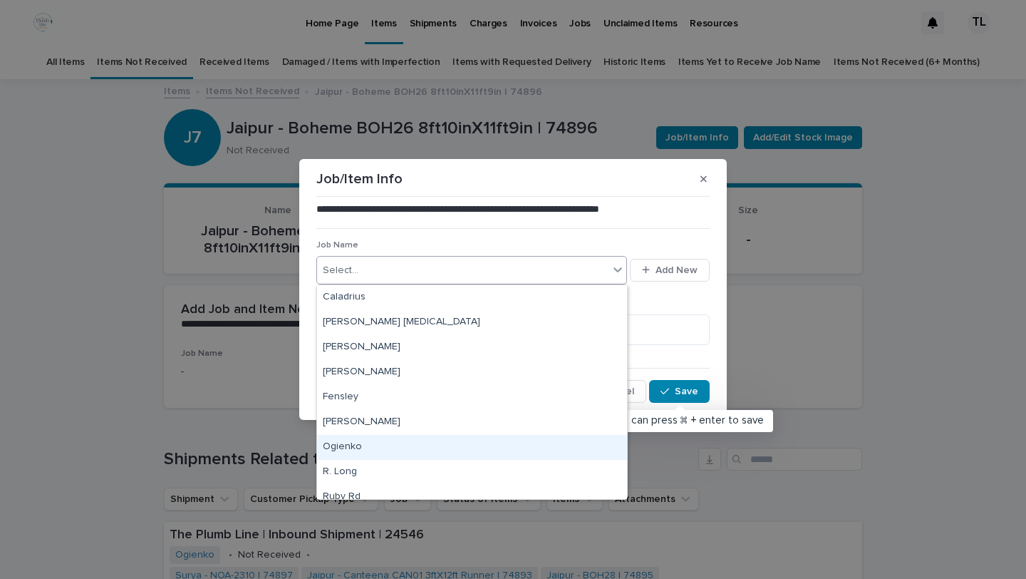
click at [470, 441] on div "Ogienko" at bounding box center [472, 447] width 310 height 25
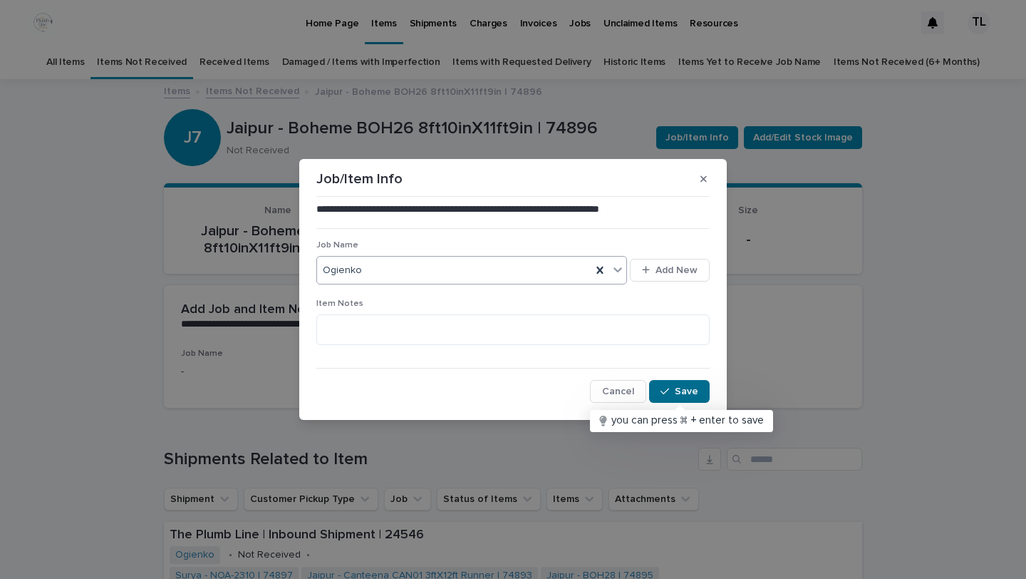
click at [687, 395] on span "Save" at bounding box center [687, 391] width 24 height 10
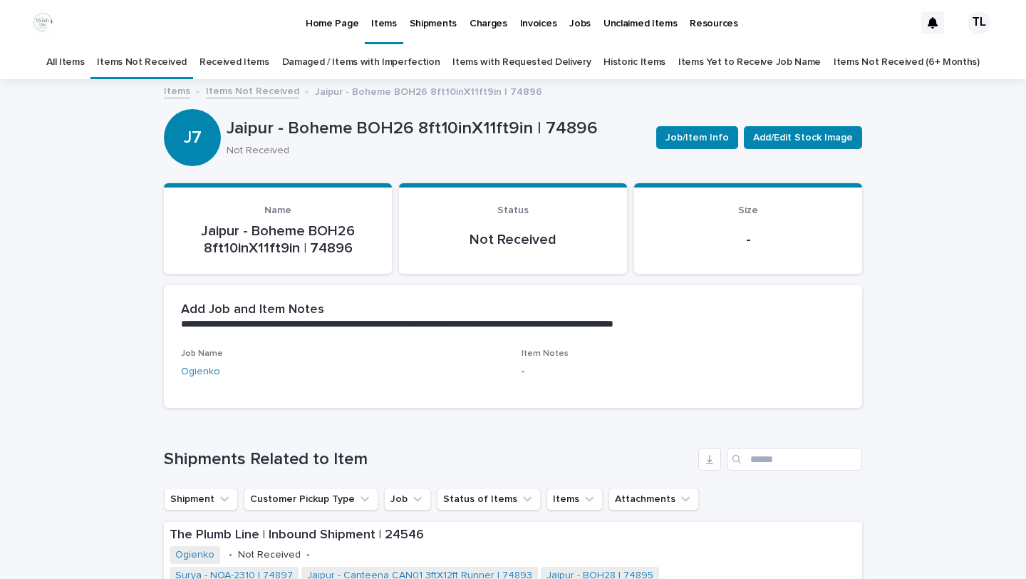
click at [175, 90] on link "Items" at bounding box center [177, 90] width 26 height 16
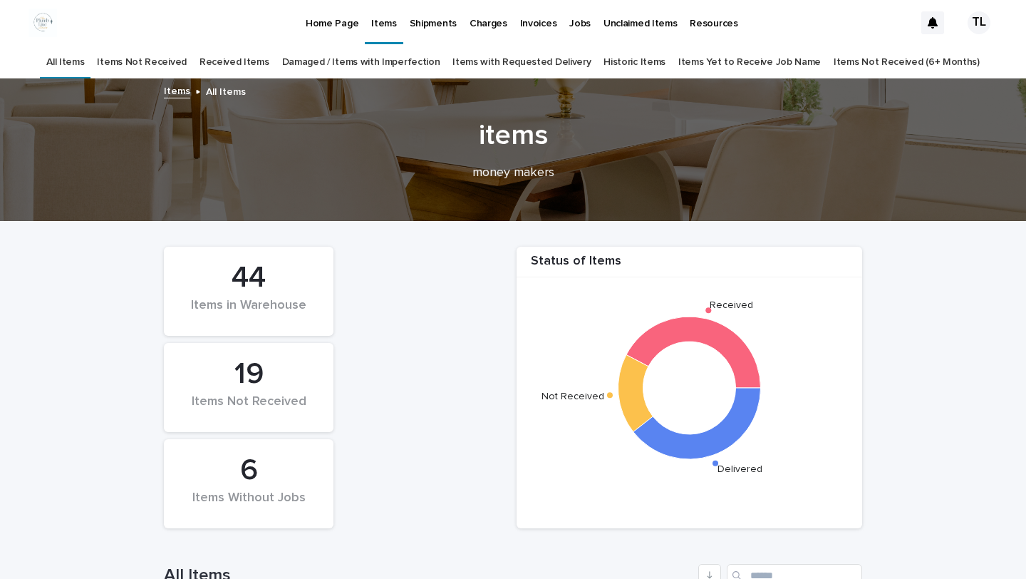
click at [206, 483] on div "6" at bounding box center [248, 470] width 121 height 36
click at [247, 472] on div "6" at bounding box center [248, 470] width 121 height 36
click at [172, 53] on link "Items Not Received" at bounding box center [141, 62] width 89 height 33
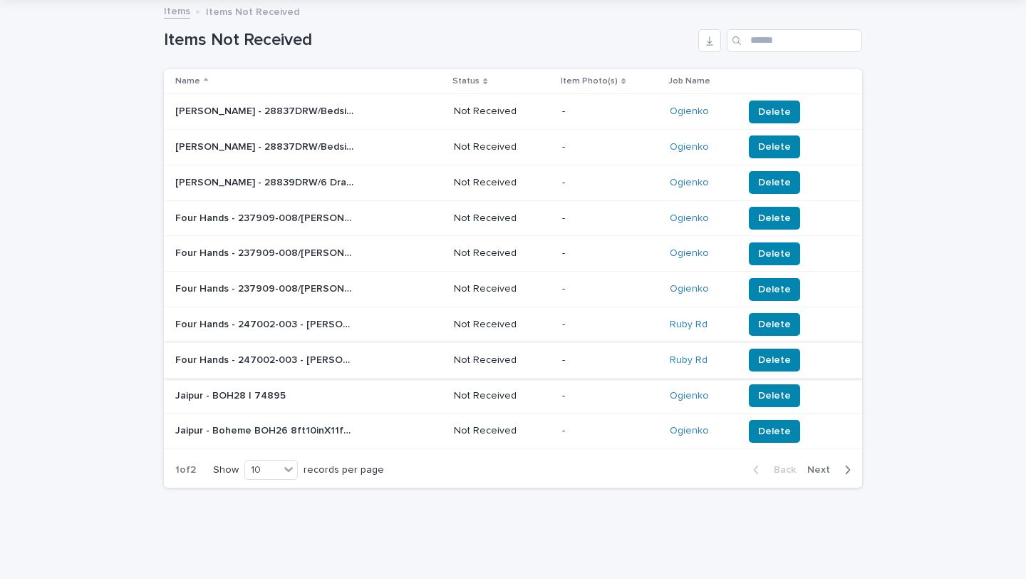
scroll to position [95, 0]
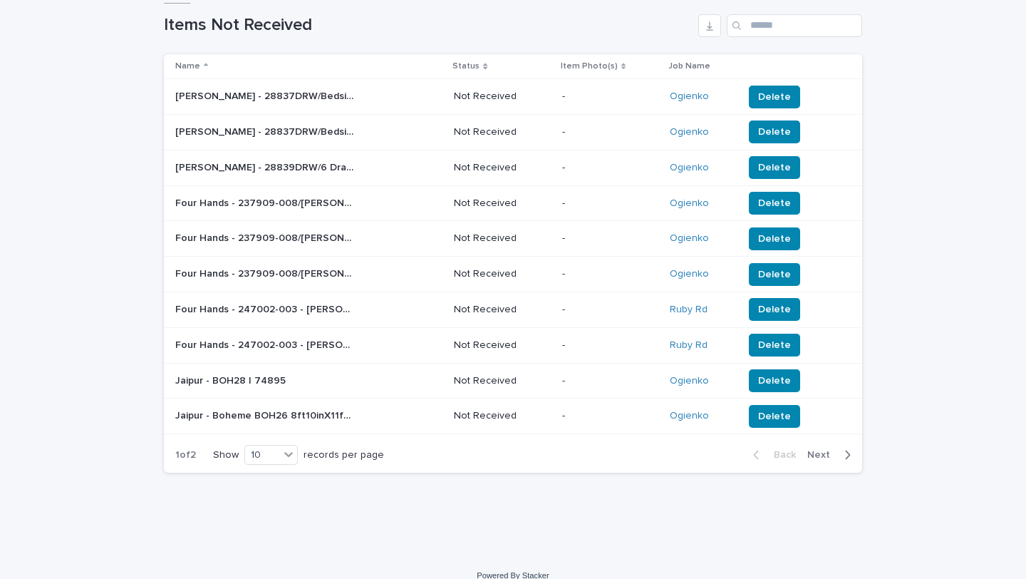
click at [842, 457] on div "button" at bounding box center [845, 454] width 12 height 13
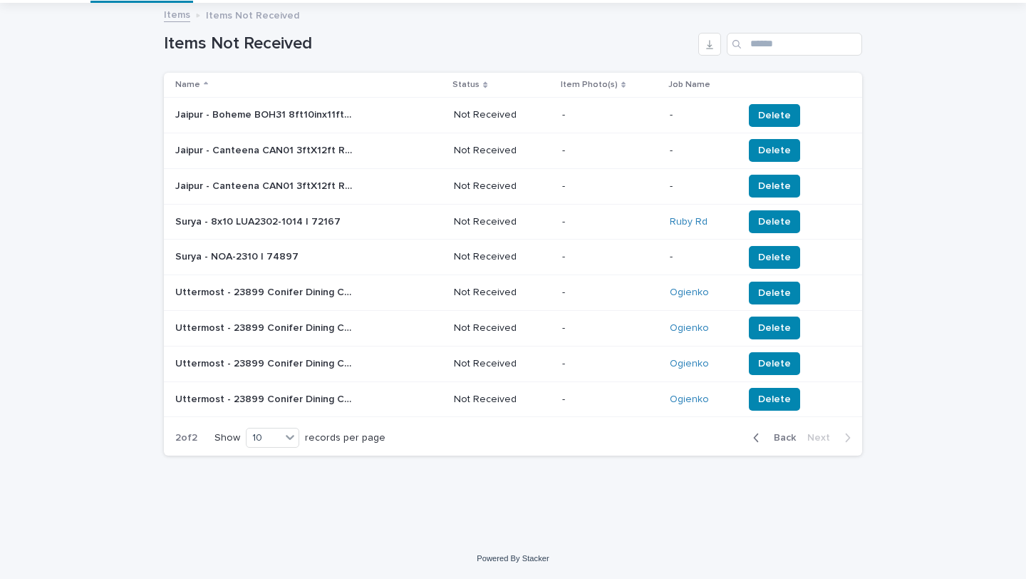
scroll to position [76, 0]
click at [289, 254] on p "Surya - NOA-2310 | 74897" at bounding box center [238, 255] width 126 height 15
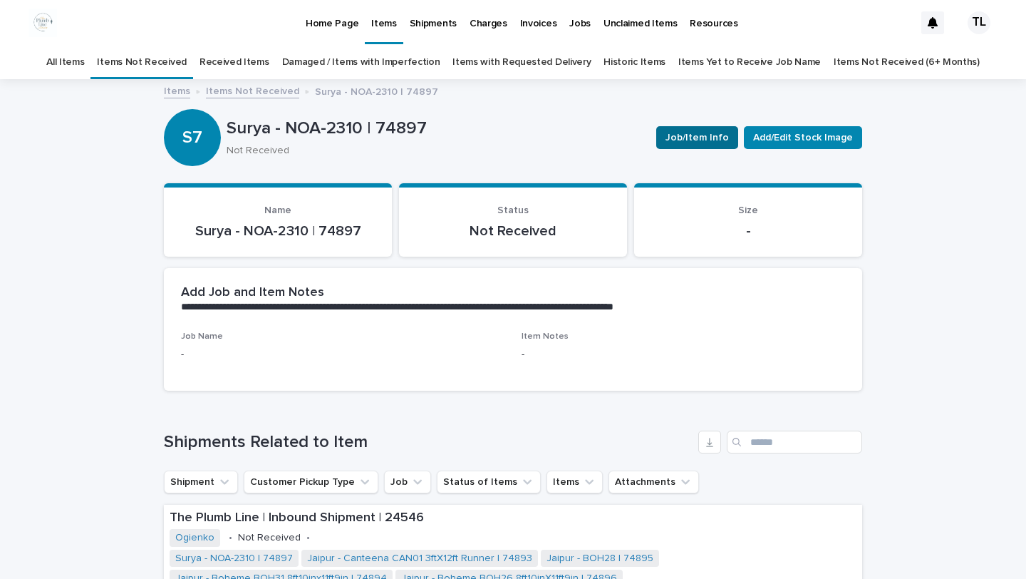
click at [683, 135] on span "Job/Item Info" at bounding box center [697, 137] width 63 height 14
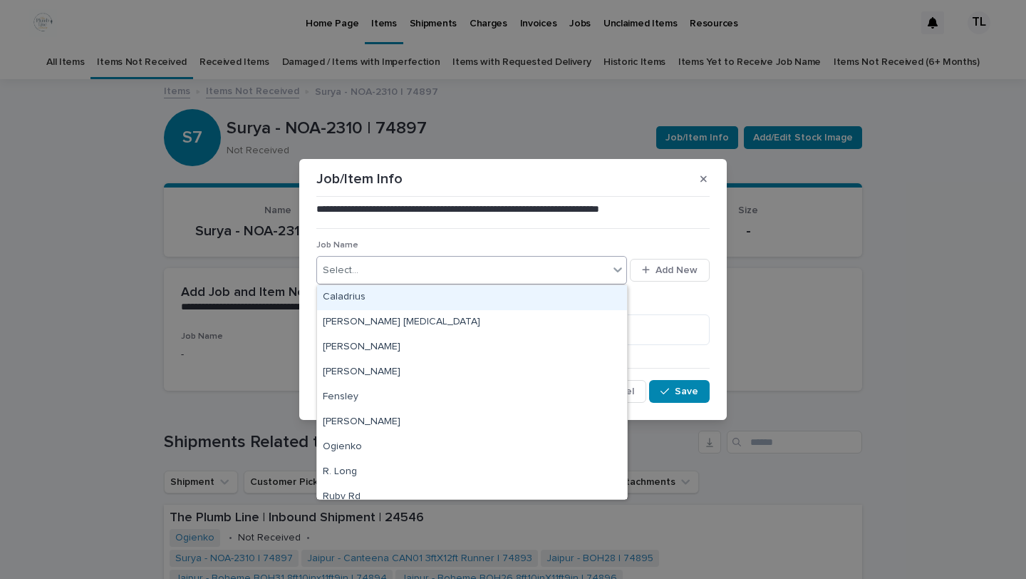
click at [579, 267] on div "Select..." at bounding box center [462, 271] width 291 height 24
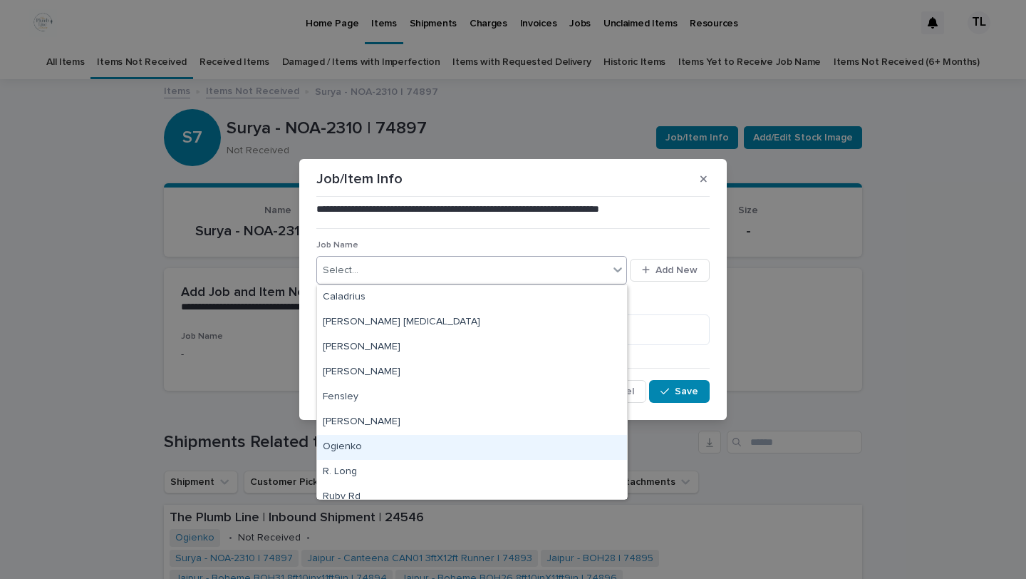
click at [509, 442] on div "Ogienko" at bounding box center [472, 447] width 310 height 25
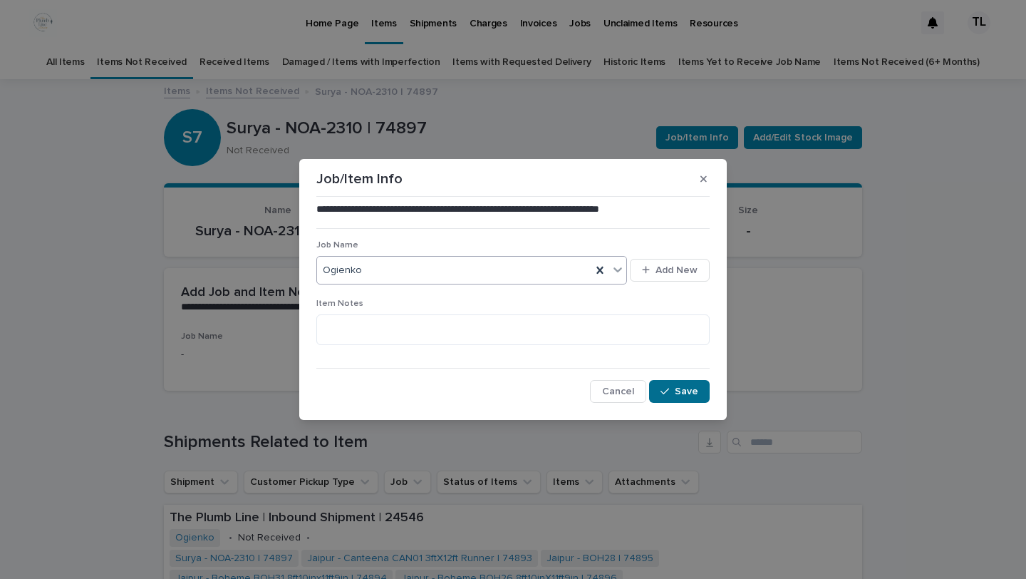
click at [685, 390] on span "Save" at bounding box center [687, 391] width 24 height 10
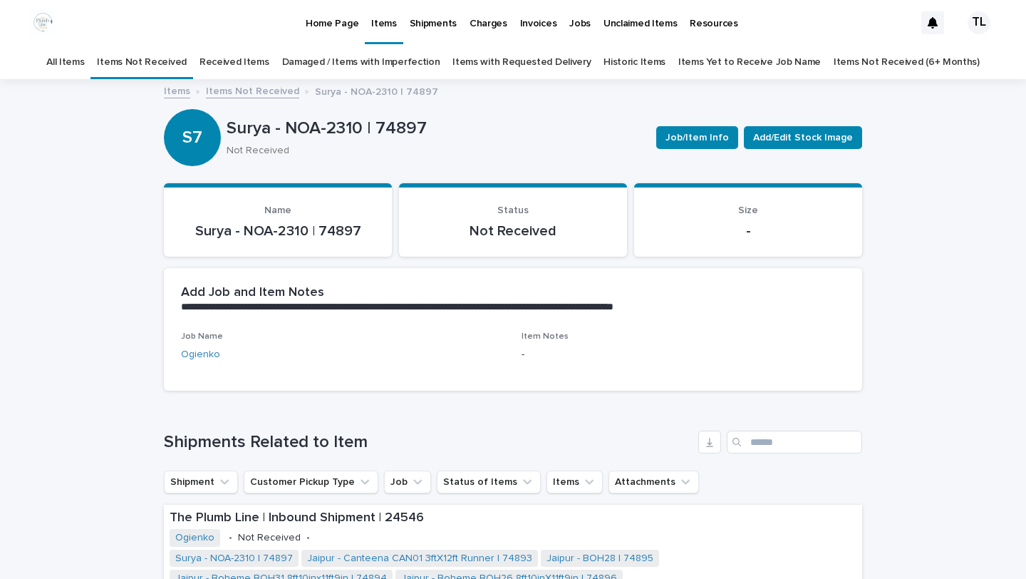
click at [239, 95] on link "Items Not Received" at bounding box center [252, 90] width 93 height 16
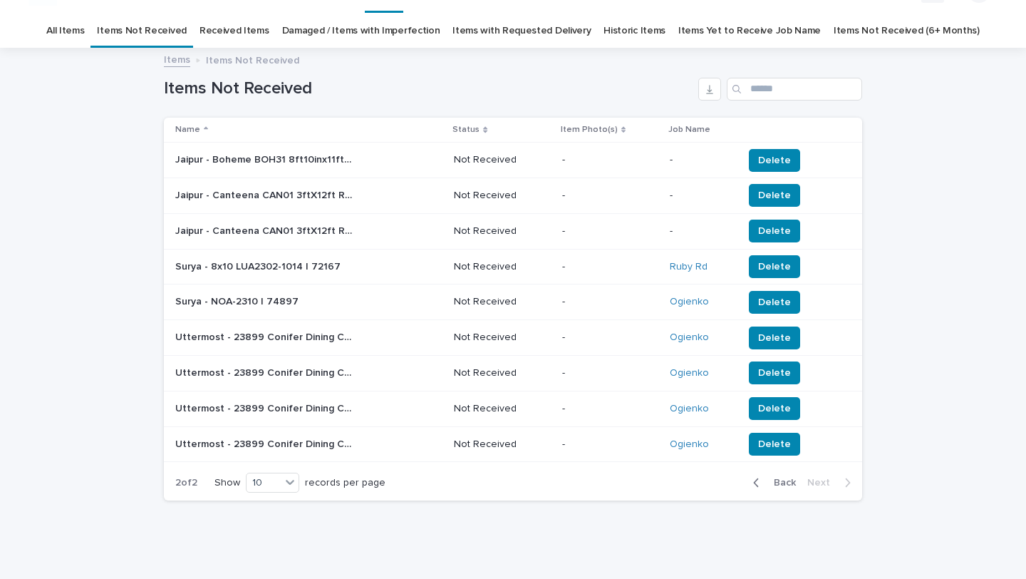
scroll to position [46, 0]
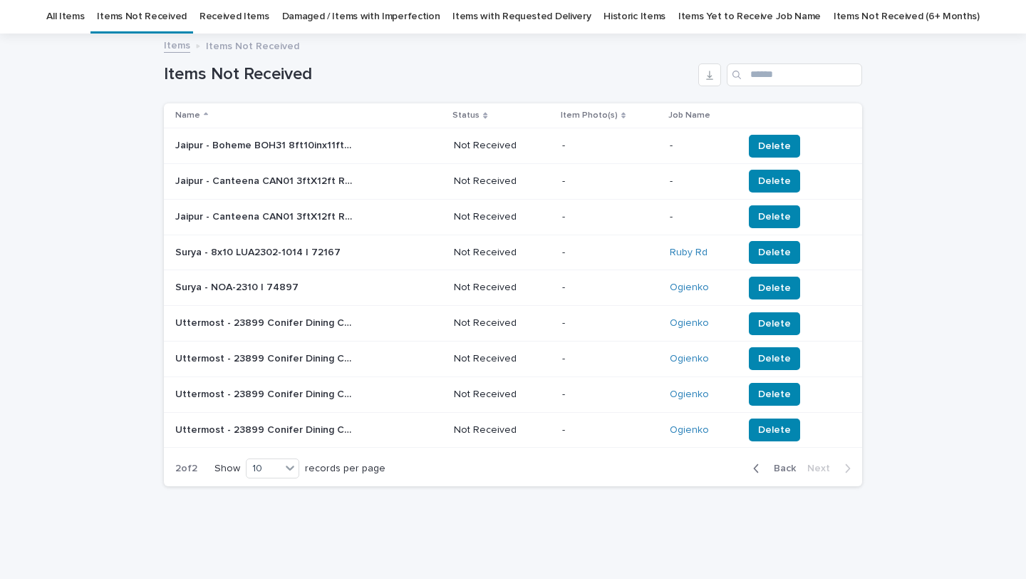
click at [262, 209] on p "Jaipur - Canteena CAN01 3ftX12ft Runner | 74893" at bounding box center [265, 215] width 181 height 15
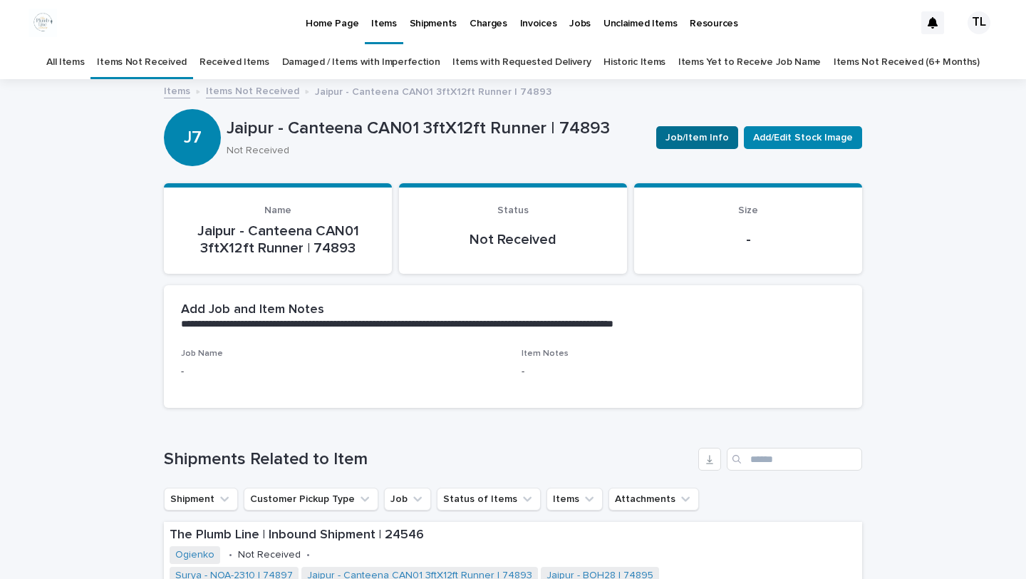
click at [698, 131] on span "Job/Item Info" at bounding box center [697, 137] width 63 height 14
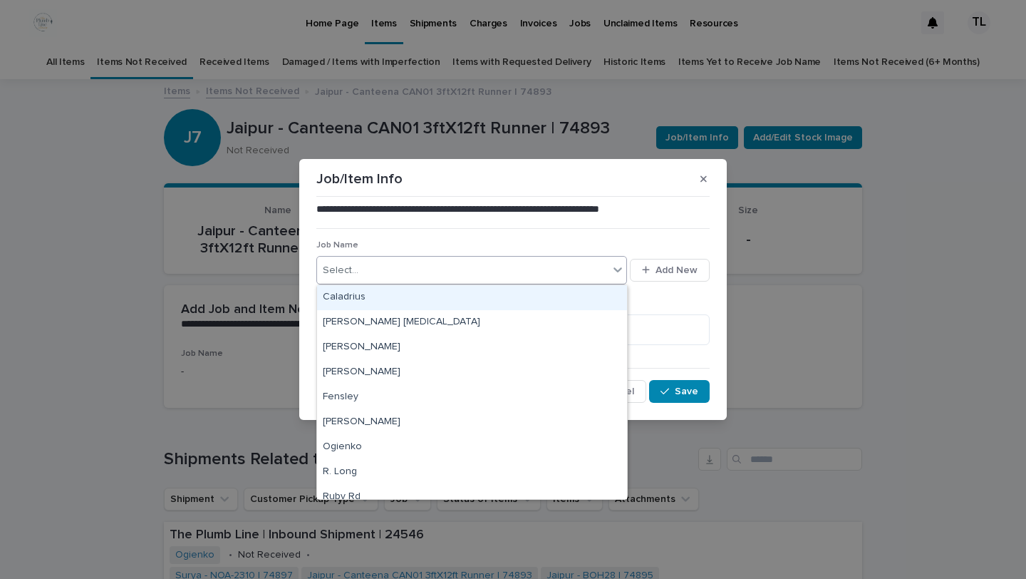
click at [561, 282] on div "Select..." at bounding box center [471, 270] width 311 height 29
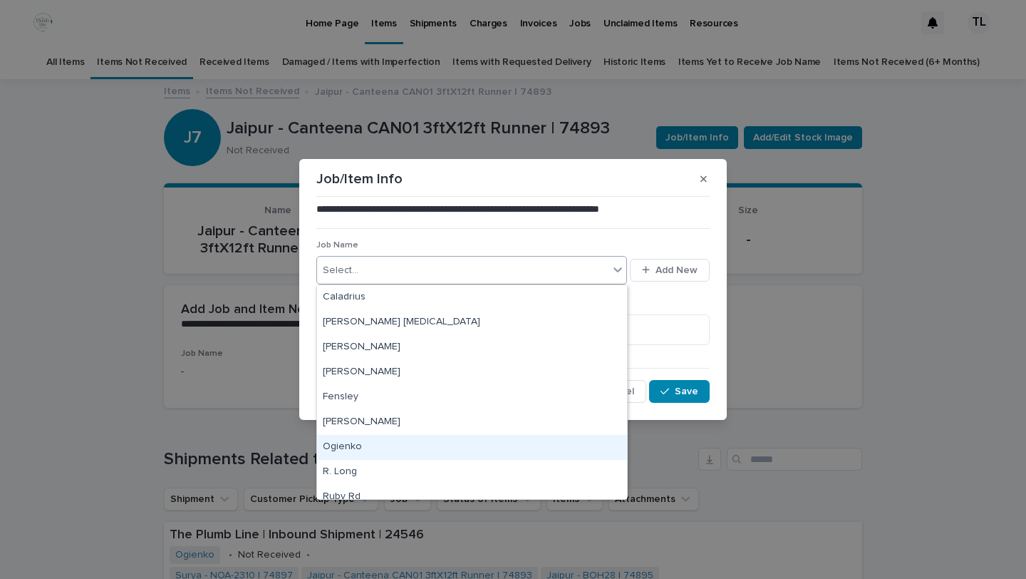
click at [514, 447] on div "Ogienko" at bounding box center [472, 447] width 310 height 25
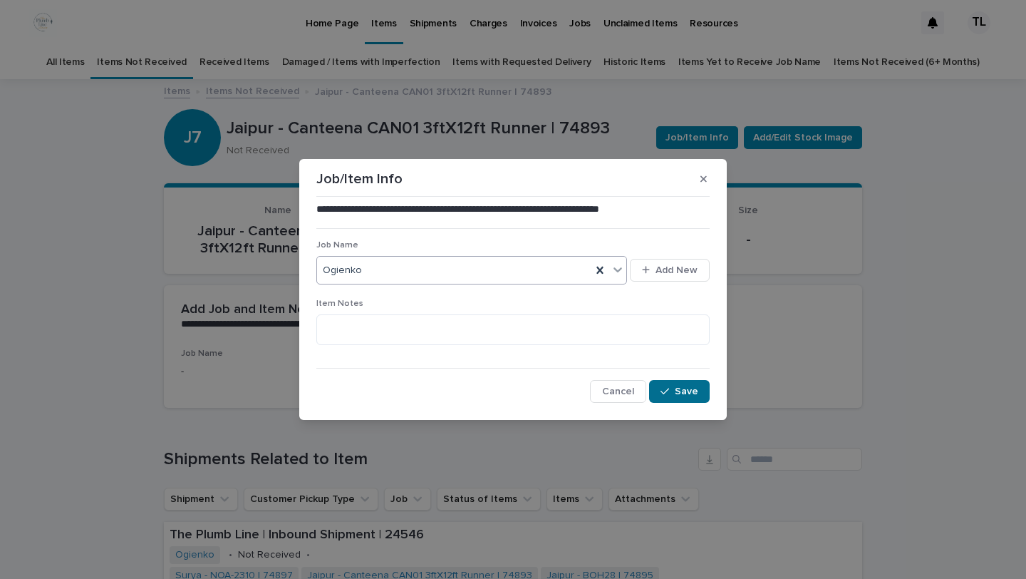
click at [705, 393] on button "Save" at bounding box center [679, 391] width 61 height 23
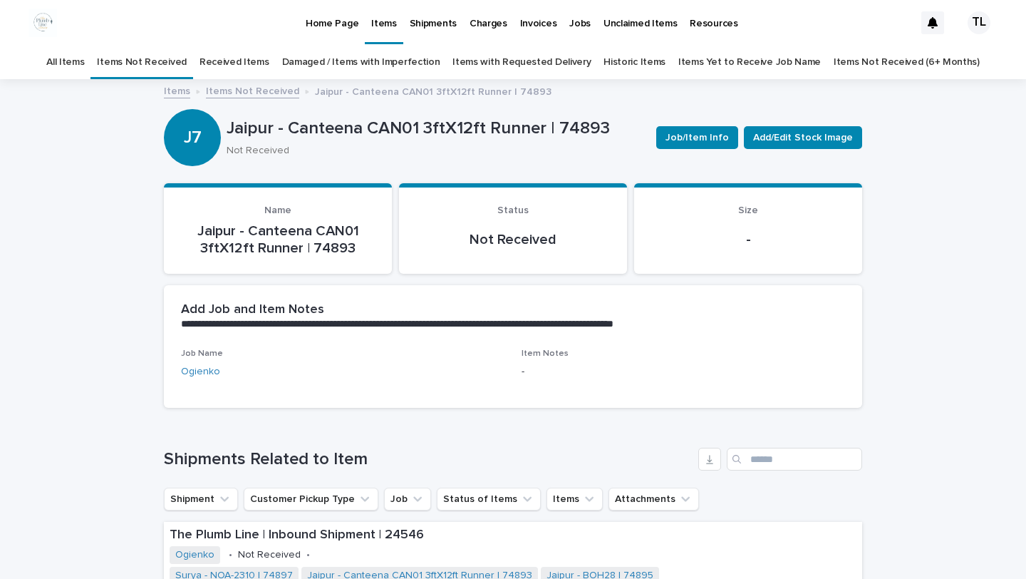
click at [232, 86] on link "Items Not Received" at bounding box center [252, 90] width 93 height 16
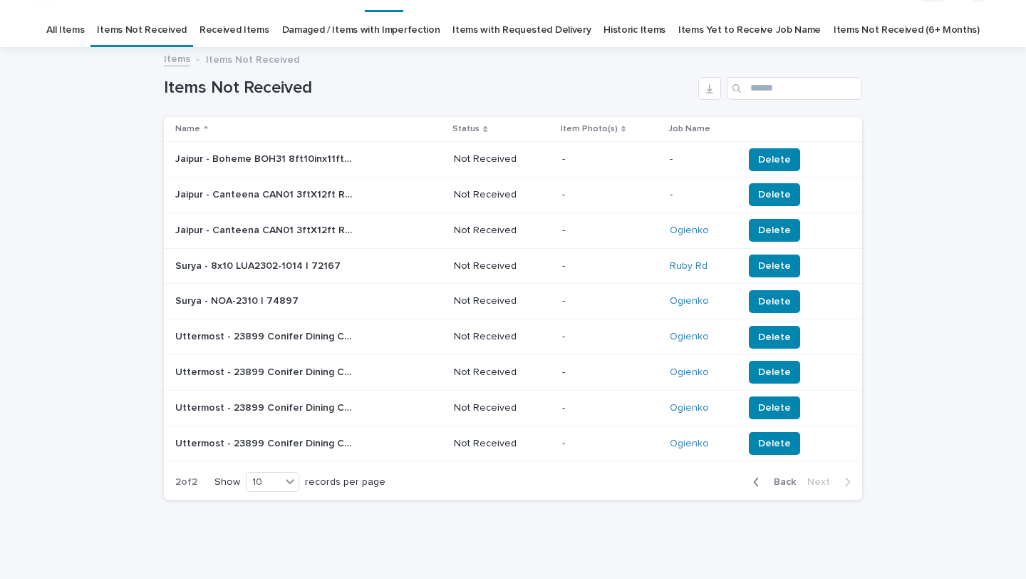
scroll to position [46, 0]
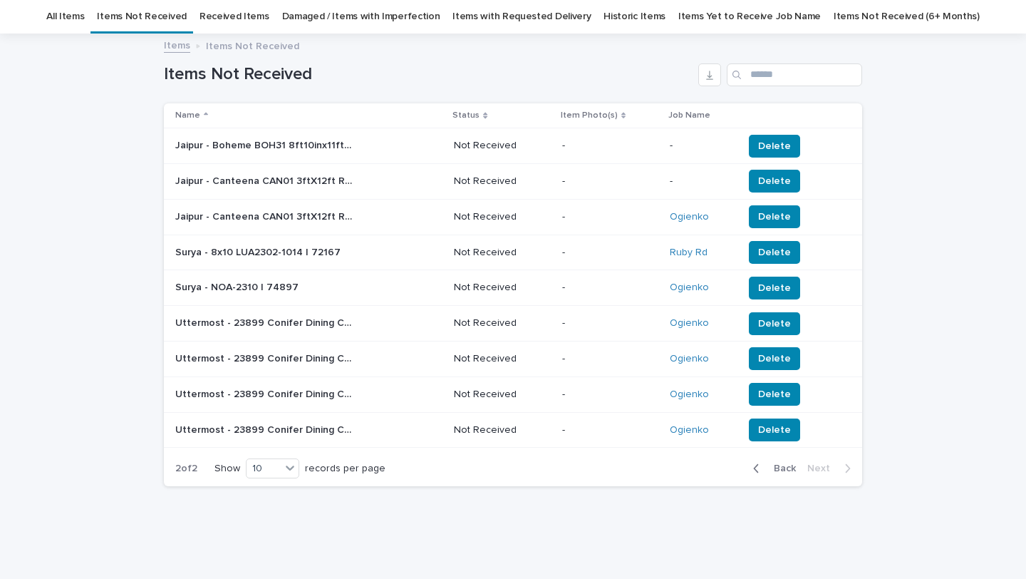
click at [440, 179] on div "Jaipur - Canteena CAN01 3ftX12ft Runner | 74892 Jaipur - Canteena CAN01 3ftX12f…" at bounding box center [308, 182] width 267 height 24
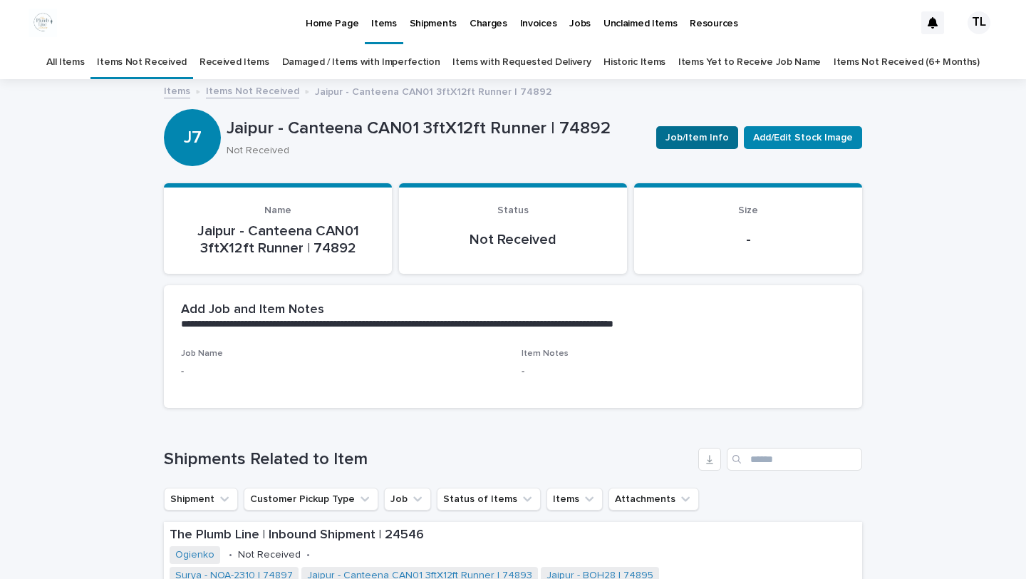
click at [711, 129] on button "Job/Item Info" at bounding box center [697, 137] width 82 height 23
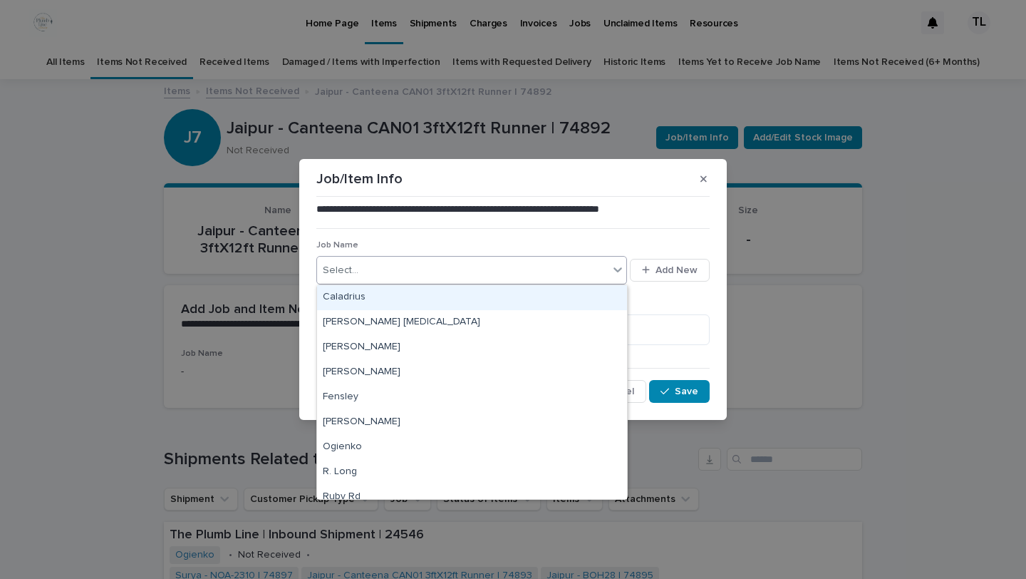
click at [620, 263] on icon at bounding box center [618, 269] width 14 height 14
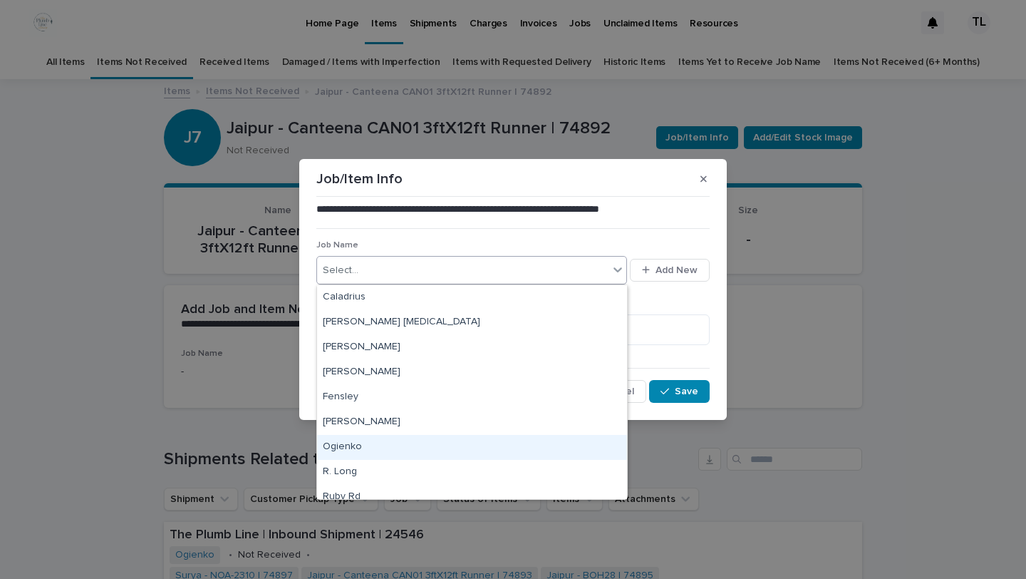
click at [559, 438] on div "Ogienko" at bounding box center [472, 447] width 310 height 25
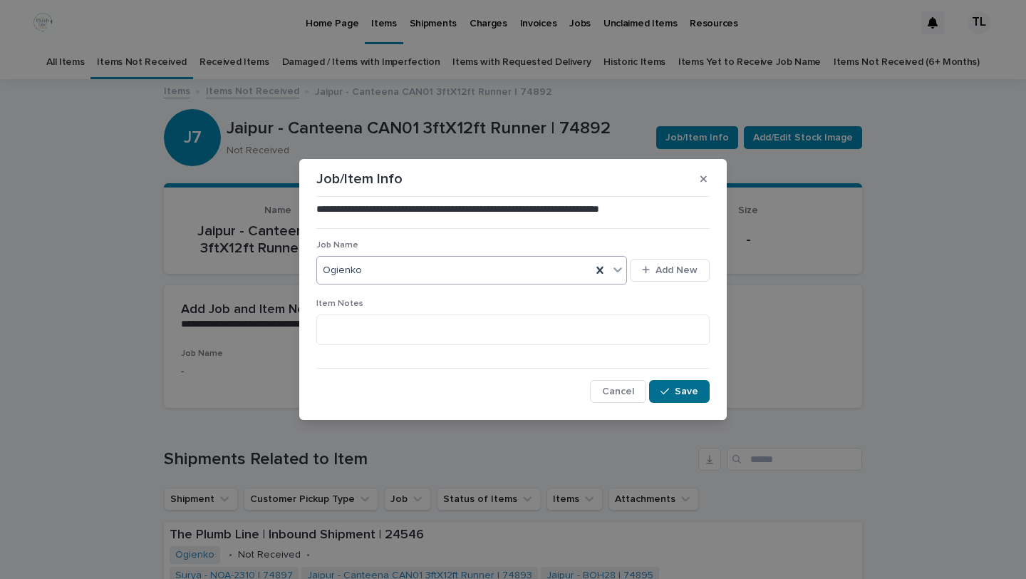
click at [678, 394] on span "Save" at bounding box center [687, 391] width 24 height 10
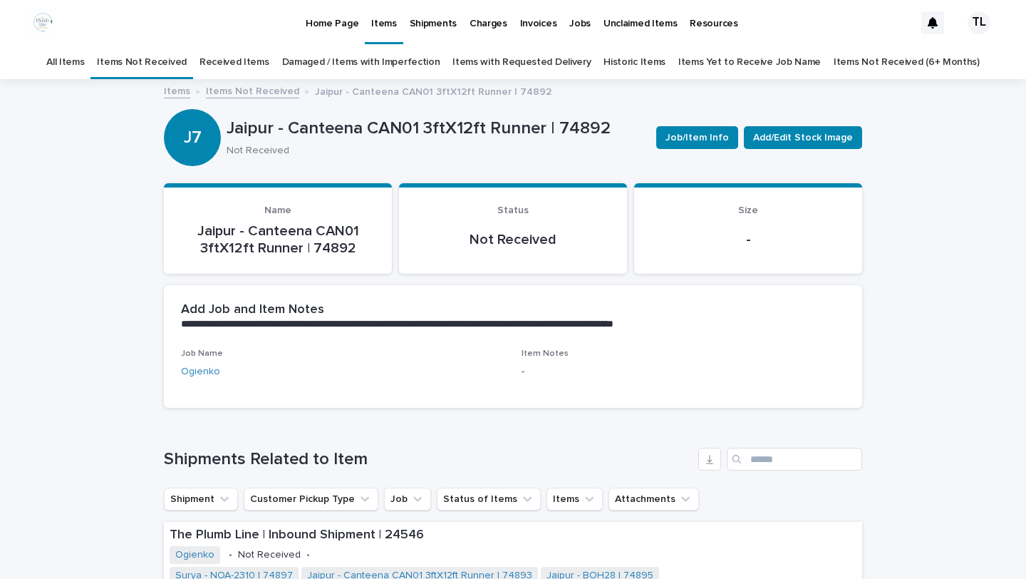
click at [176, 57] on link "Items Not Received" at bounding box center [141, 62] width 89 height 33
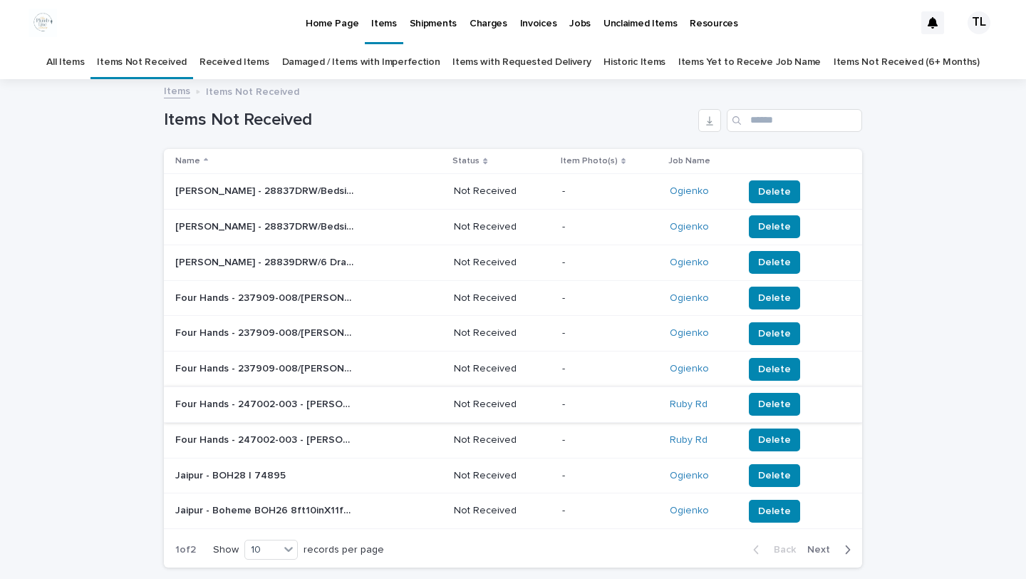
scroll to position [112, 0]
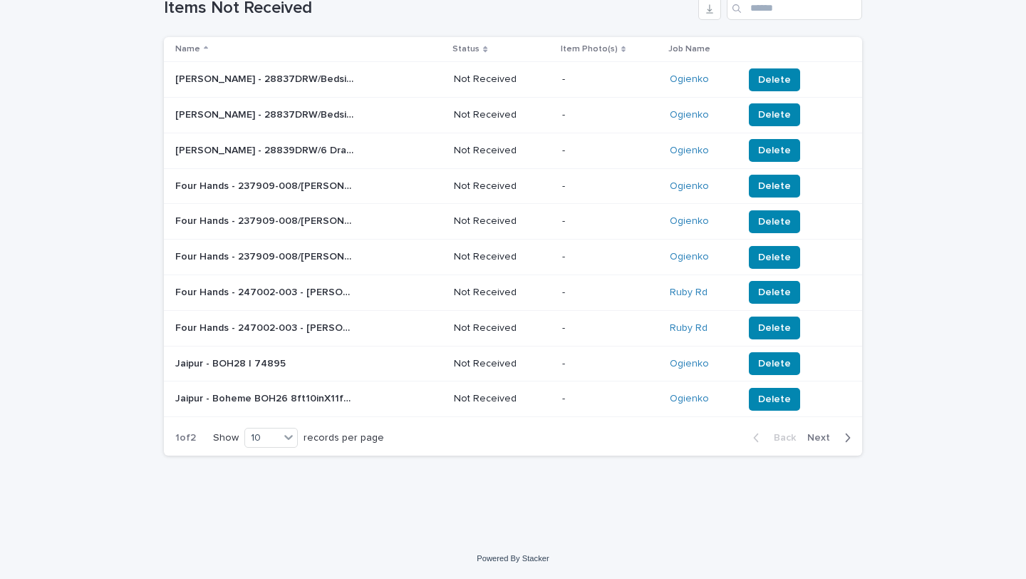
click at [819, 437] on span "Next" at bounding box center [822, 438] width 31 height 10
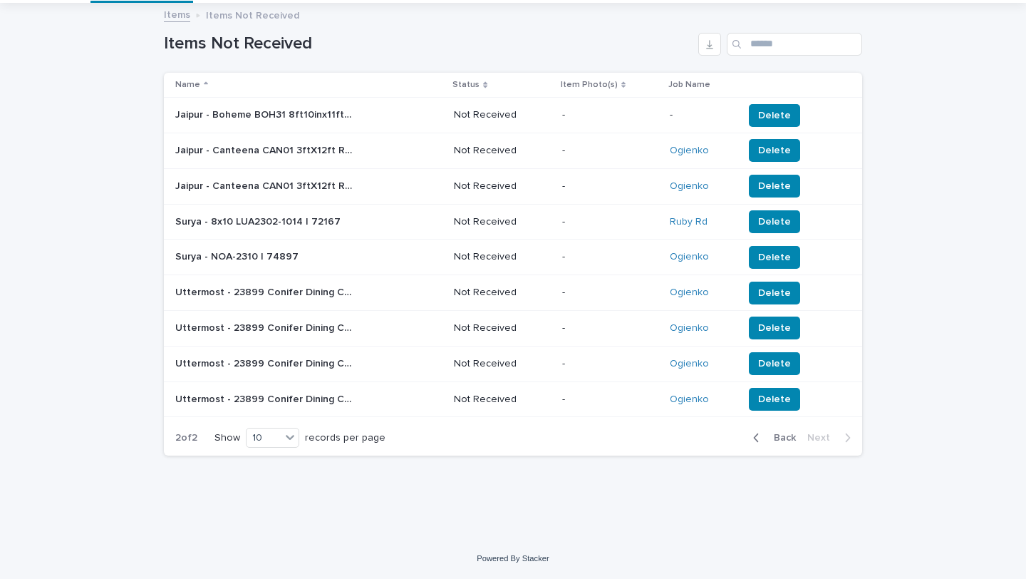
click at [471, 115] on p "Not Received" at bounding box center [502, 115] width 97 height 12
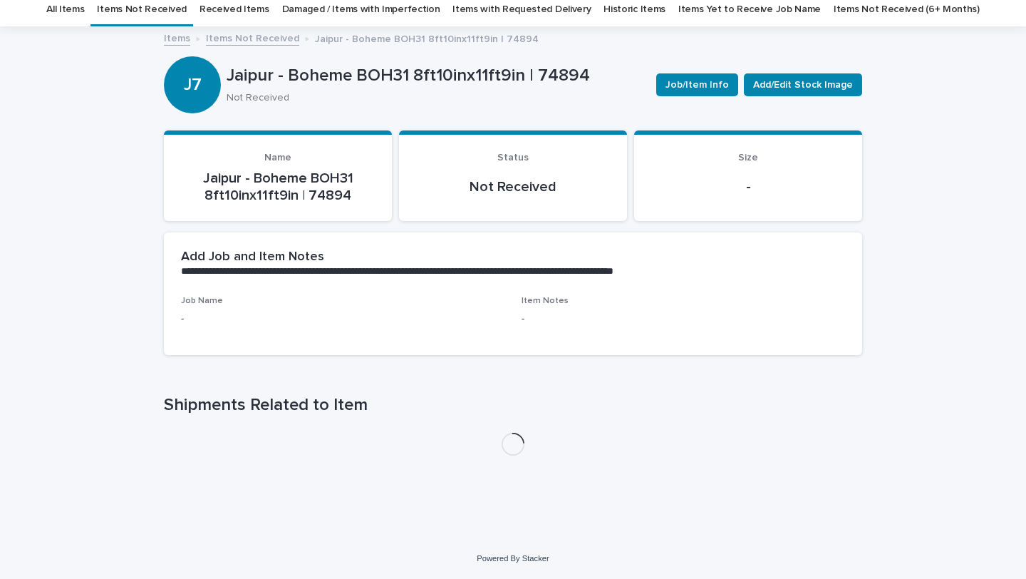
scroll to position [46, 0]
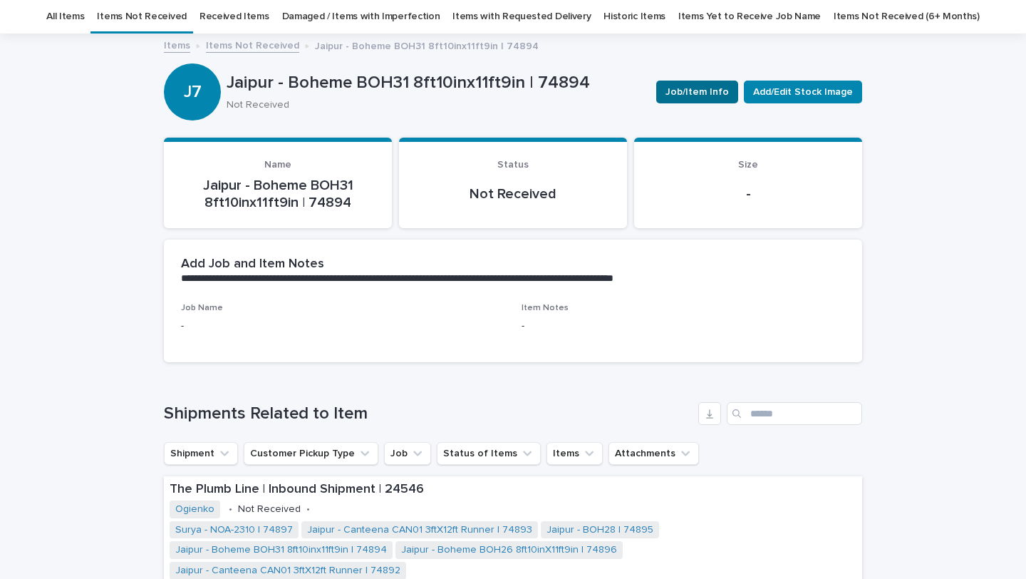
click at [703, 93] on span "Job/Item Info" at bounding box center [697, 92] width 63 height 14
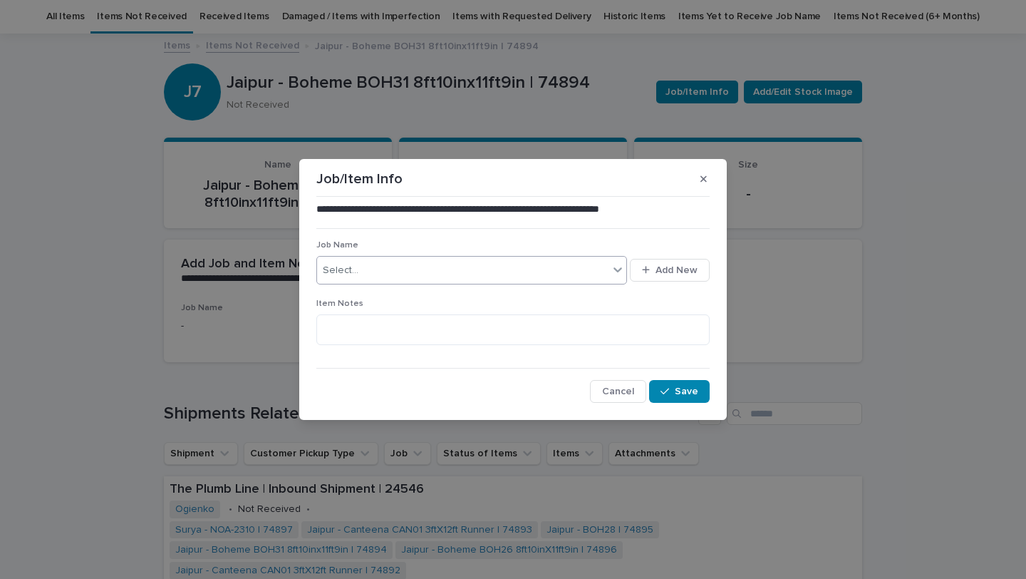
click at [465, 274] on div "Select..." at bounding box center [462, 271] width 291 height 24
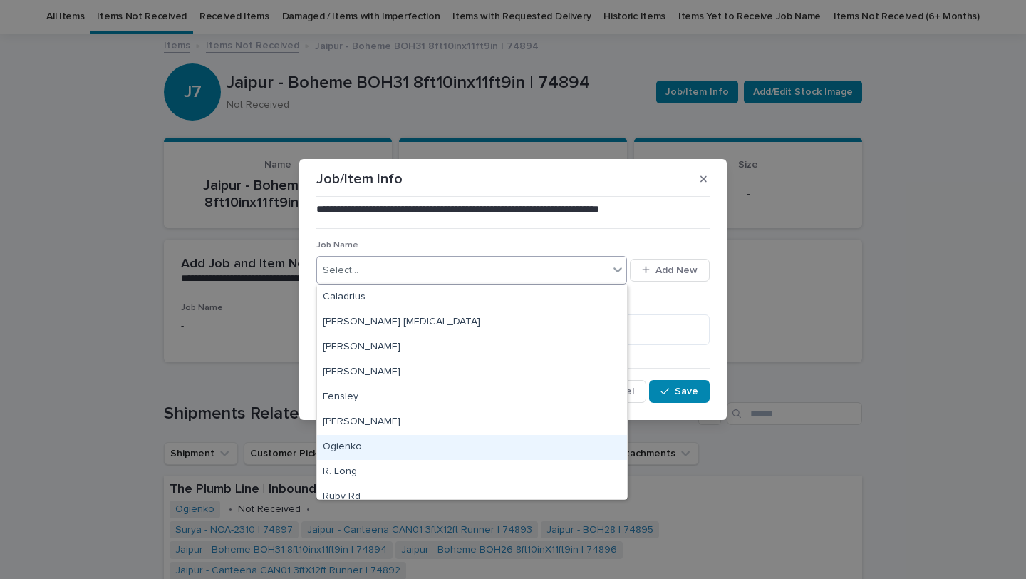
click at [454, 447] on div "Ogienko" at bounding box center [472, 447] width 310 height 25
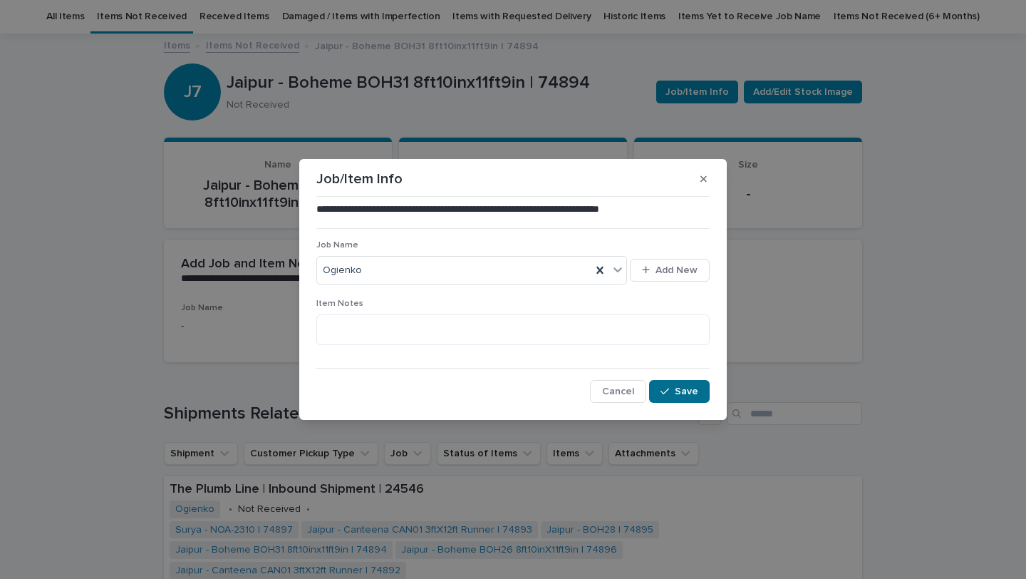
click at [683, 390] on span "Save" at bounding box center [687, 391] width 24 height 10
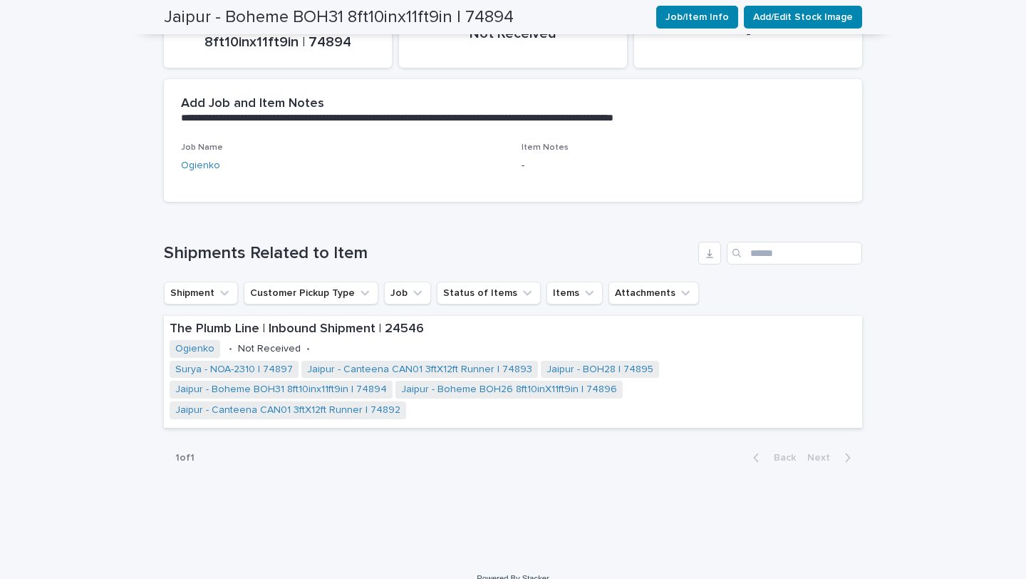
scroll to position [0, 0]
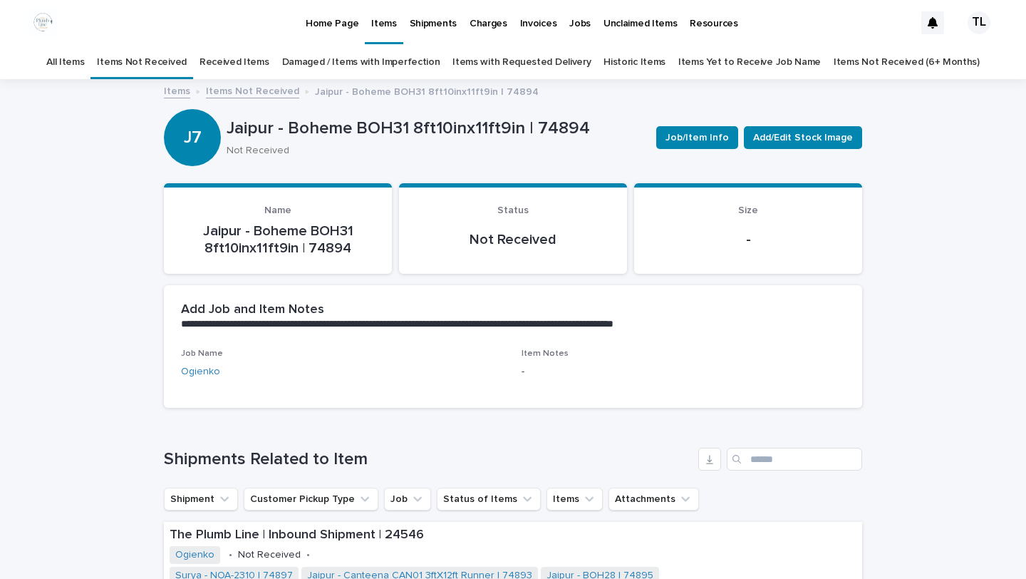
click at [179, 88] on link "Items" at bounding box center [177, 90] width 26 height 16
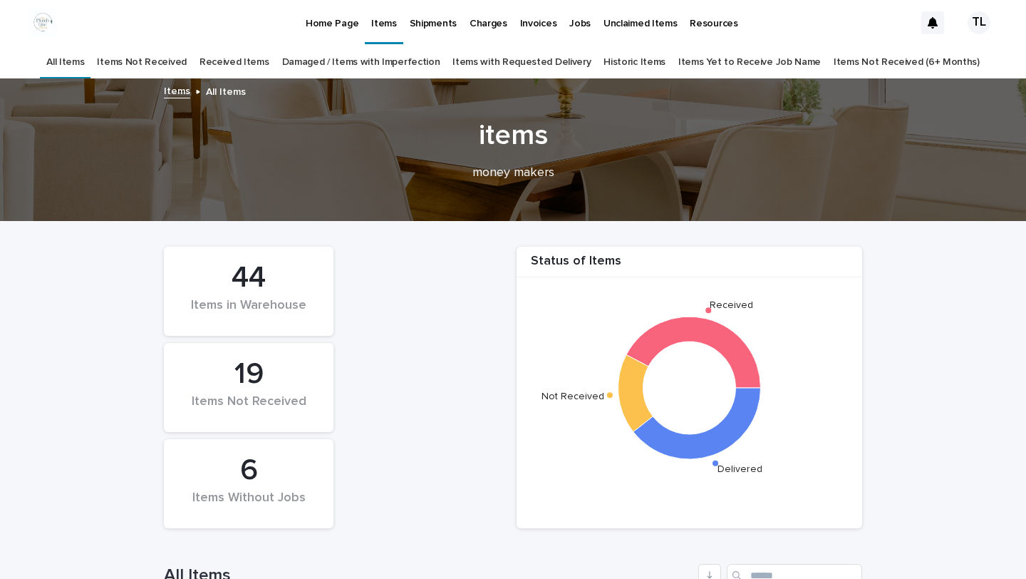
click at [181, 62] on link "Items Not Received" at bounding box center [141, 62] width 89 height 33
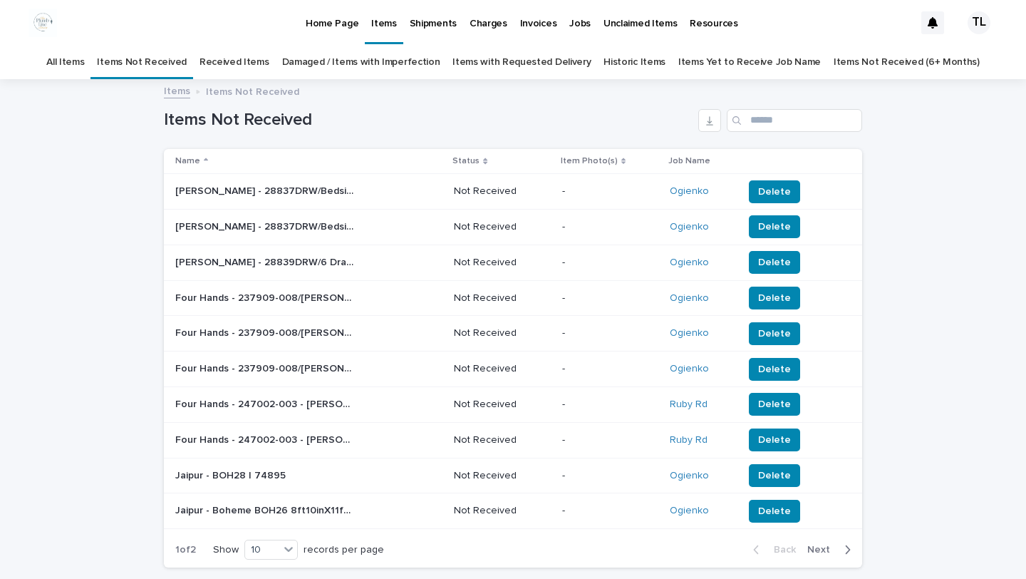
click at [84, 50] on link "All Items" at bounding box center [65, 62] width 38 height 33
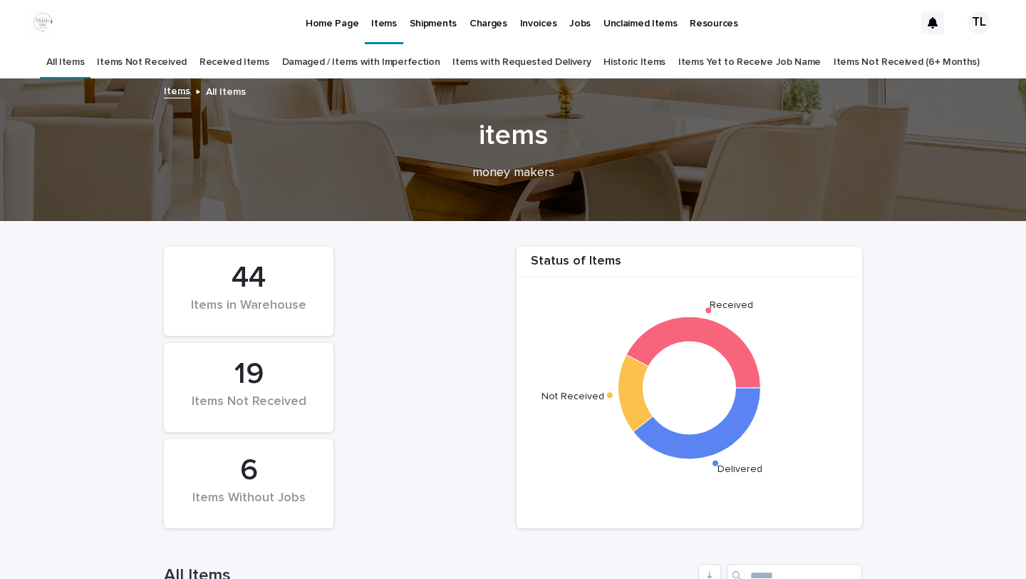
scroll to position [418, 0]
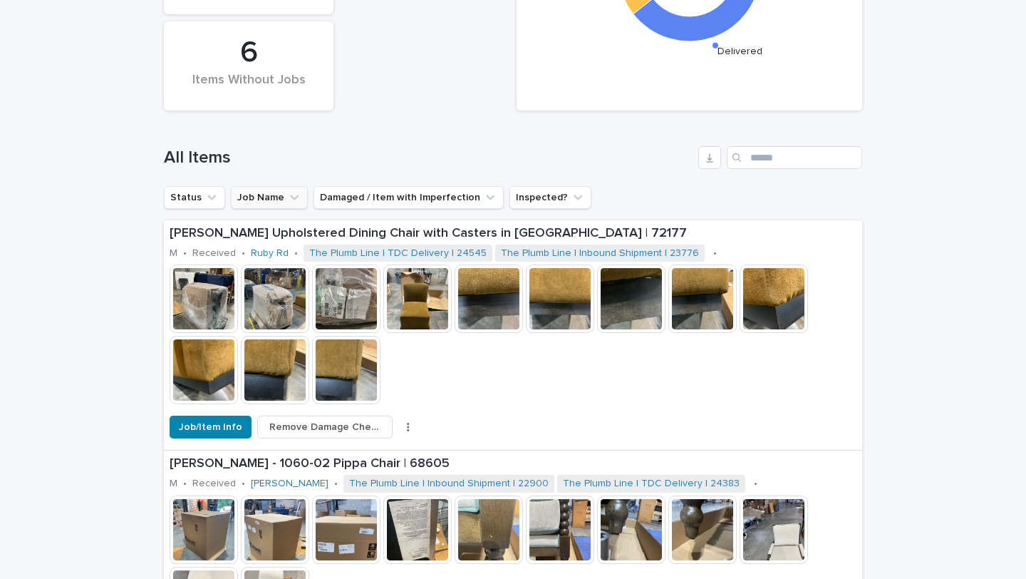
click at [260, 200] on button "Job Name" at bounding box center [269, 197] width 77 height 23
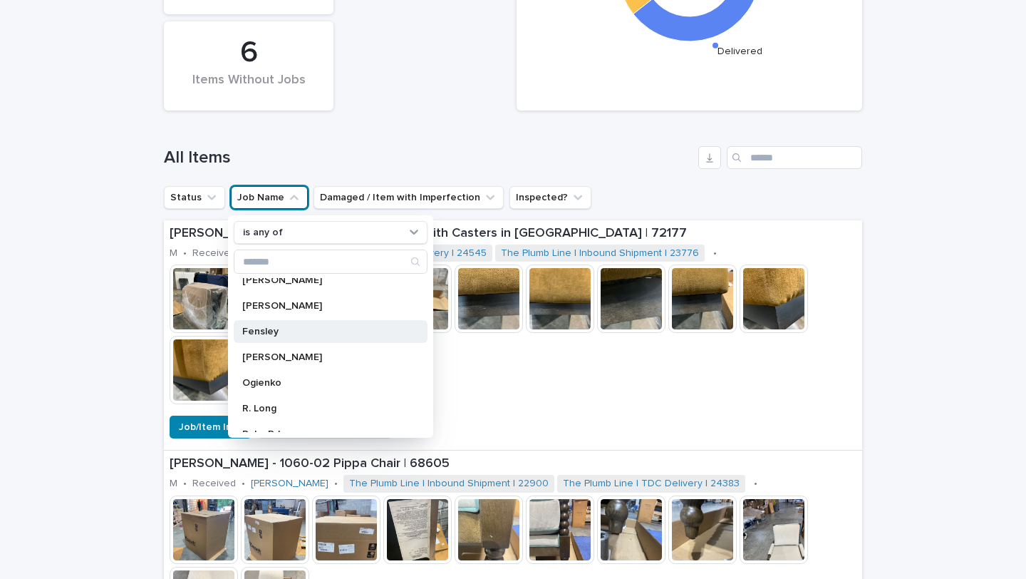
scroll to position [62, 0]
click at [256, 388] on div "Ogienko" at bounding box center [331, 381] width 194 height 23
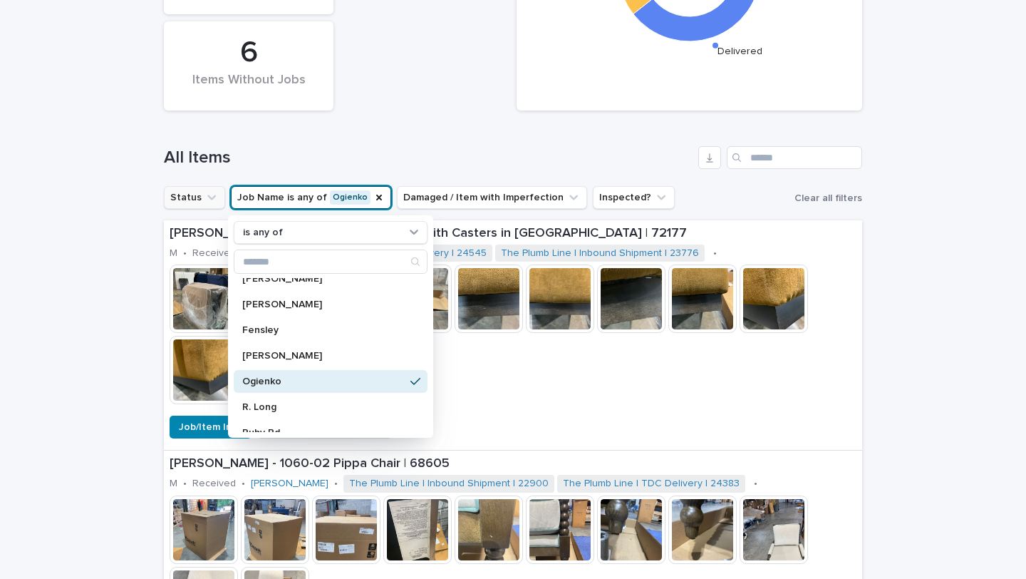
click at [207, 202] on icon "Status" at bounding box center [211, 197] width 14 height 14
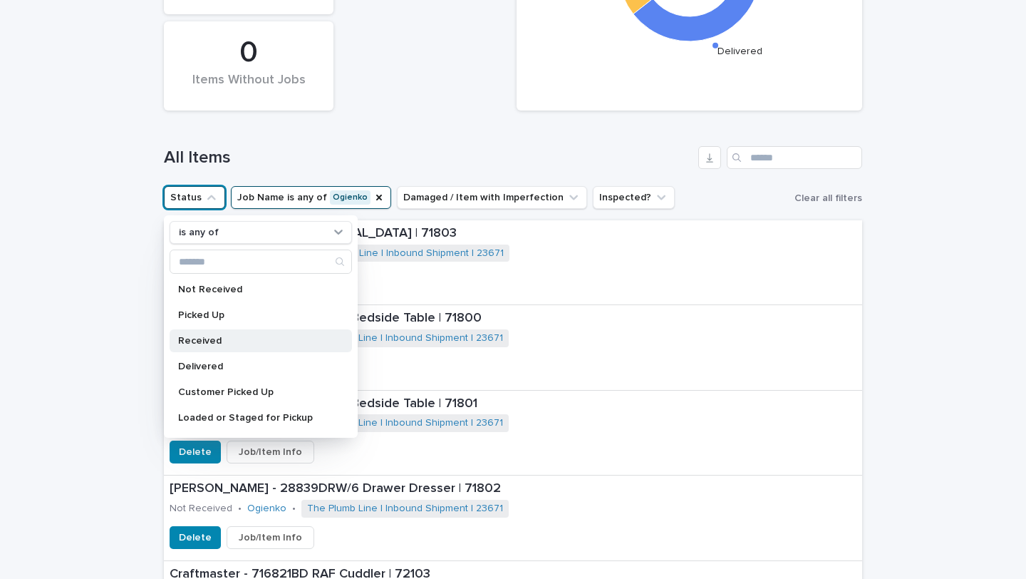
click at [192, 336] on p "Received" at bounding box center [253, 341] width 151 height 10
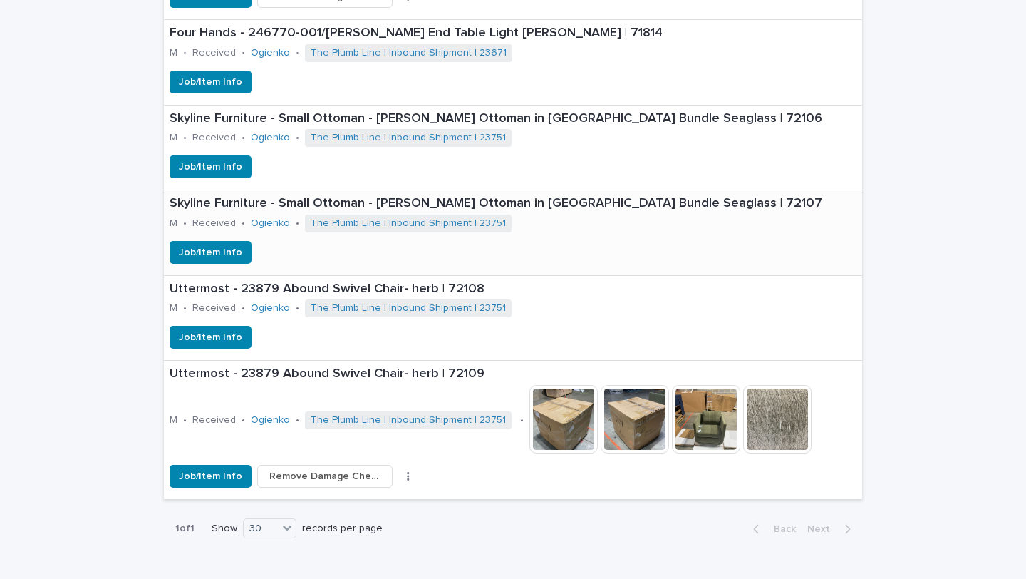
scroll to position [1282, 0]
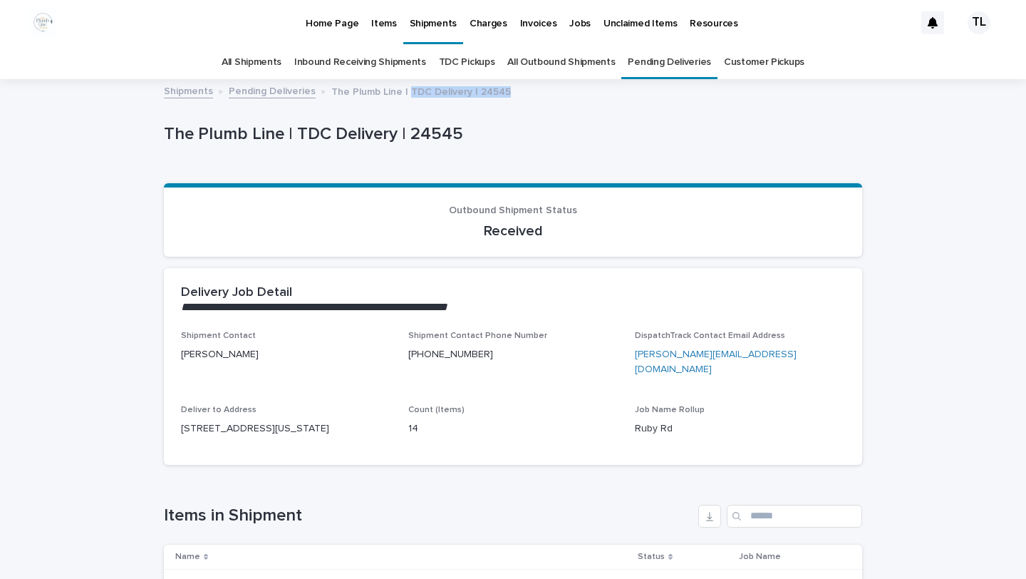
click at [376, 24] on p "Items" at bounding box center [383, 15] width 25 height 30
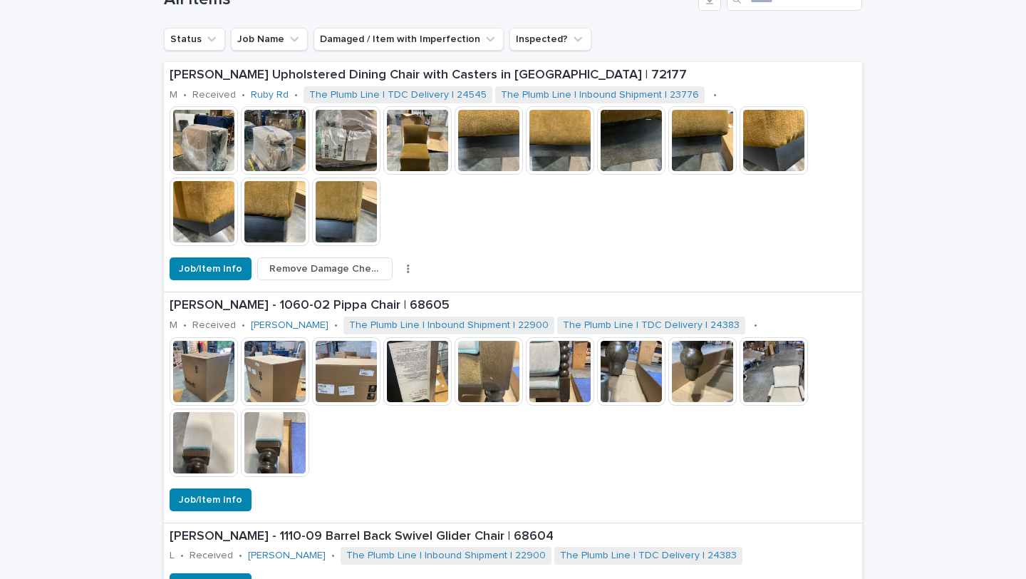
scroll to position [592, 0]
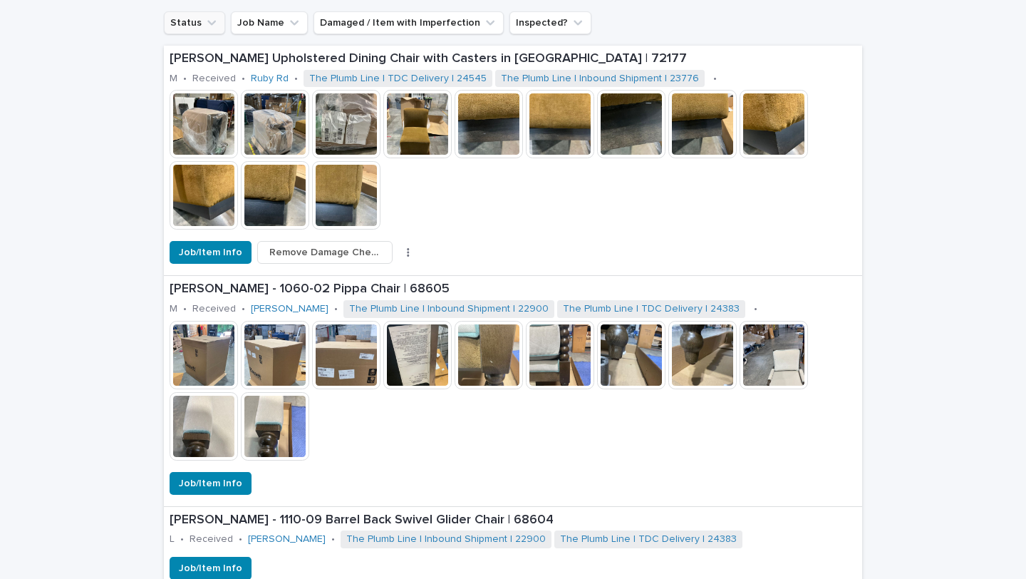
click at [194, 23] on button "Status" at bounding box center [194, 22] width 61 height 23
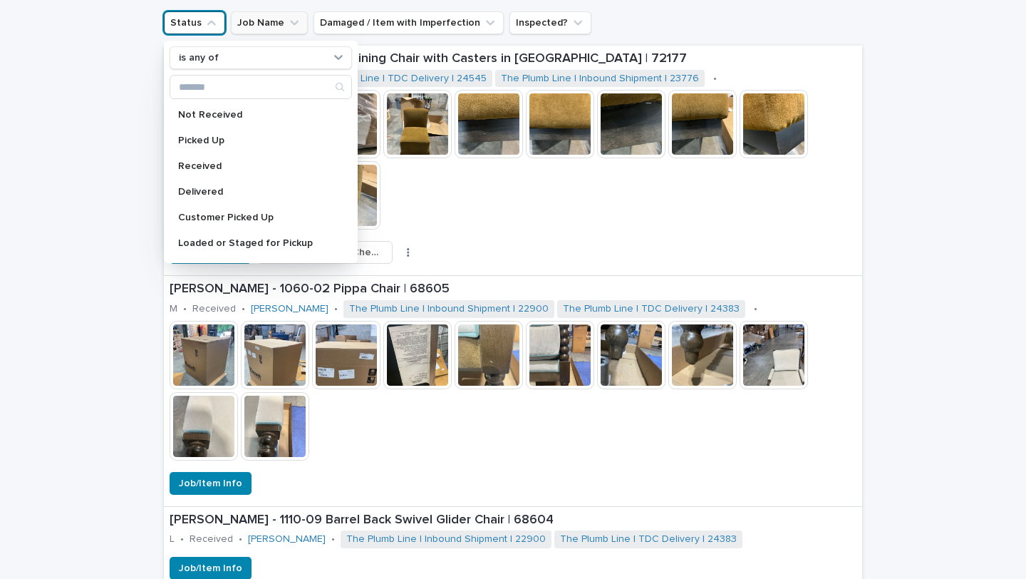
click at [247, 24] on button "Job Name" at bounding box center [269, 22] width 77 height 23
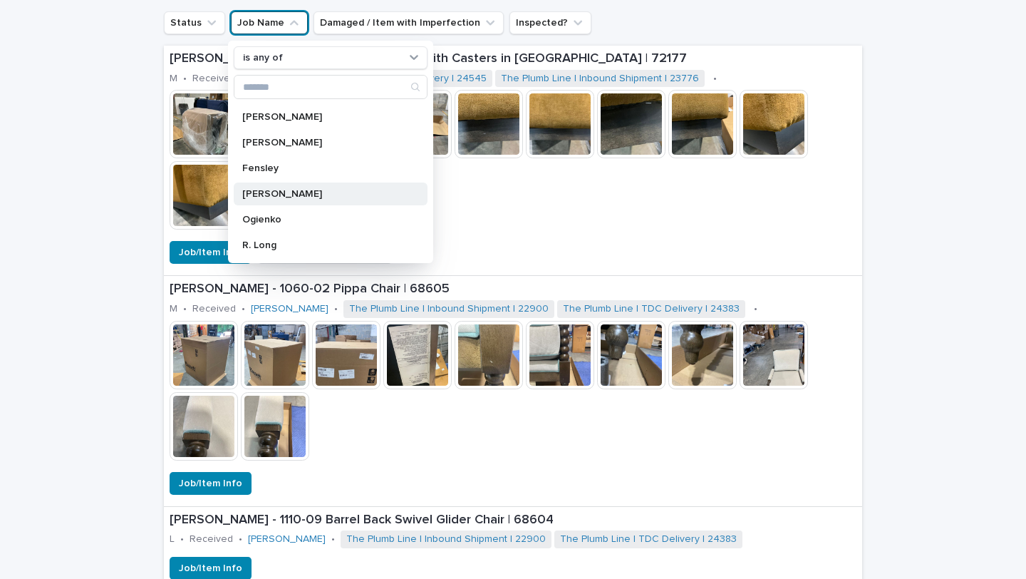
scroll to position [50, 0]
click at [250, 214] on p "Ogienko" at bounding box center [323, 219] width 162 height 10
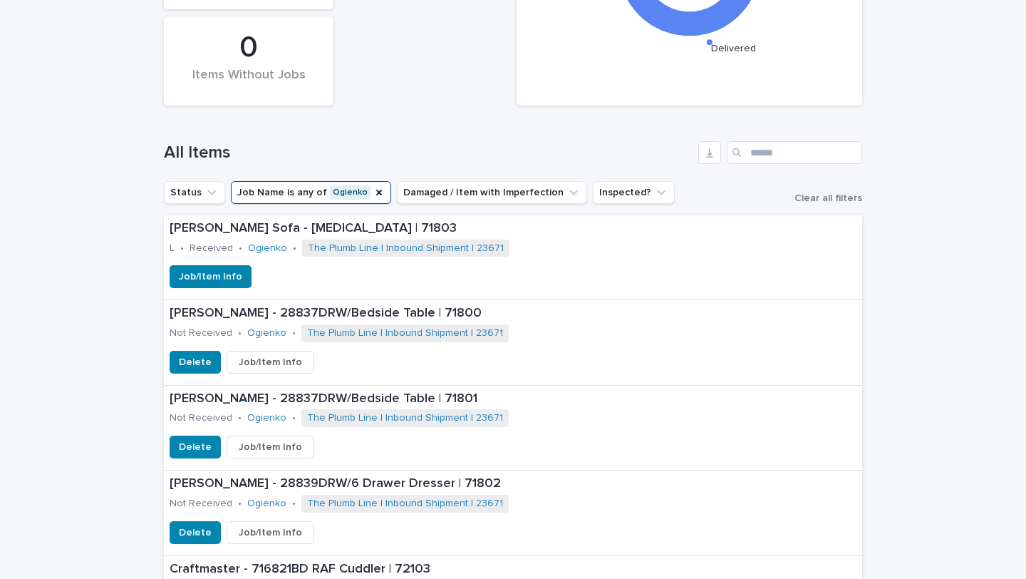
scroll to position [430, 0]
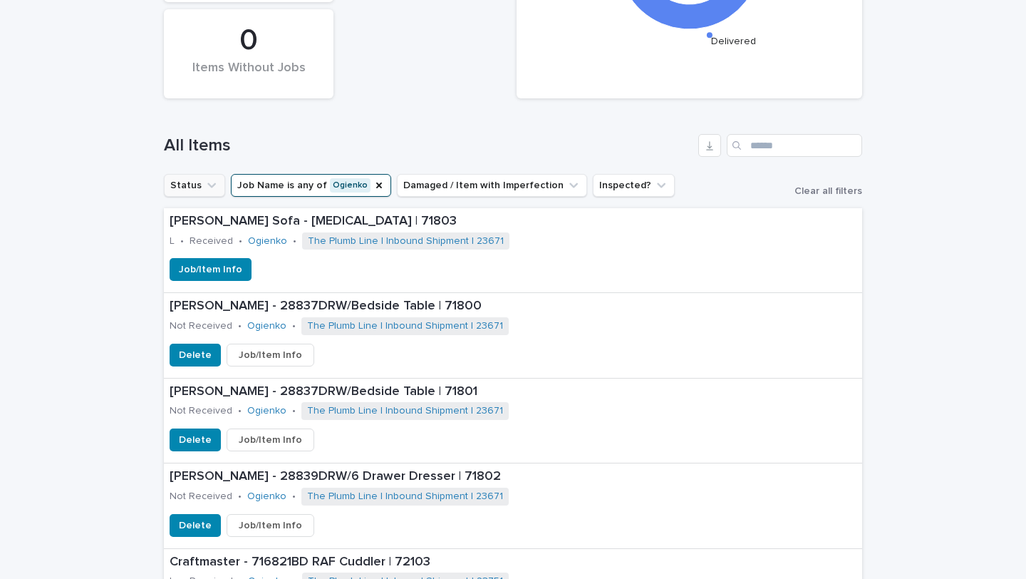
click at [204, 190] on icon "Status" at bounding box center [211, 185] width 14 height 14
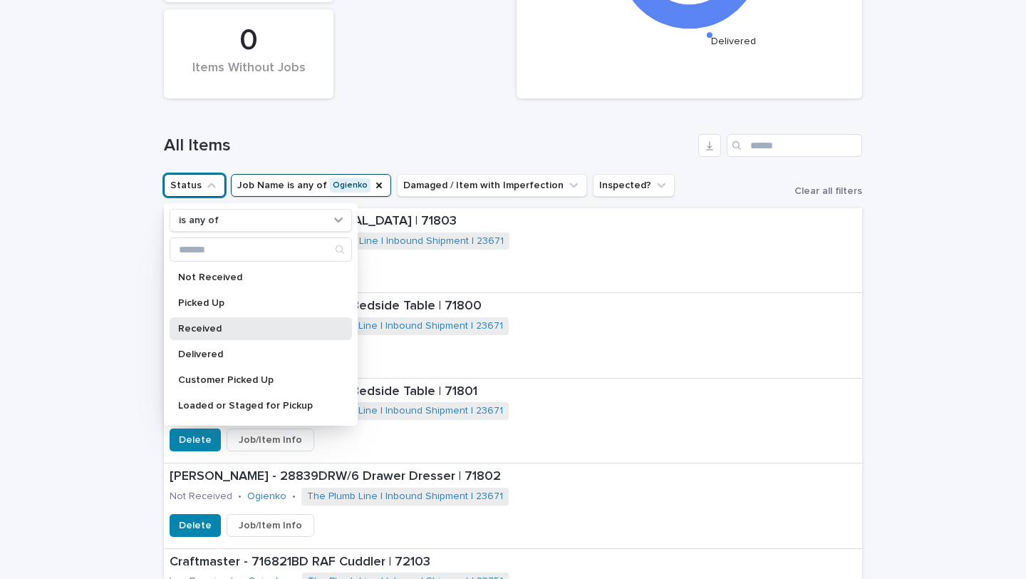
click at [207, 331] on p "Received" at bounding box center [253, 328] width 151 height 10
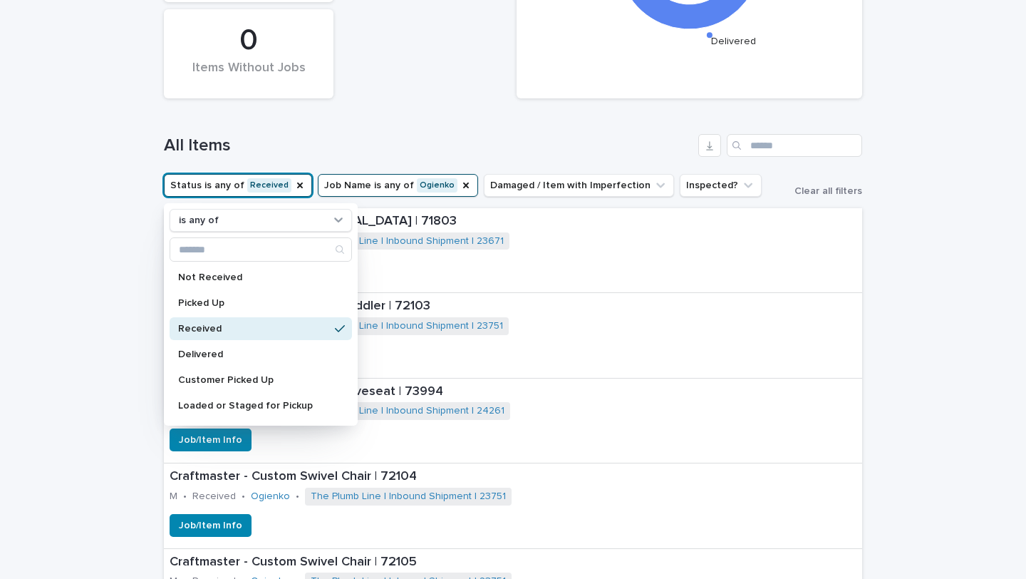
click at [672, 336] on div "Craftmaster - 716821BD RAF Cuddler | 72103 L • Received • [GEOGRAPHIC_DATA] • T…" at bounding box center [471, 318] width 614 height 50
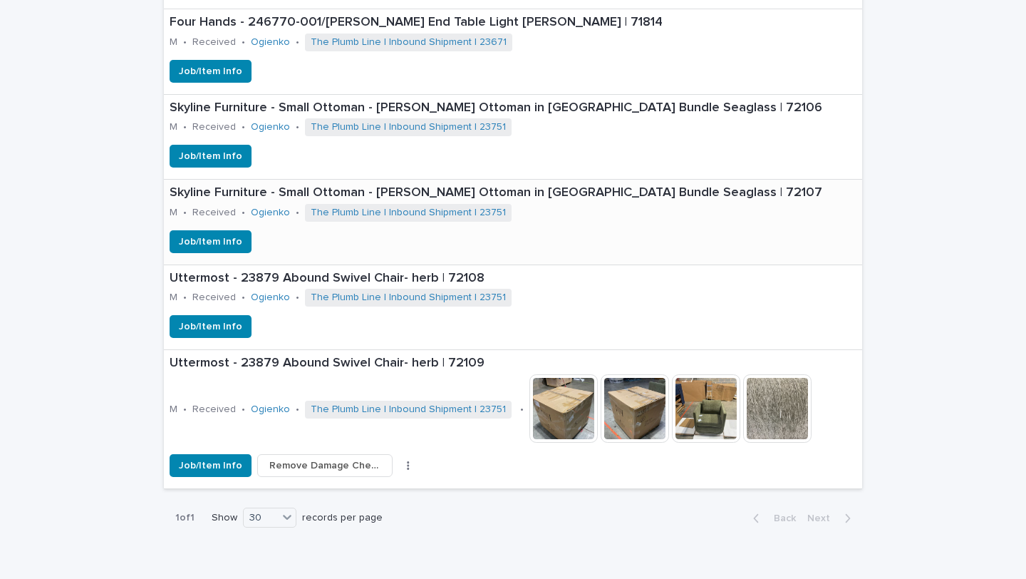
scroll to position [1216, 0]
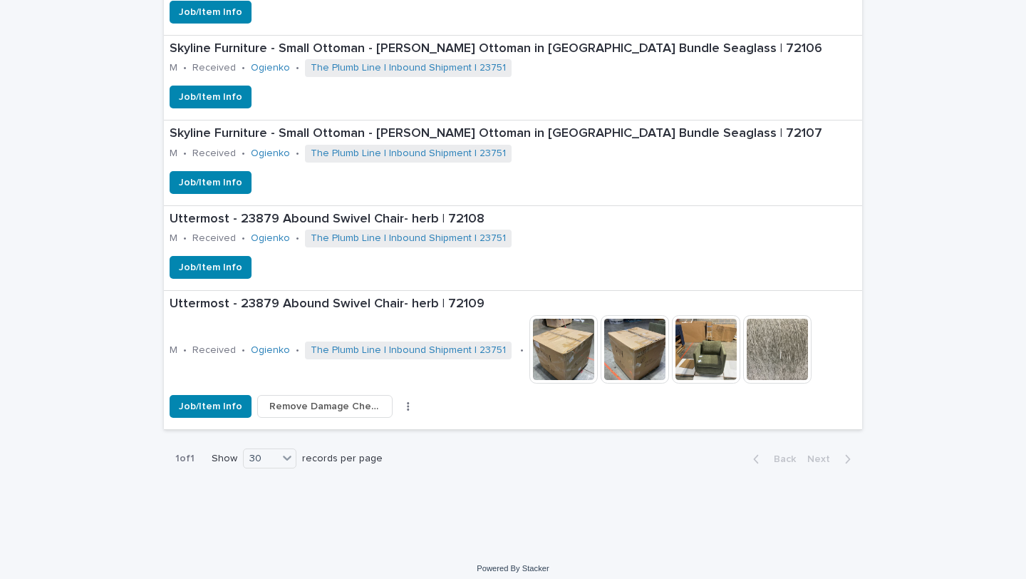
scroll to position [1273, 0]
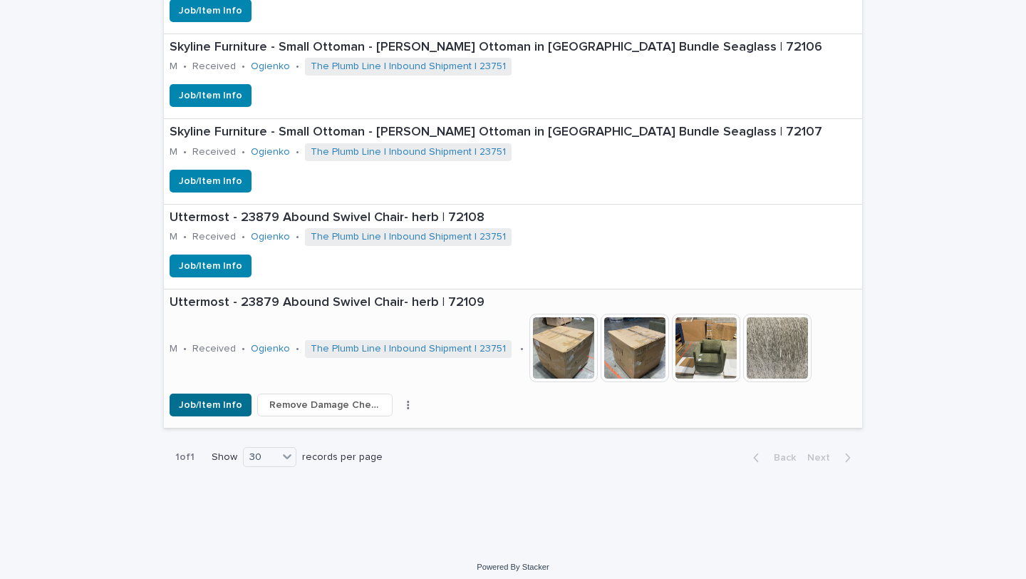
click at [208, 396] on button "Job/Item Info" at bounding box center [211, 404] width 82 height 23
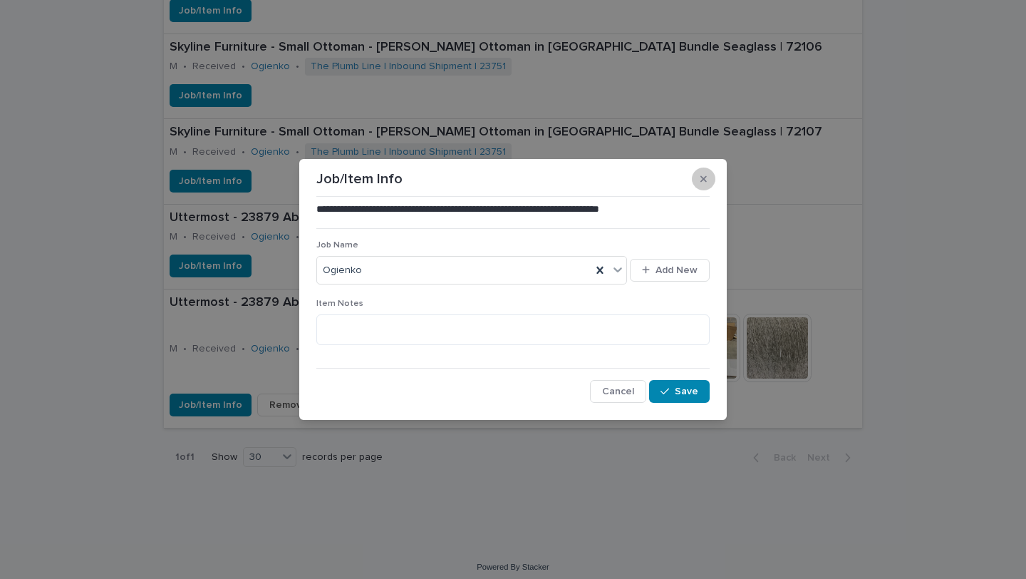
click at [699, 171] on button "button" at bounding box center [704, 178] width 24 height 23
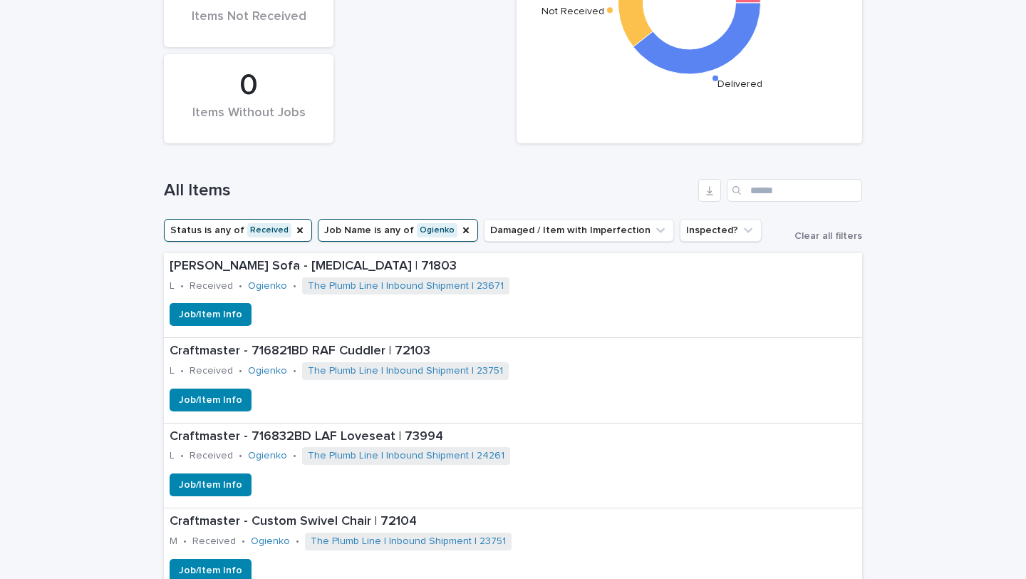
scroll to position [0, 0]
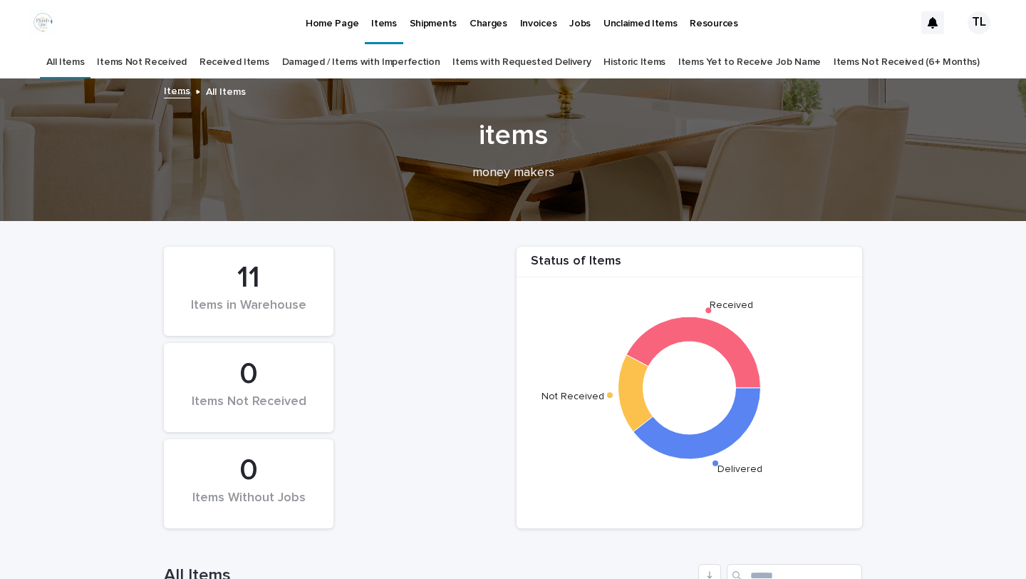
click at [440, 15] on p "Shipments" at bounding box center [433, 15] width 47 height 30
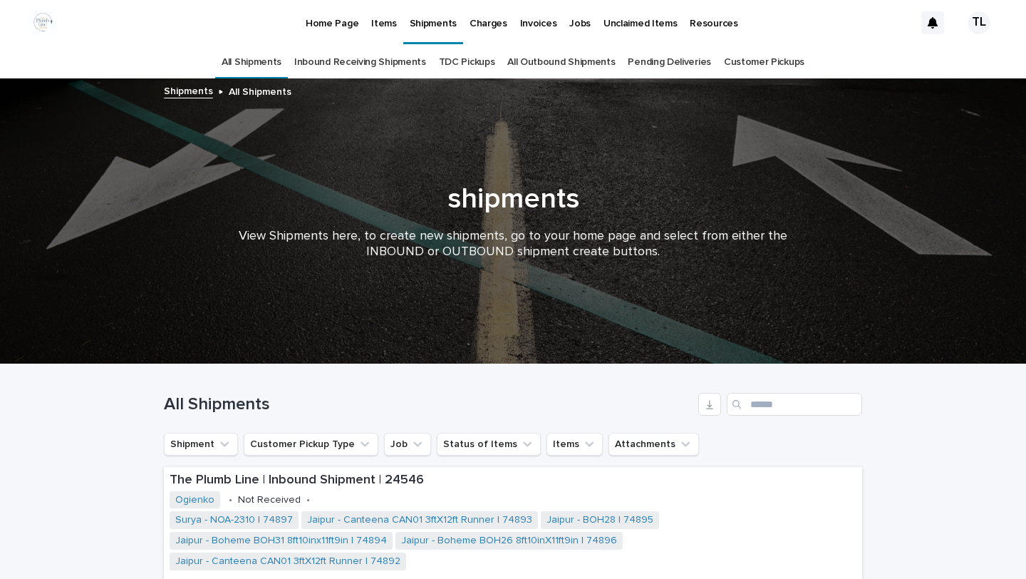
click at [323, 20] on p "Home Page" at bounding box center [332, 15] width 53 height 30
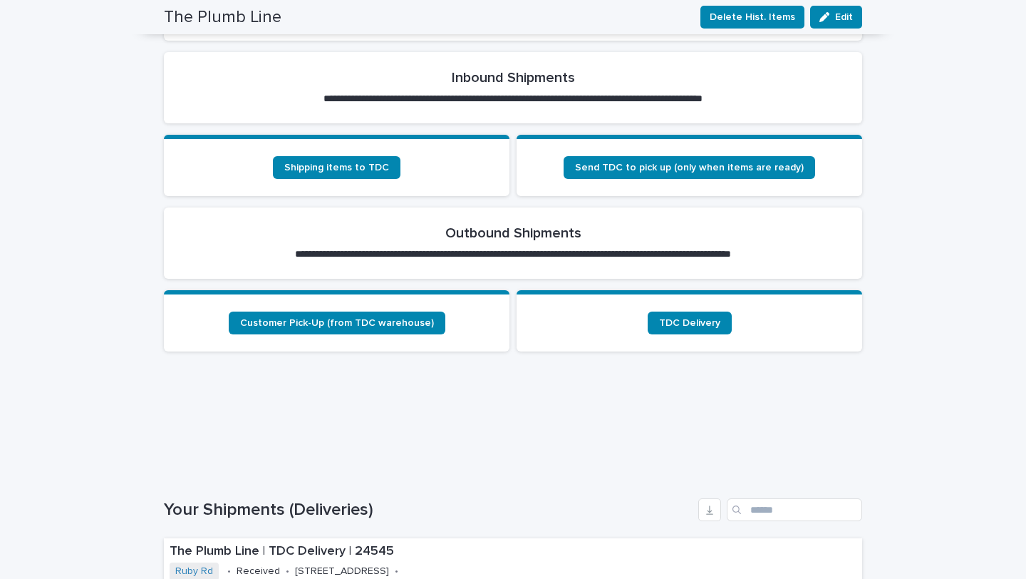
scroll to position [477, 0]
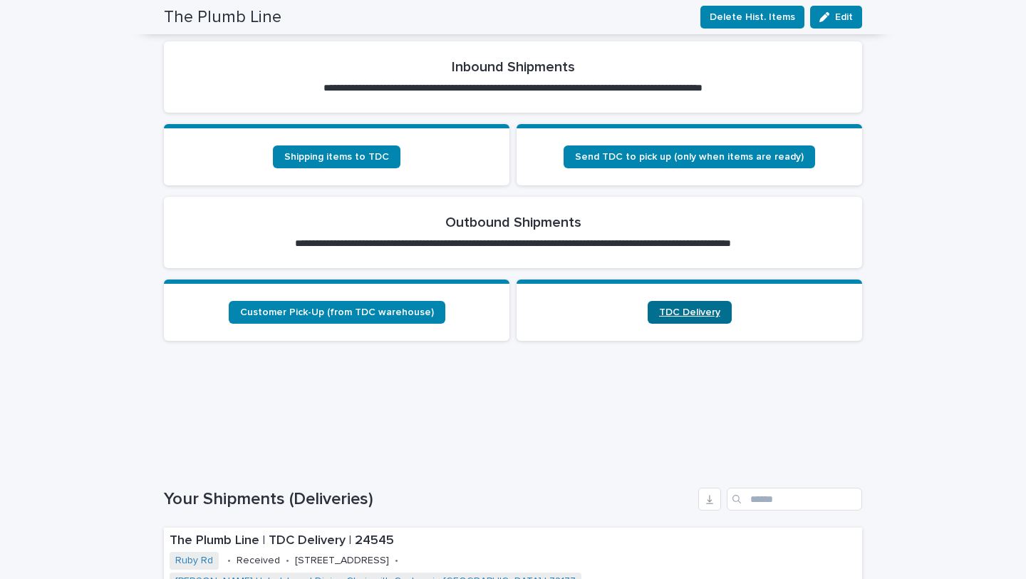
click at [701, 319] on link "TDC Delivery" at bounding box center [690, 312] width 84 height 23
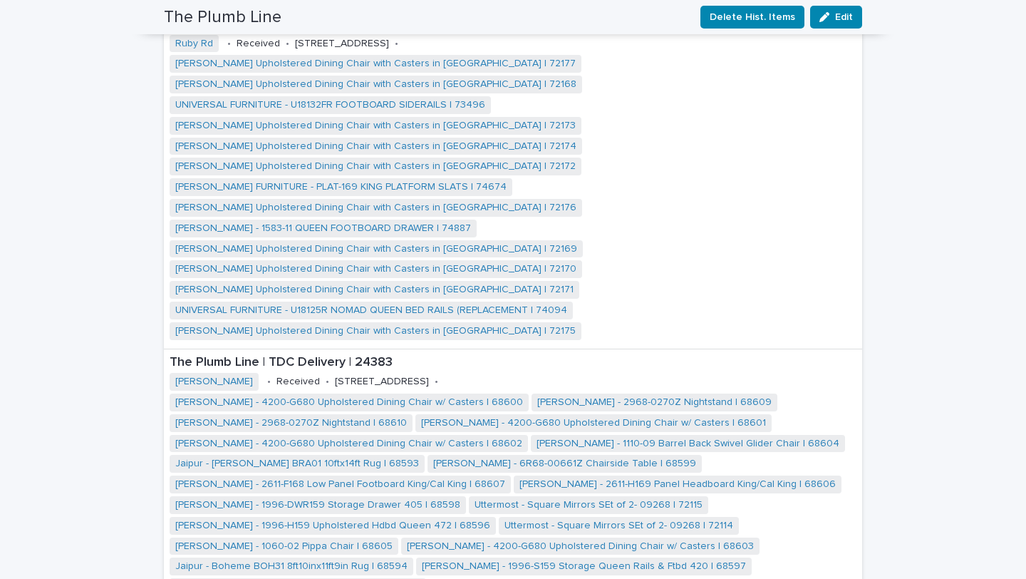
scroll to position [1097, 0]
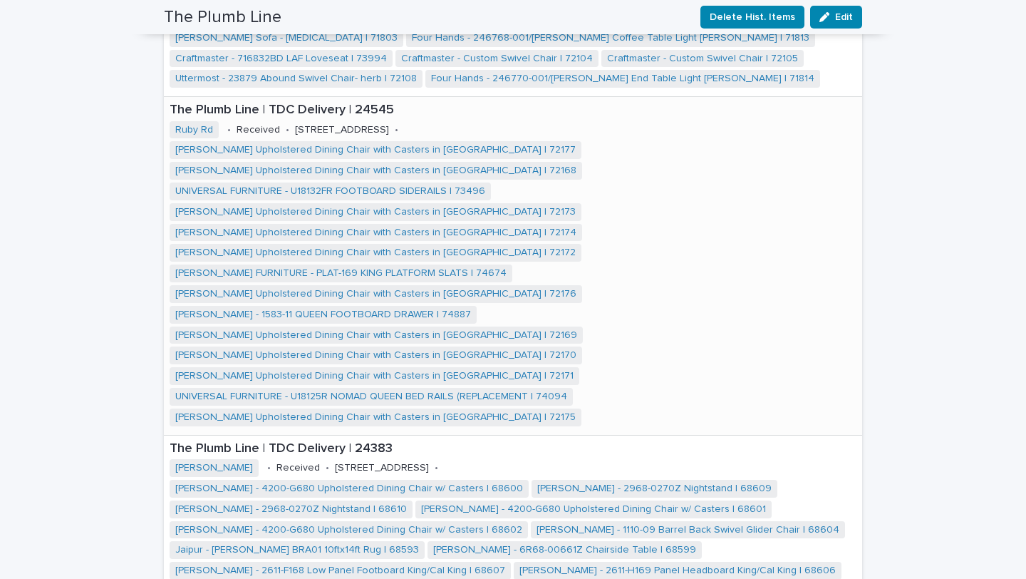
click at [311, 103] on p "The Plumb Line | TDC Delivery | 24545" at bounding box center [513, 111] width 687 height 16
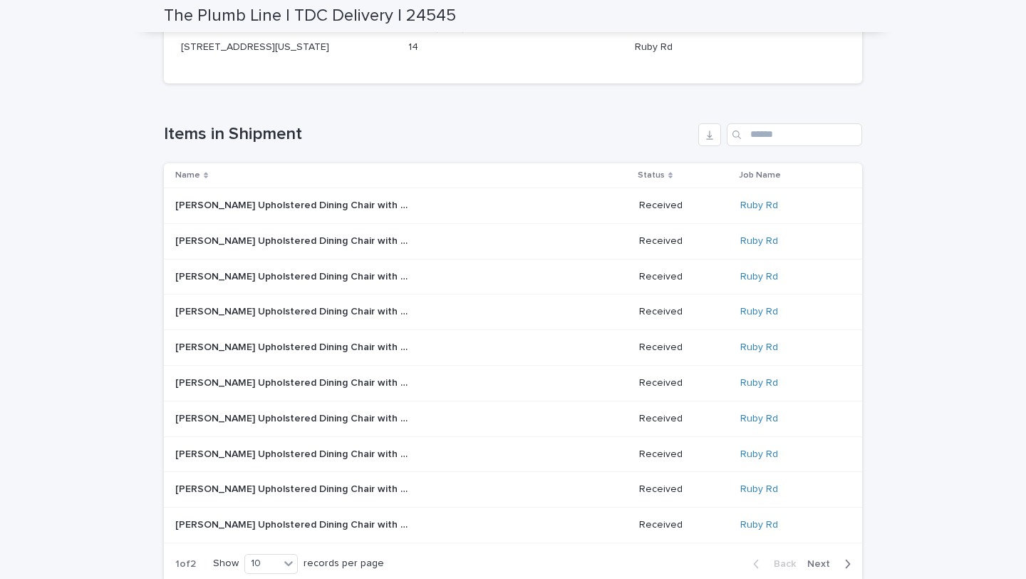
scroll to position [507, 0]
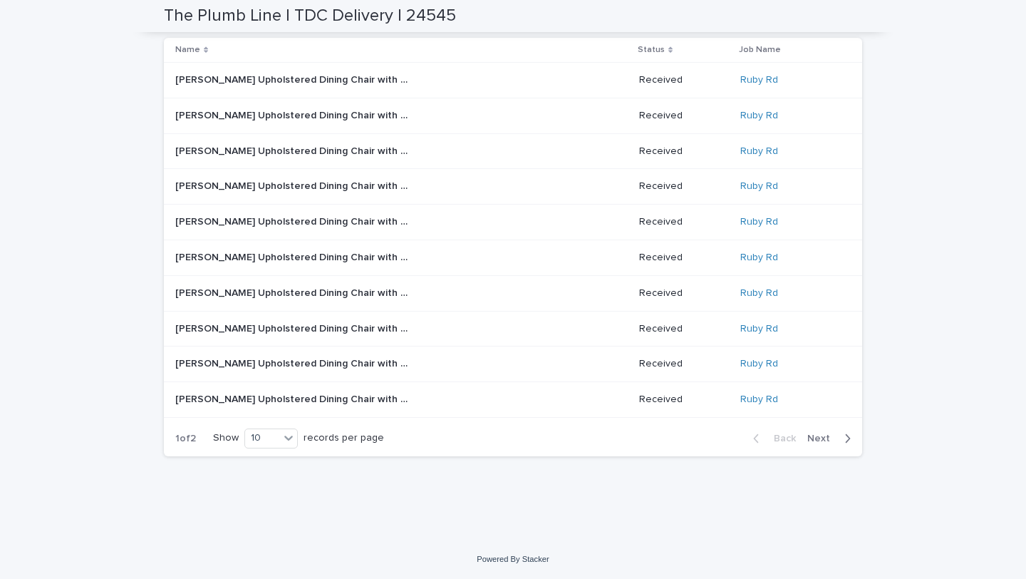
click at [819, 438] on span "Next" at bounding box center [822, 438] width 31 height 10
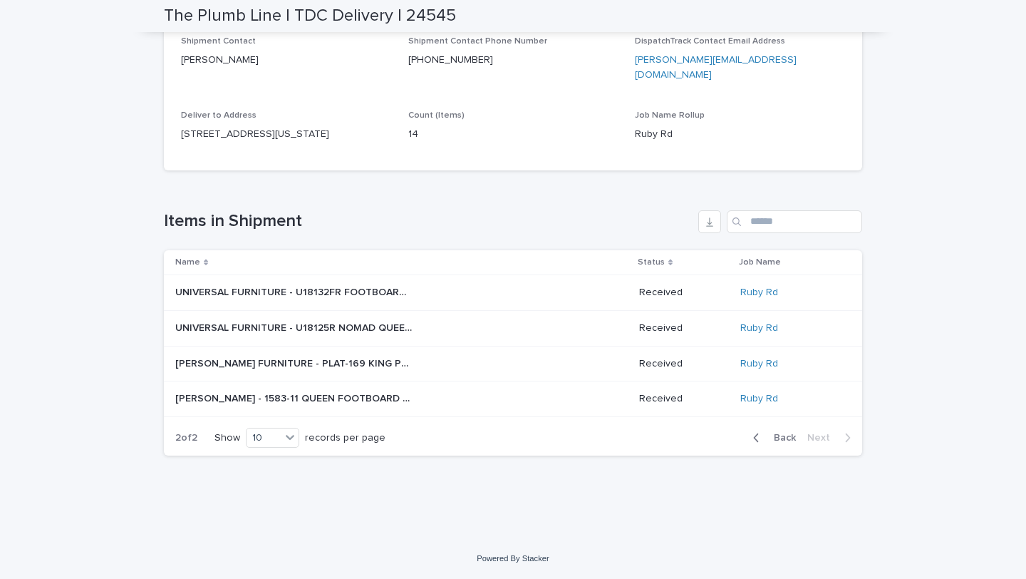
scroll to position [0, 0]
